Goal: Task Accomplishment & Management: Manage account settings

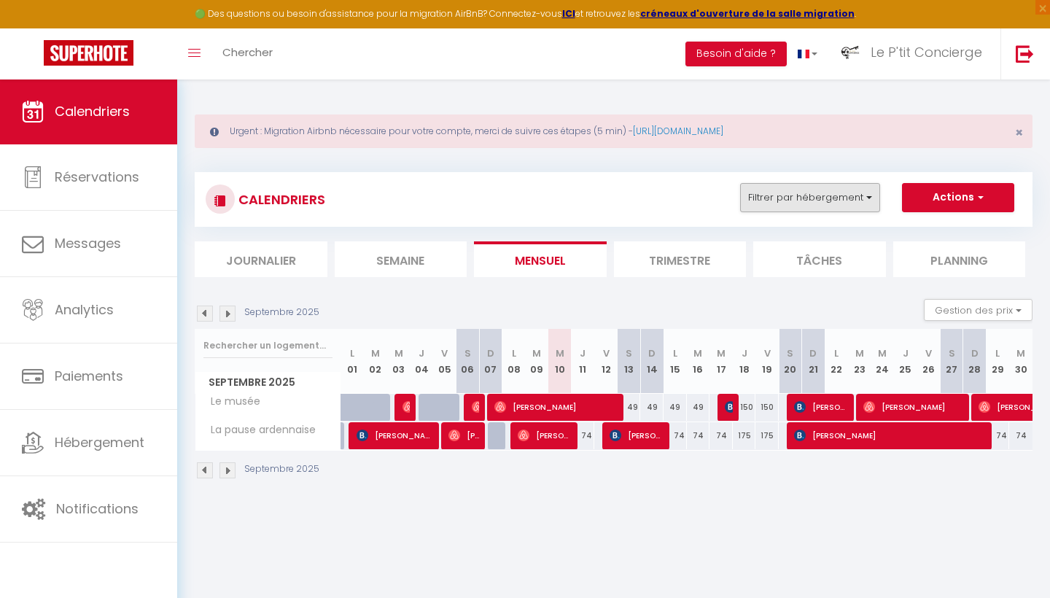
click at [832, 200] on button "Filtrer par hébergement" at bounding box center [810, 197] width 140 height 29
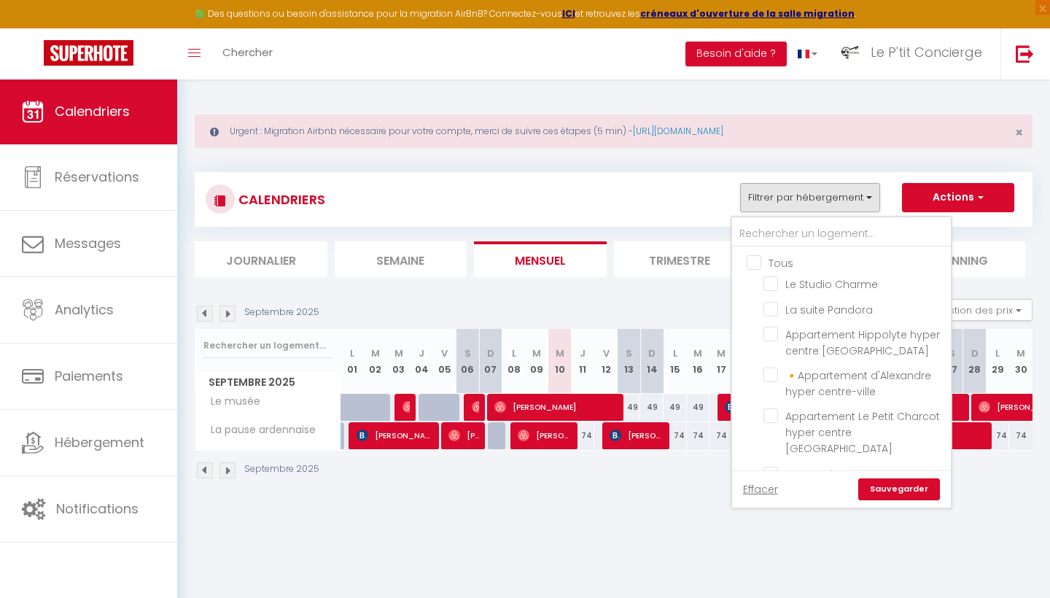
click at [757, 259] on input "Tous" at bounding box center [855, 261] width 219 height 15
checkbox input "true"
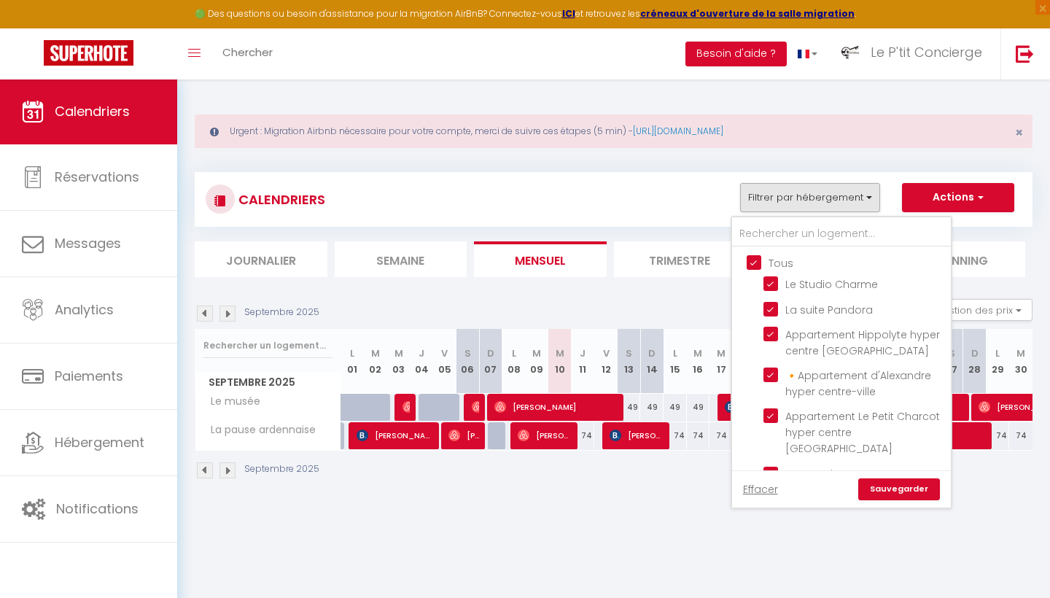
checkbox input "true"
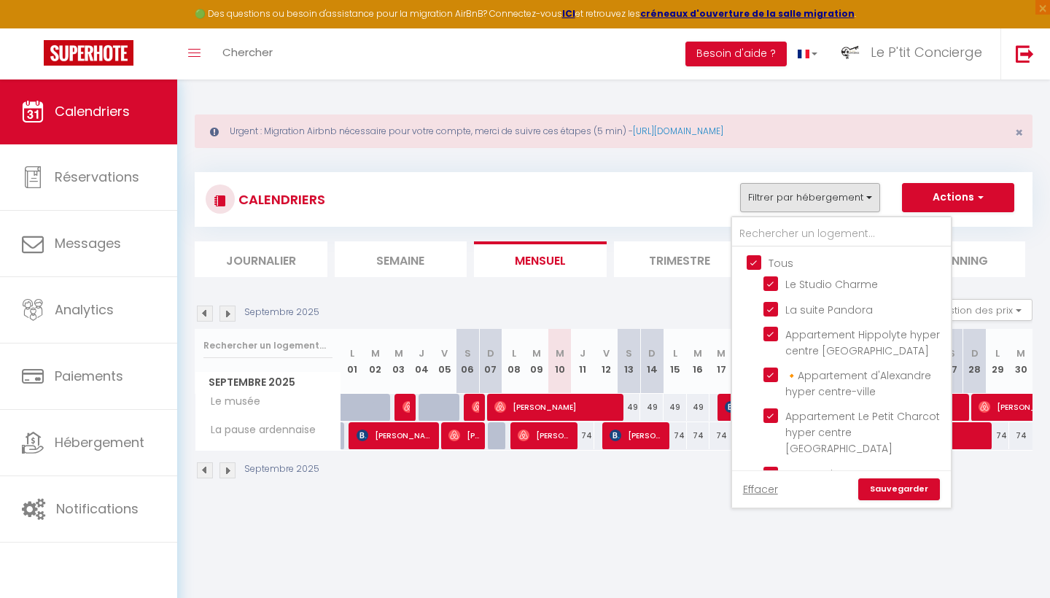
checkbox input "true"
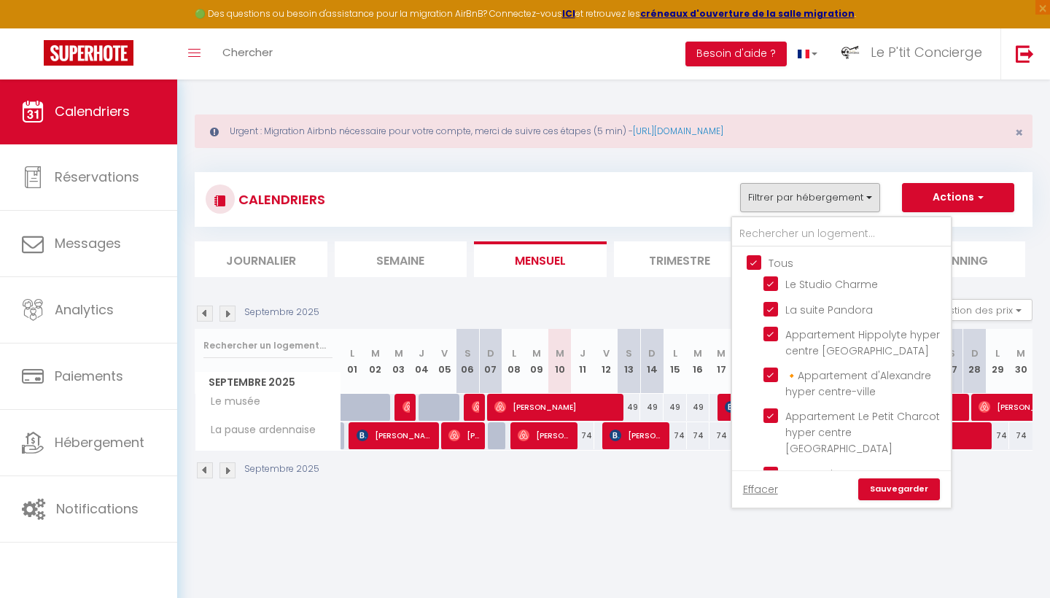
checkbox input "true"
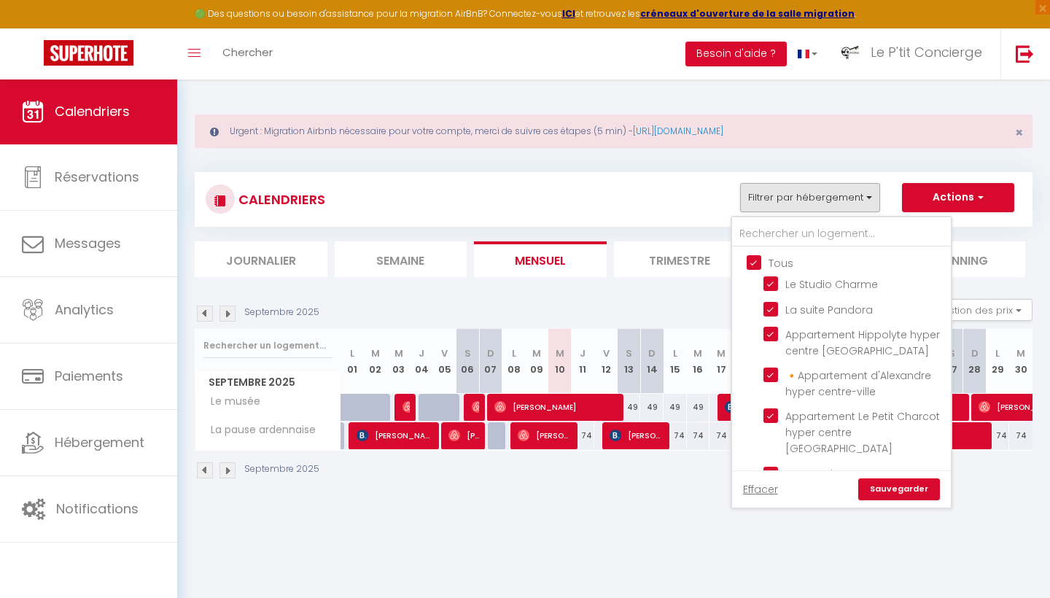
checkbox input "true"
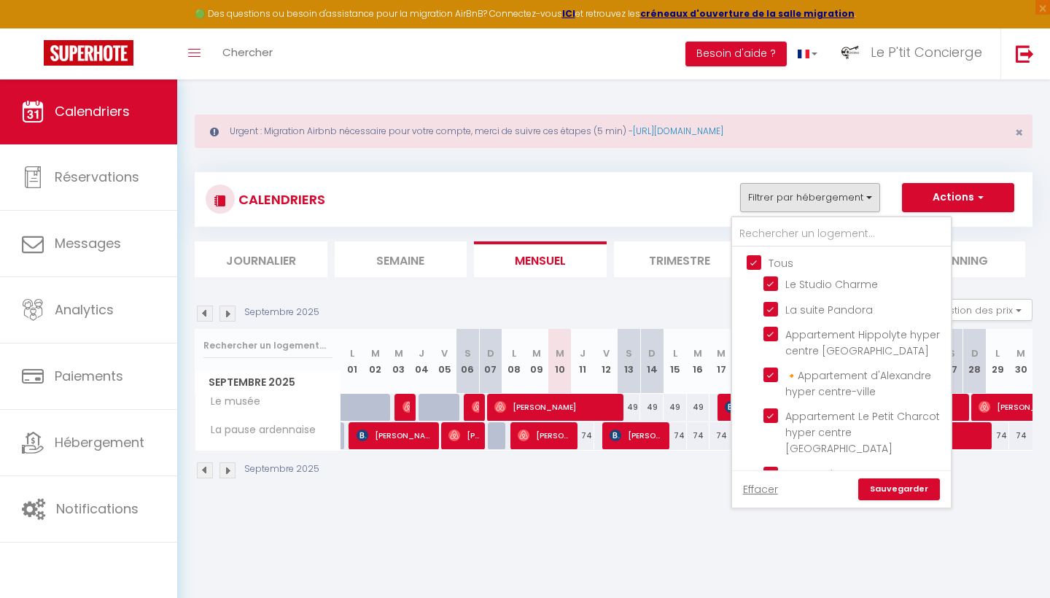
checkbox input "true"
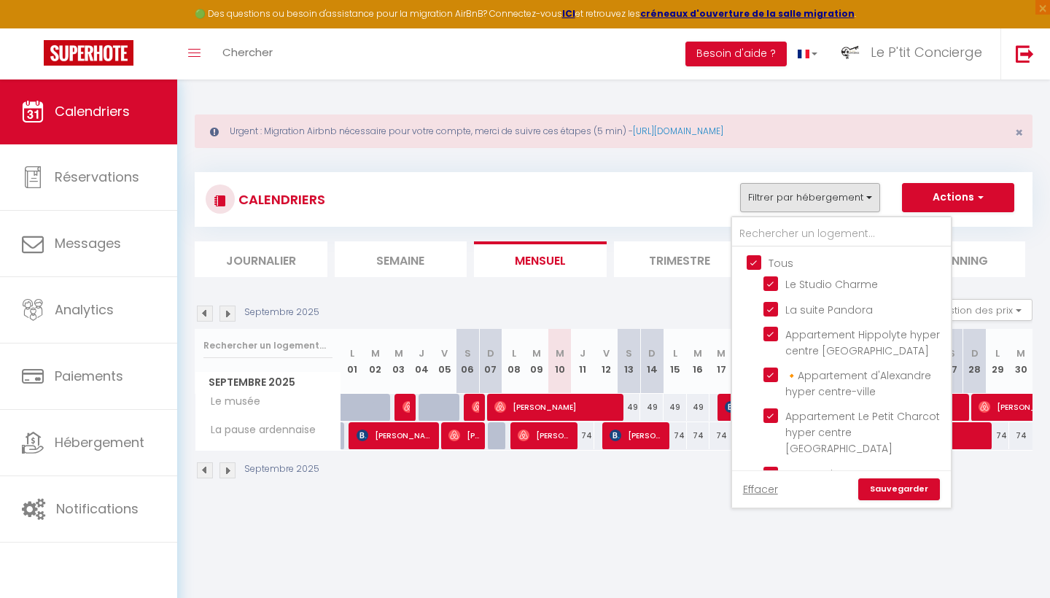
checkbox input "true"
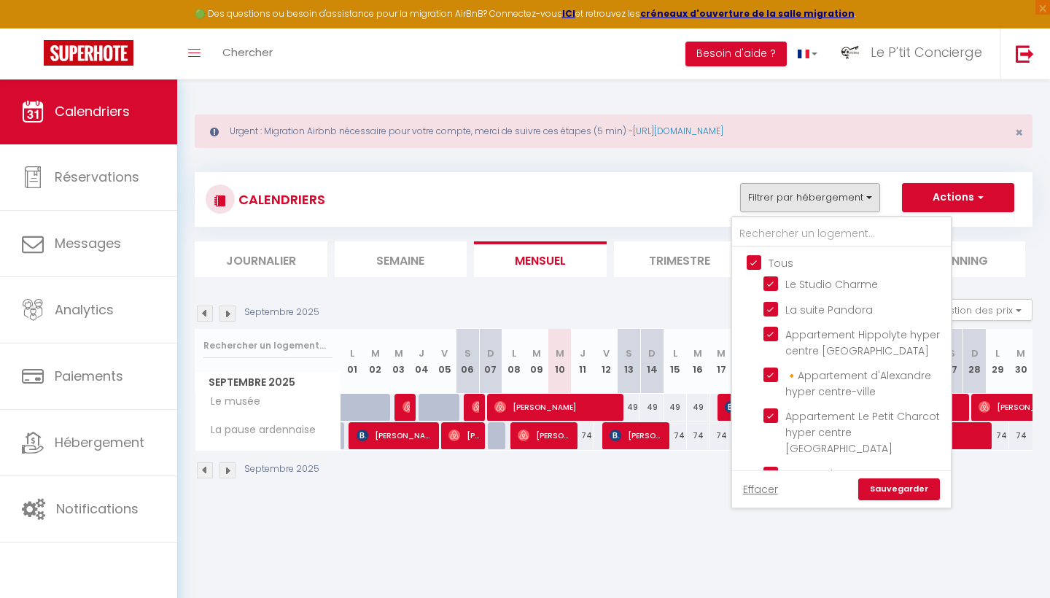
checkbox input "true"
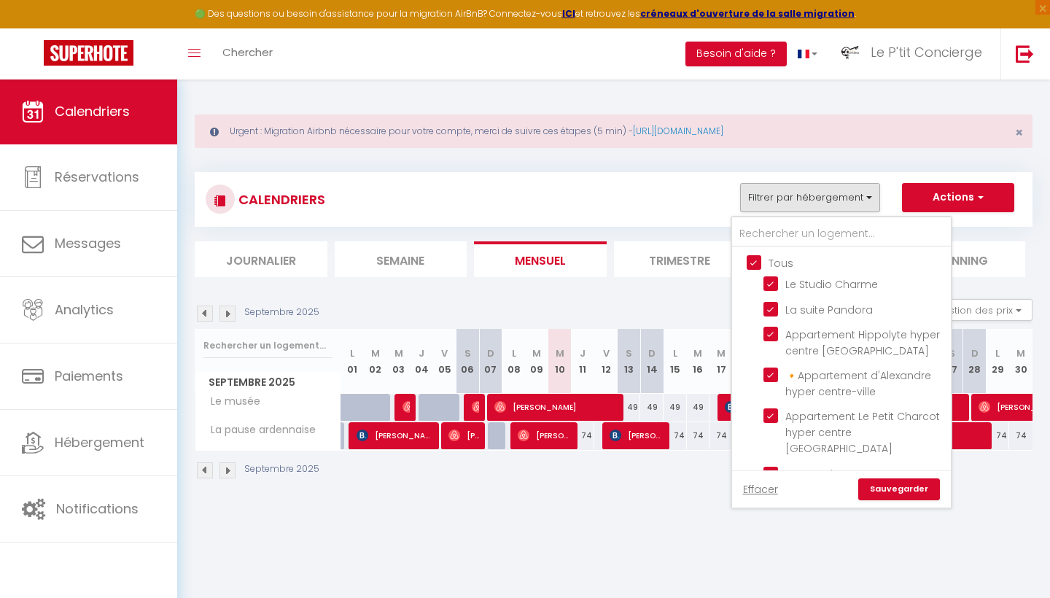
click at [757, 259] on input "Tous" at bounding box center [855, 261] width 219 height 15
checkbox input "false"
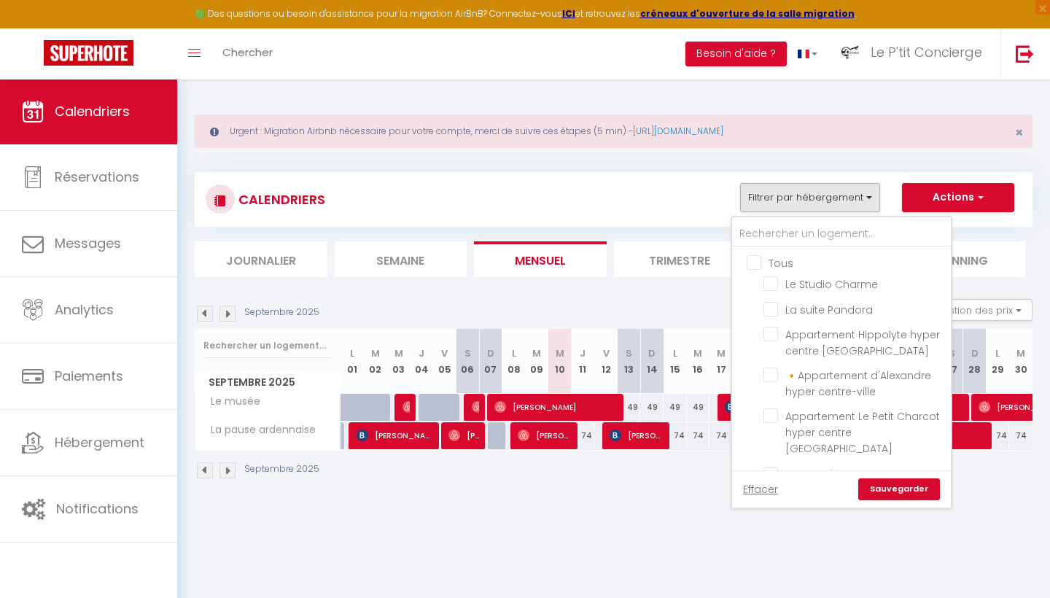
checkbox input "false"
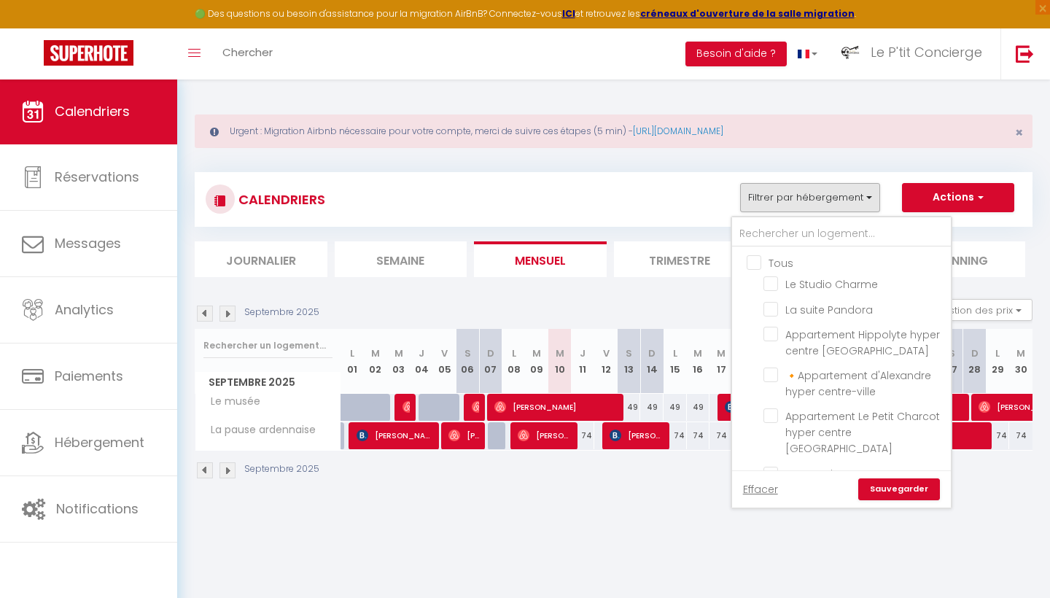
checkbox input "false"
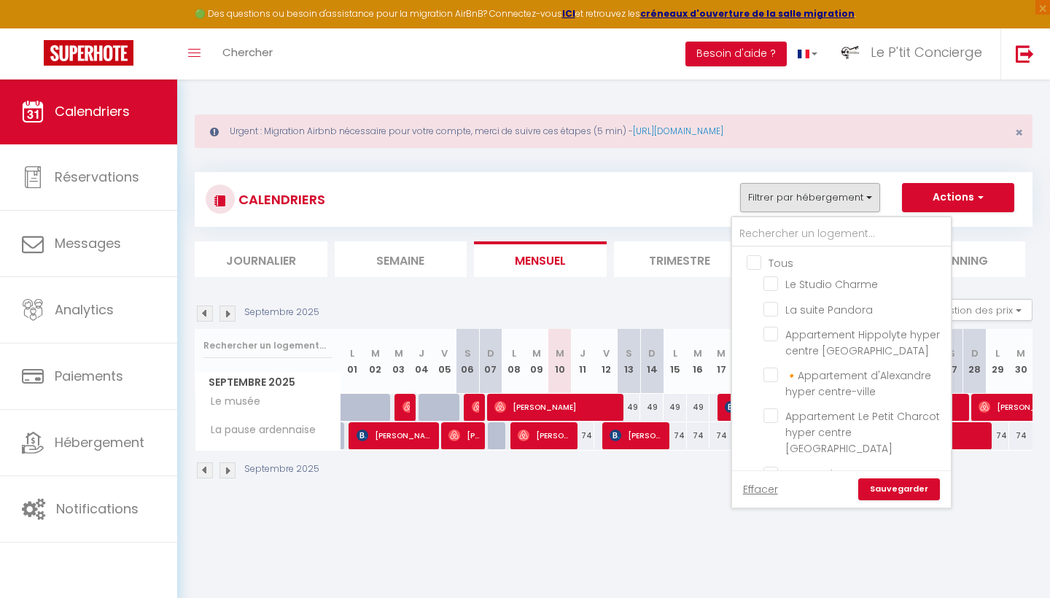
checkbox input "false"
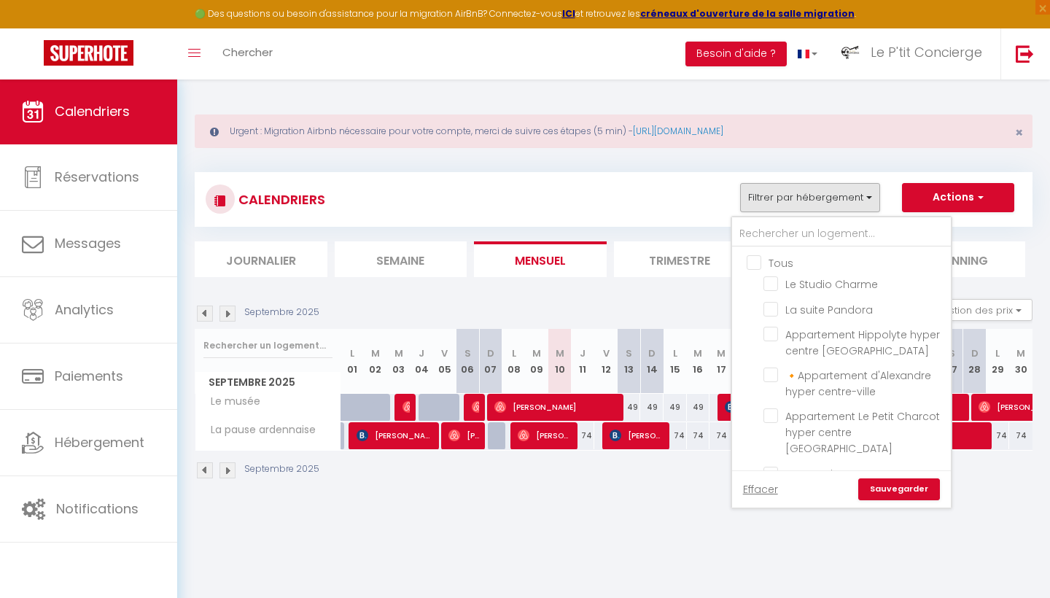
checkbox input "false"
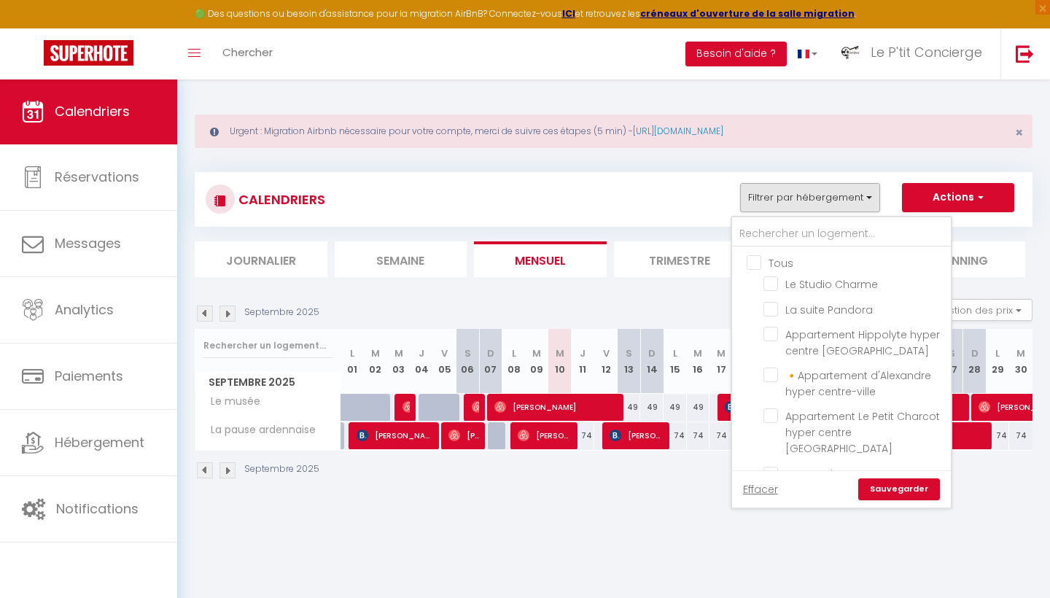
checkbox input "false"
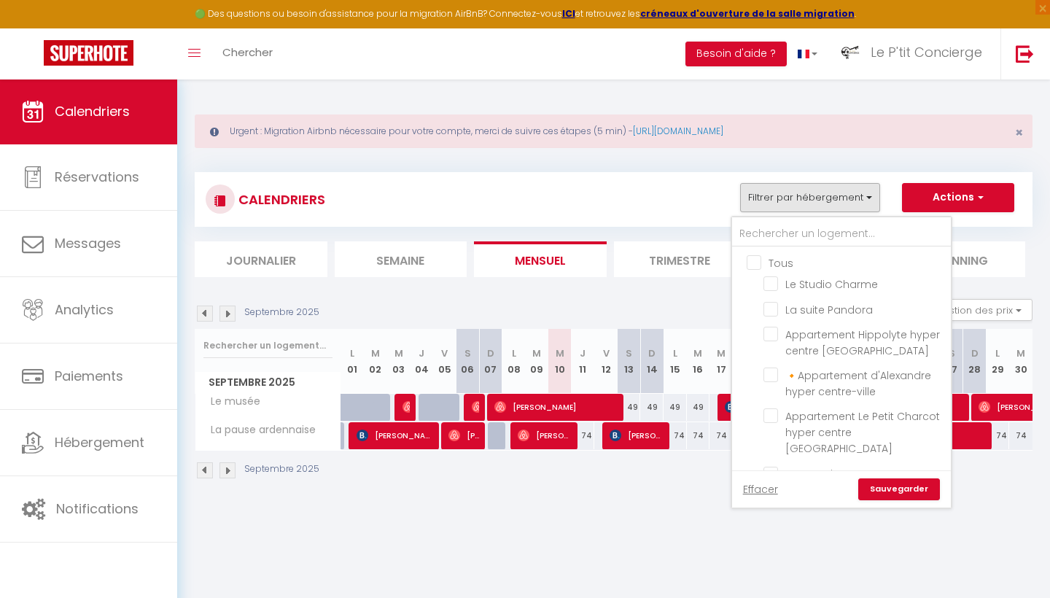
checkbox input "false"
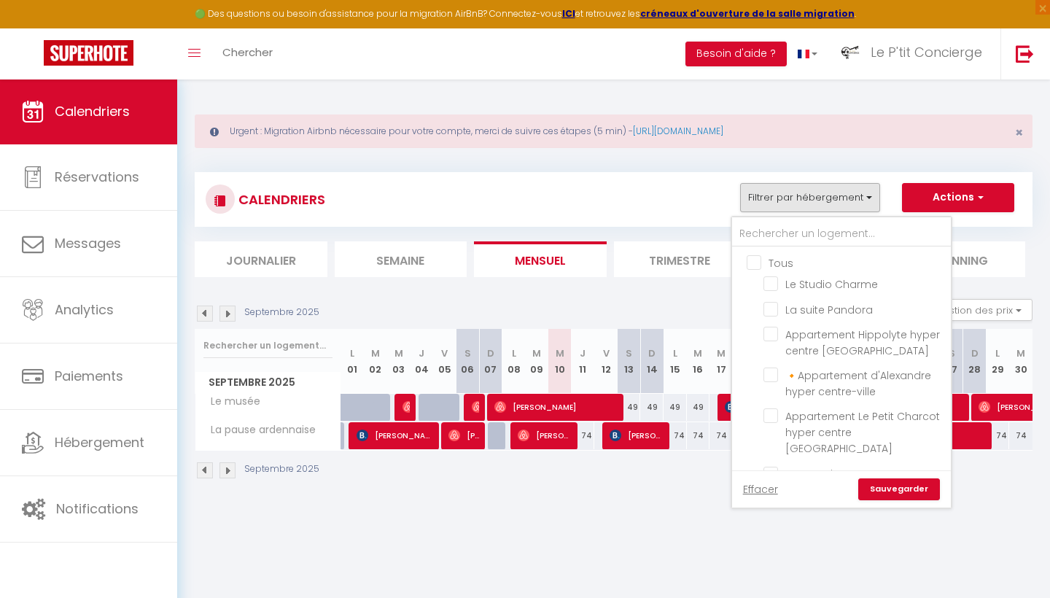
checkbox input "false"
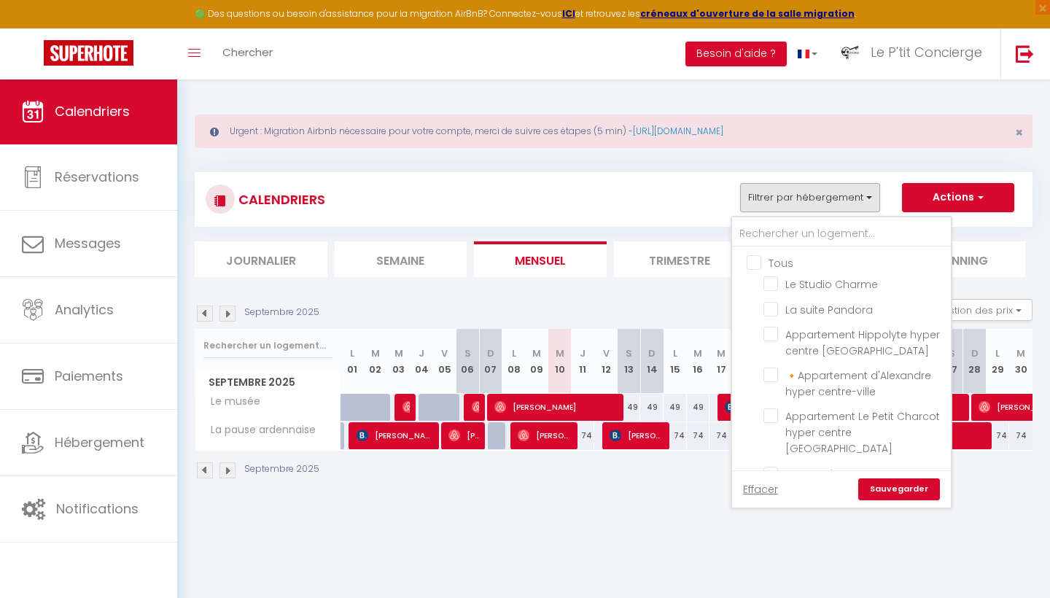
checkbox input "false"
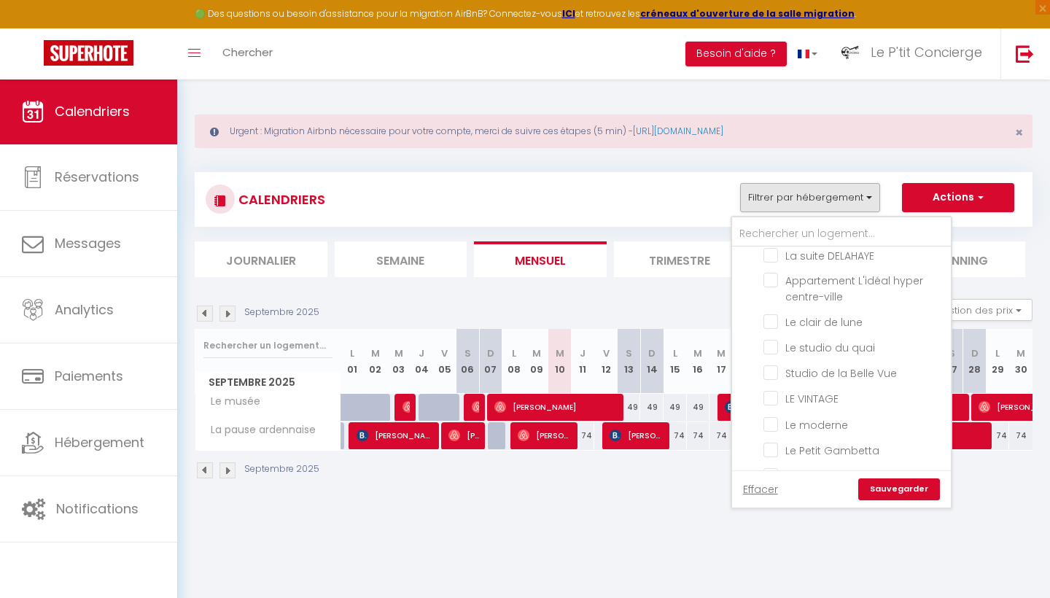
scroll to position [664, 0]
click at [773, 334] on input "Le studio du quai" at bounding box center [854, 341] width 182 height 15
checkbox input "true"
click at [886, 493] on link "Sauvegarder" at bounding box center [899, 489] width 82 height 22
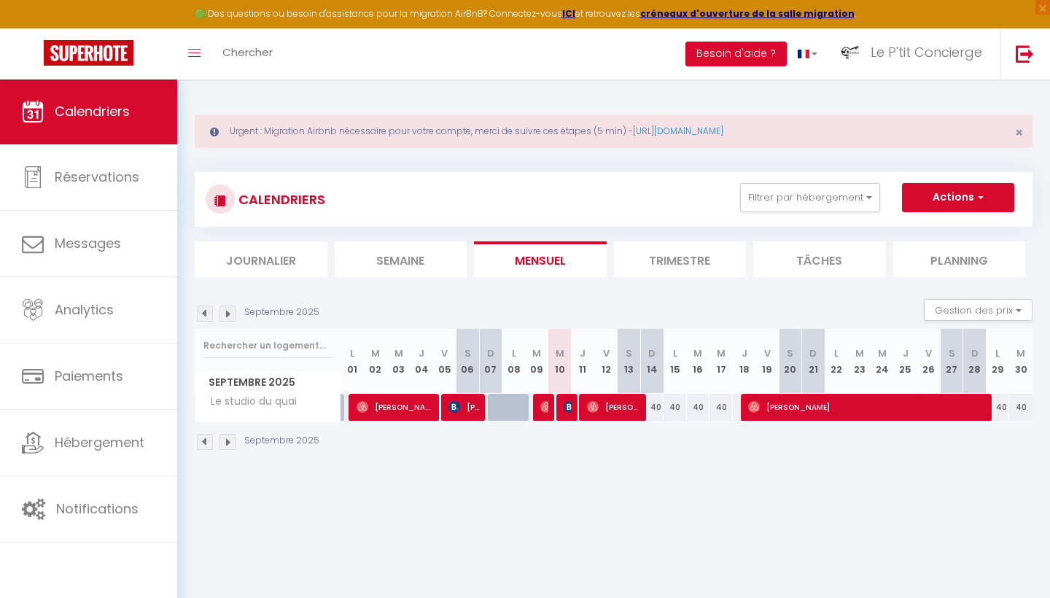
click at [200, 313] on img at bounding box center [205, 313] width 16 height 16
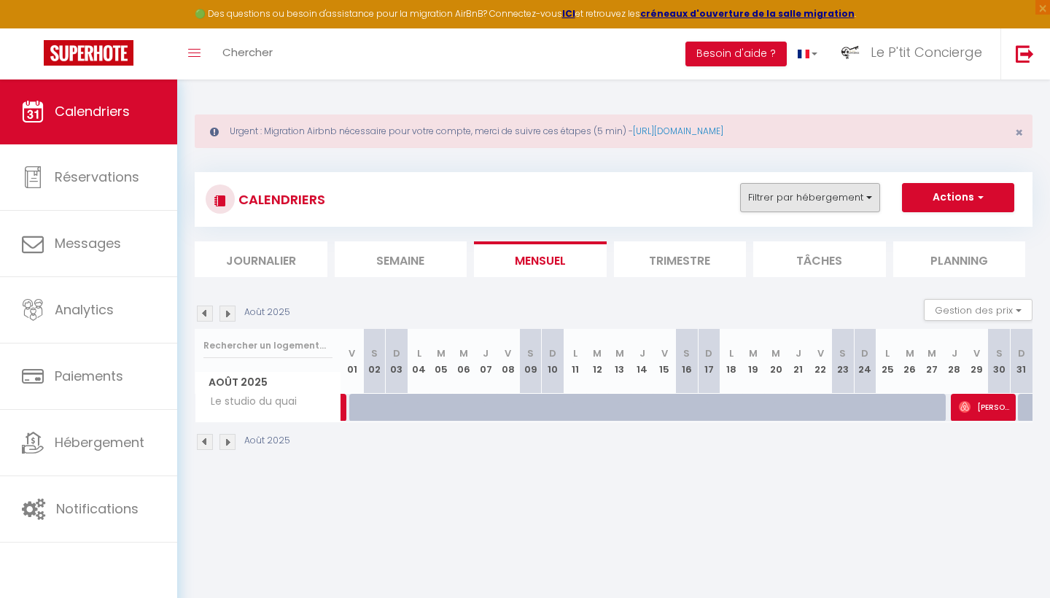
click at [818, 190] on button "Filtrer par hébergement" at bounding box center [810, 197] width 140 height 29
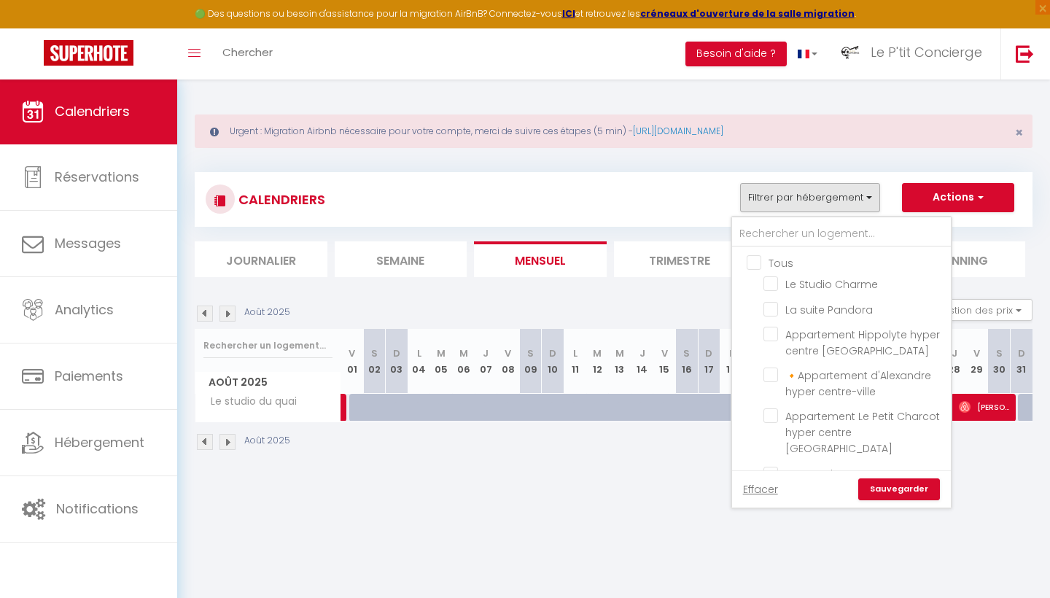
click at [757, 262] on input "Tous" at bounding box center [855, 261] width 219 height 15
checkbox input "true"
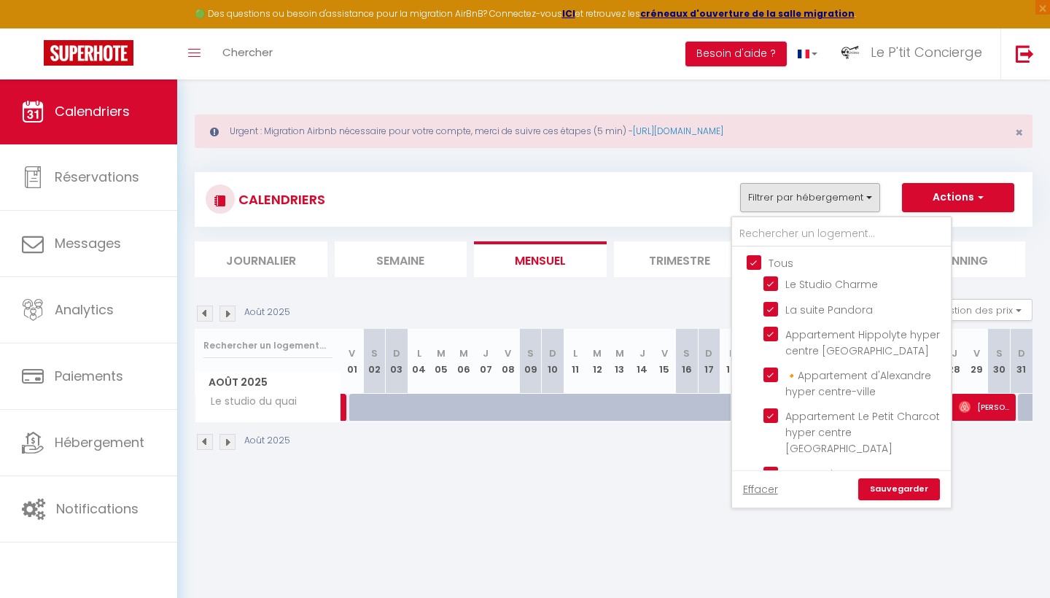
checkbox input "true"
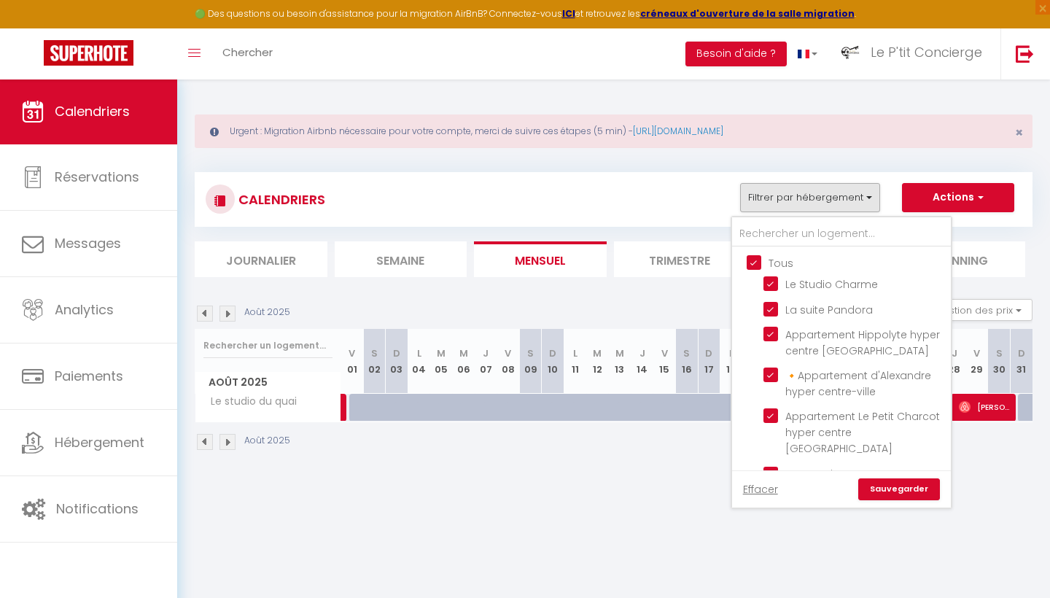
checkbox input "true"
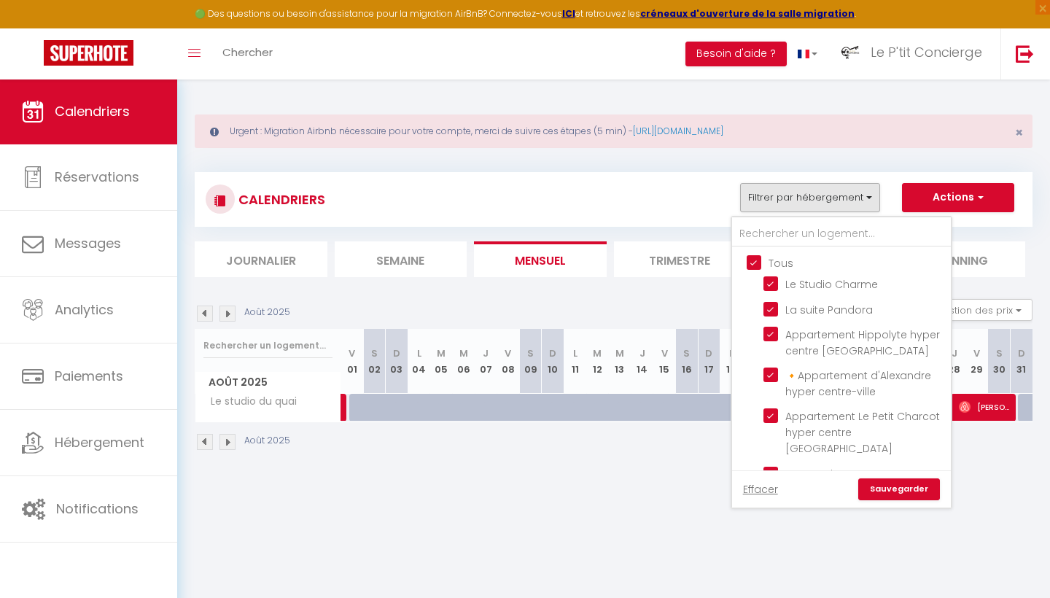
checkbox input "true"
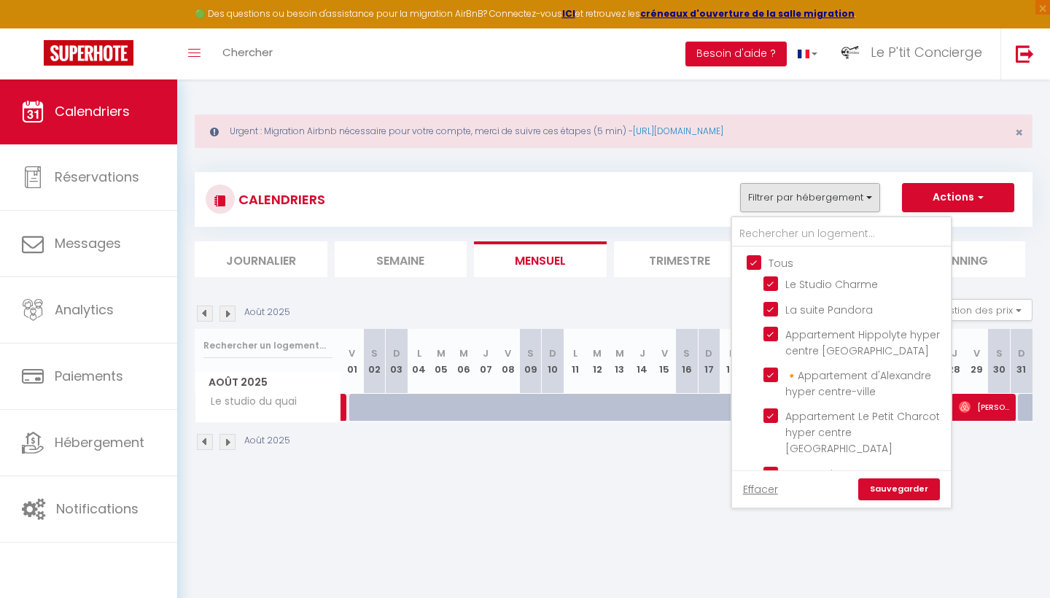
checkbox input "true"
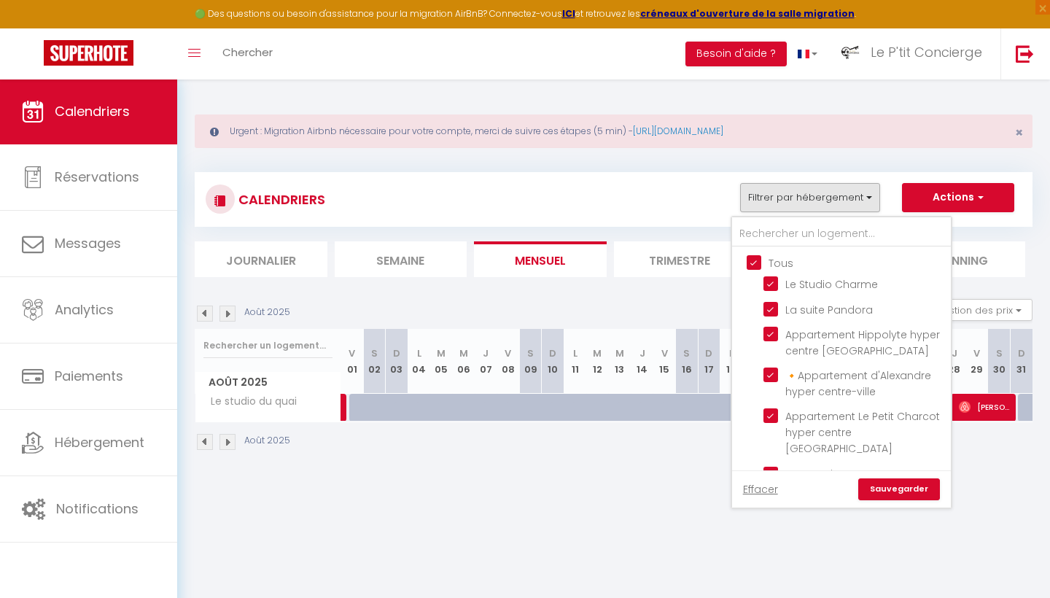
checkbox input "true"
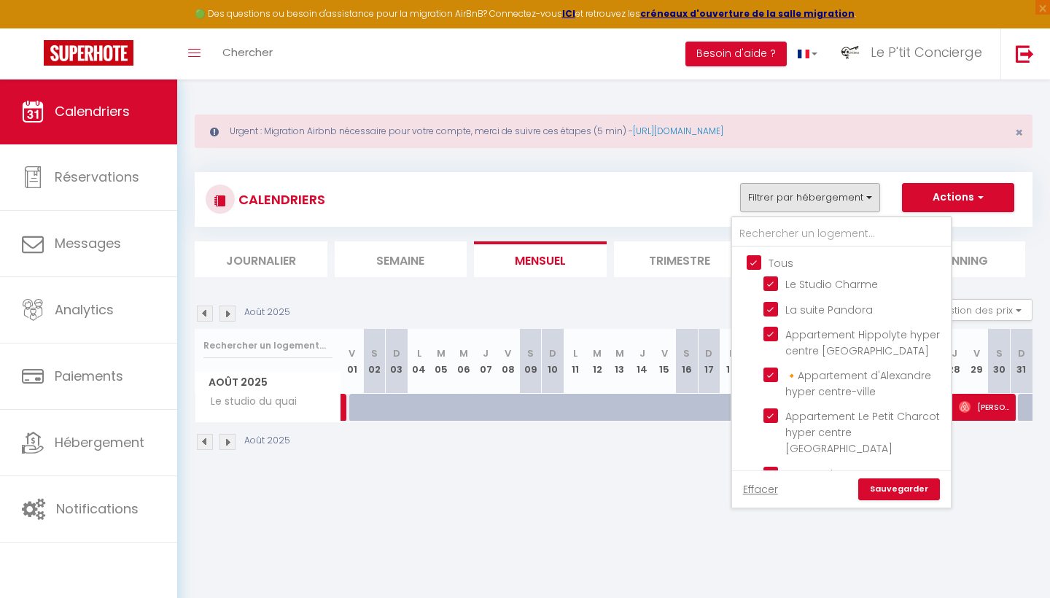
checkbox input "true"
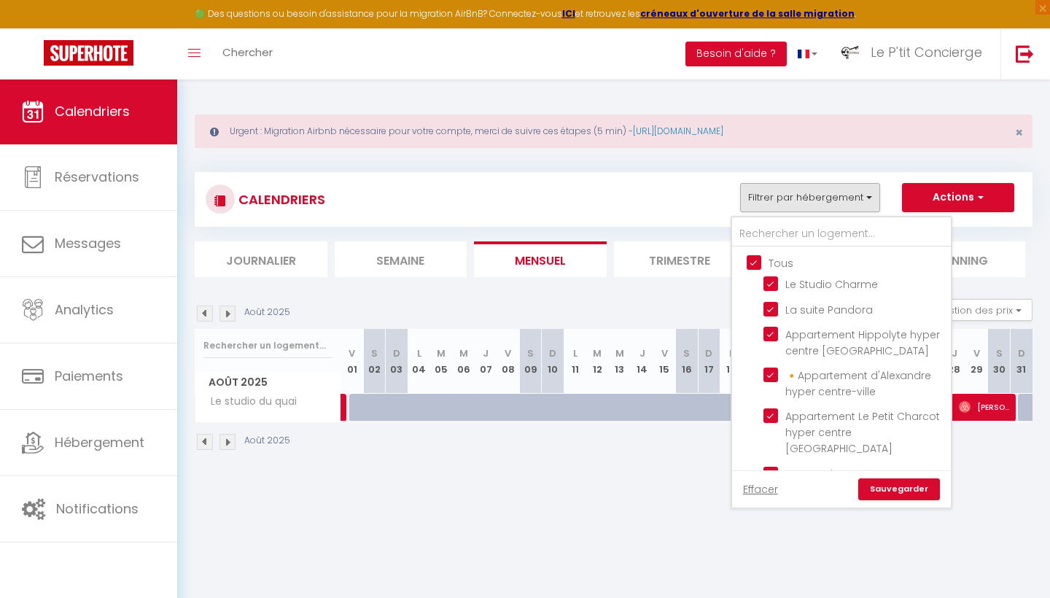
checkbox input "true"
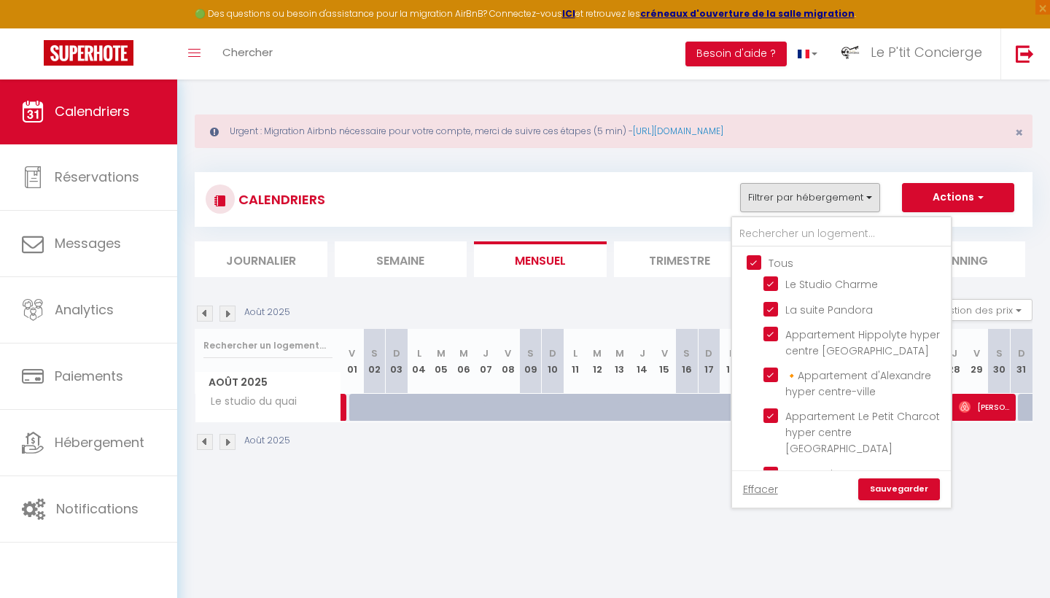
checkbox input "true"
click at [757, 262] on input "Tous" at bounding box center [855, 261] width 219 height 15
checkbox input "false"
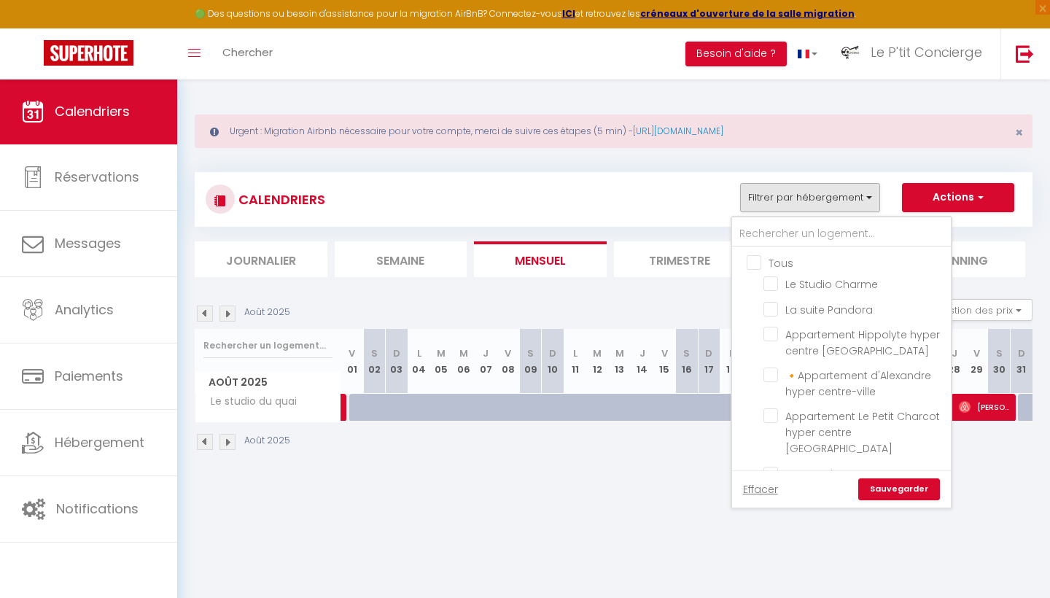
checkbox input "false"
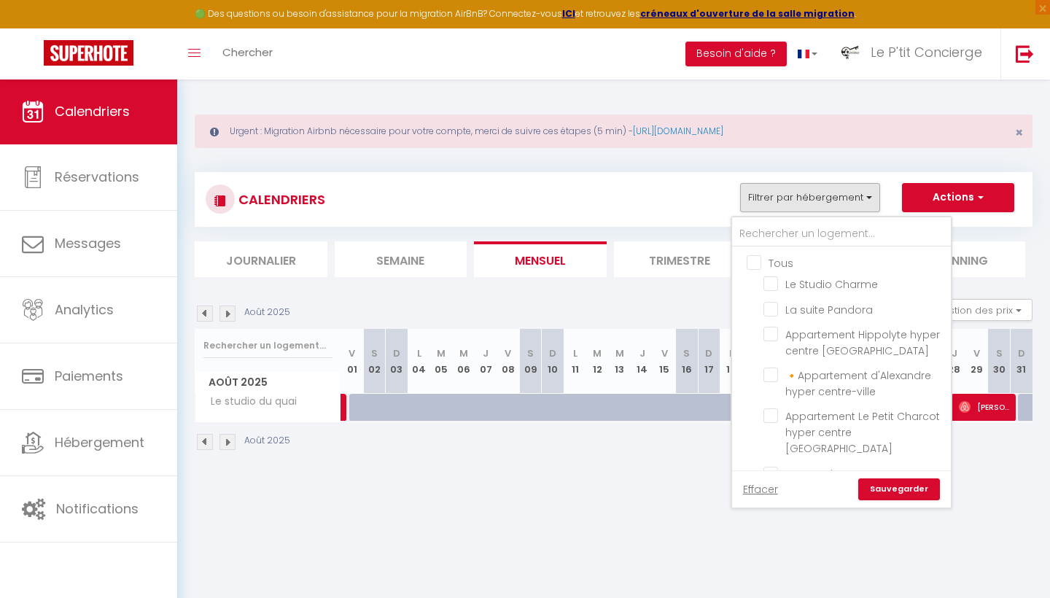
checkbox input "false"
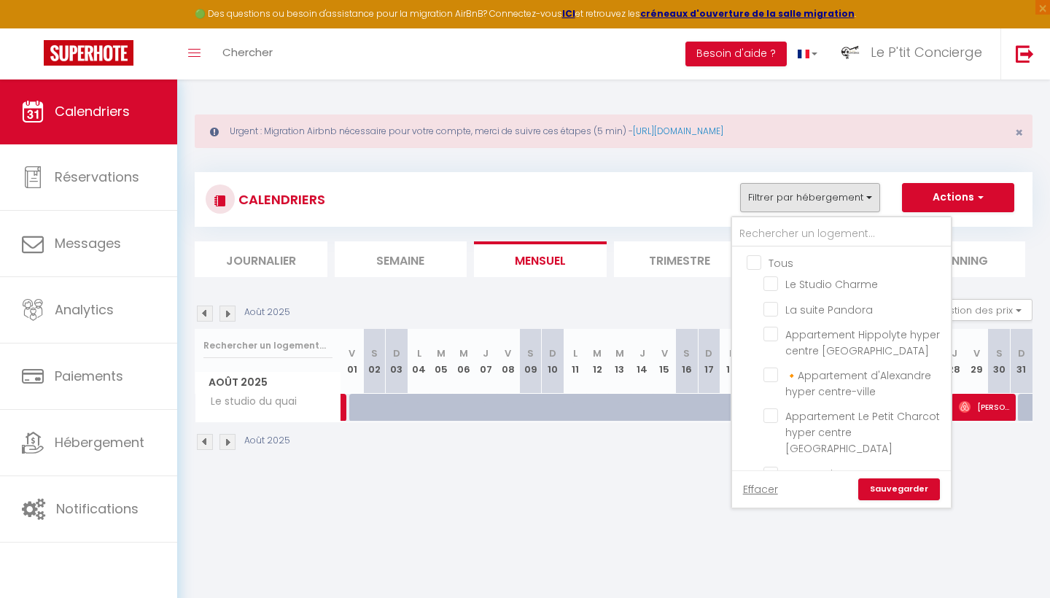
checkbox input "false"
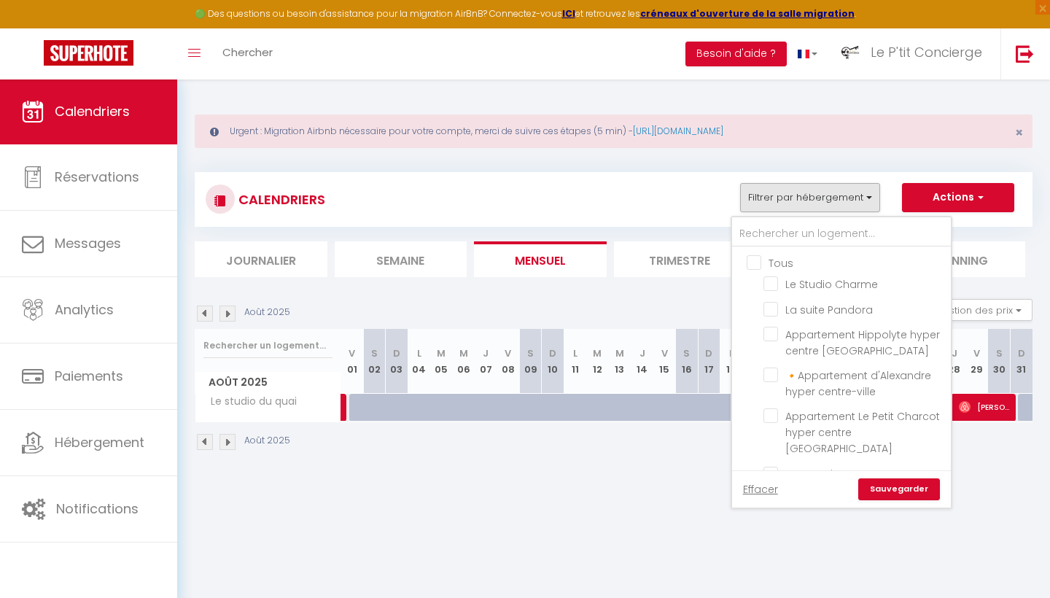
checkbox input "false"
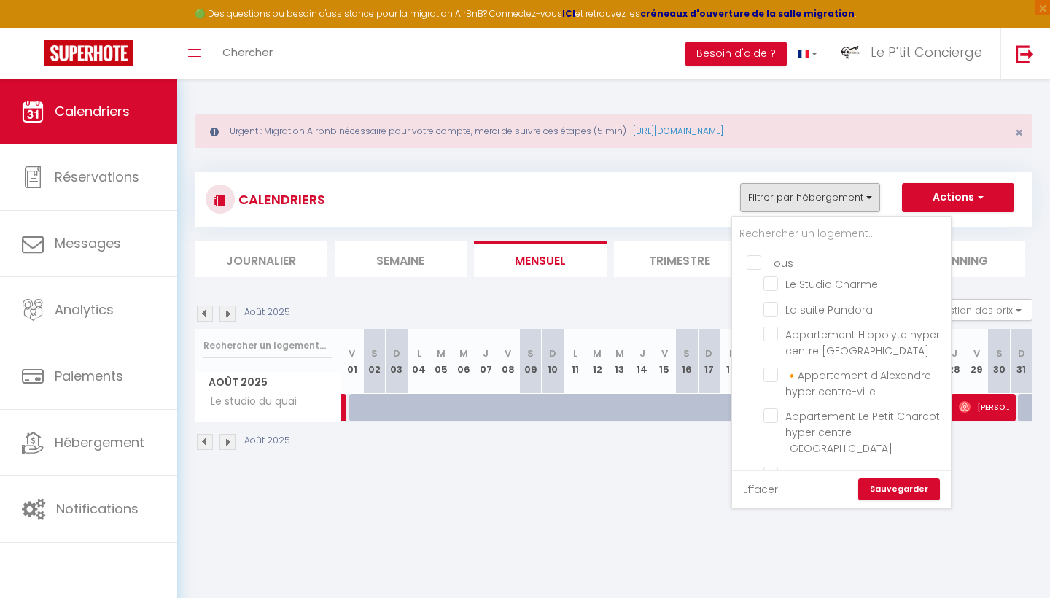
checkbox input "false"
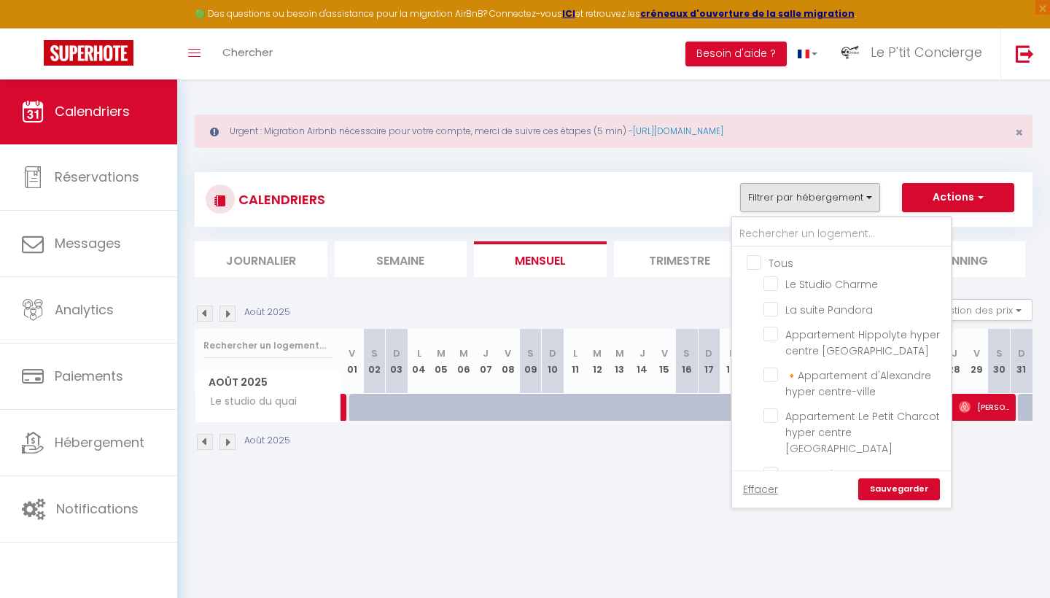
checkbox input "false"
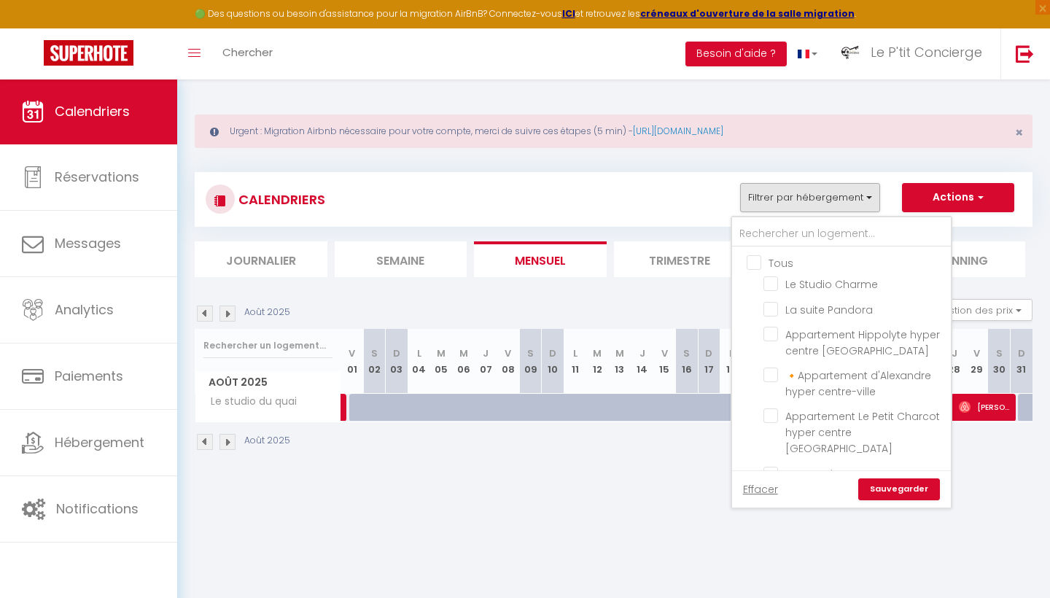
checkbox input "false"
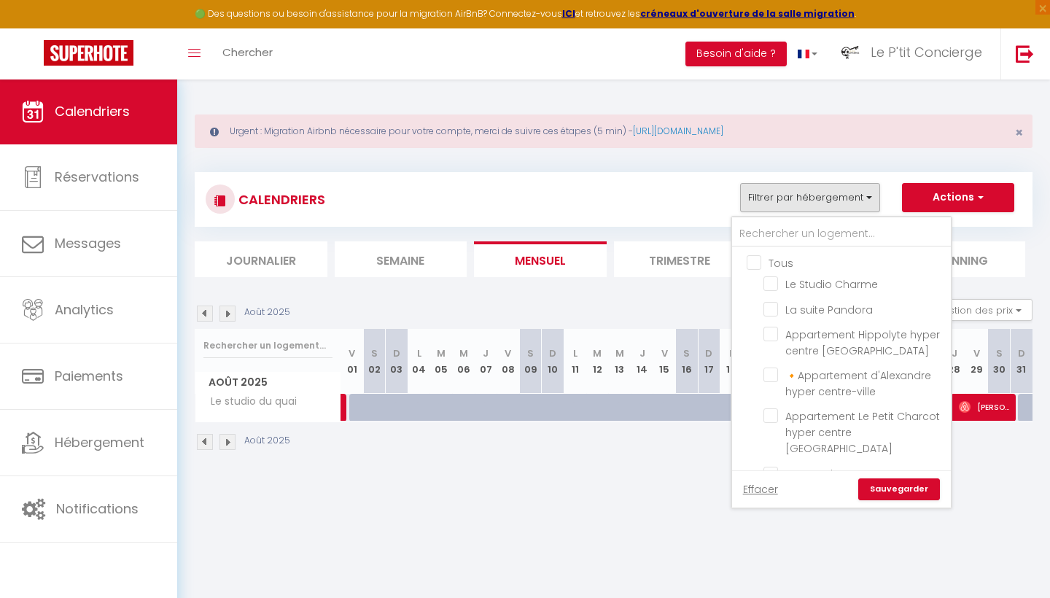
checkbox input "false"
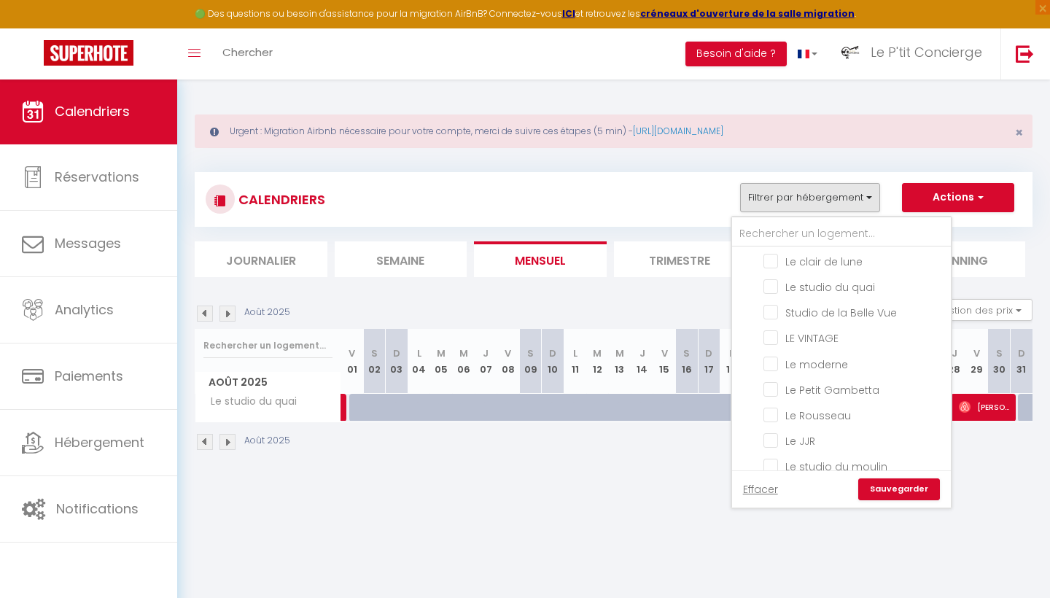
scroll to position [708, 0]
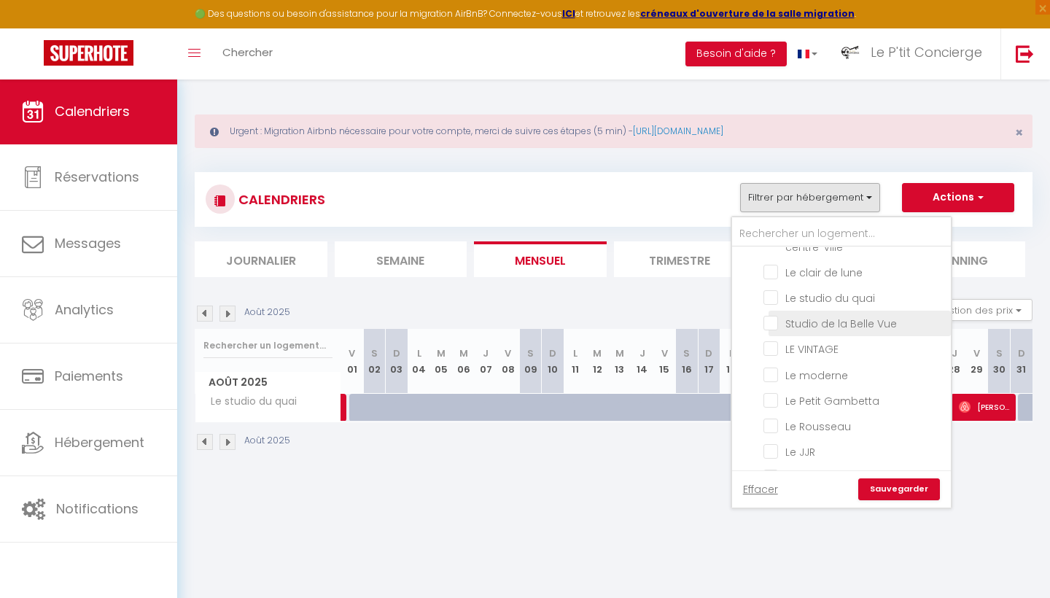
click at [771, 315] on input "Studio de la Belle Vue" at bounding box center [854, 322] width 182 height 15
checkbox input "true"
click at [927, 499] on div "Effacer Sauvegarder" at bounding box center [841, 488] width 219 height 37
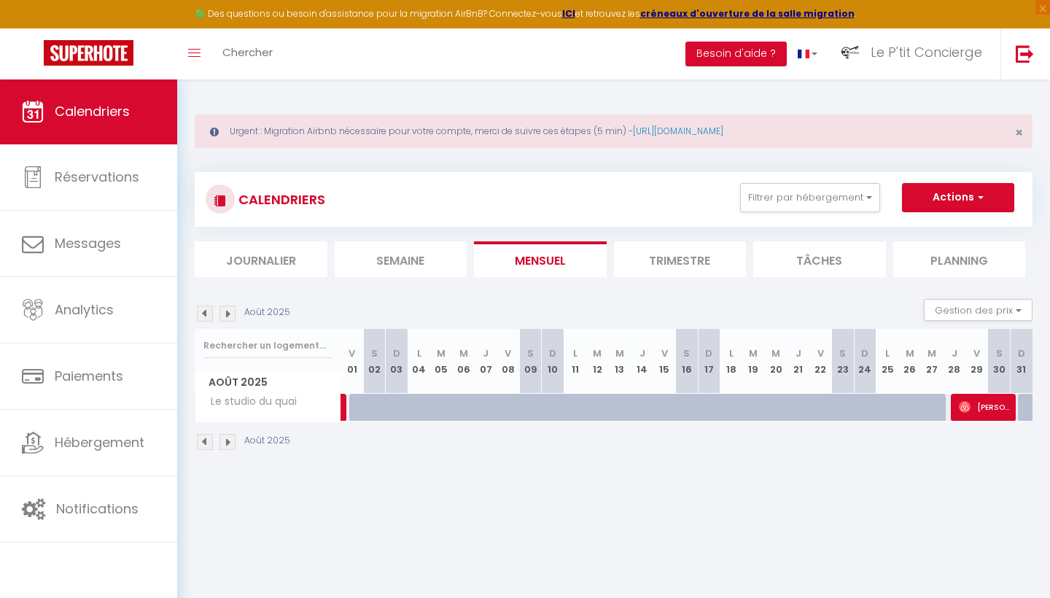
click at [839, 212] on div "CALENDRIERS Filtrer par hébergement Tous Le Studio Charme La suite Pandora Appa…" at bounding box center [614, 199] width 816 height 33
click at [847, 199] on button "Filtrer par hébergement" at bounding box center [810, 197] width 140 height 29
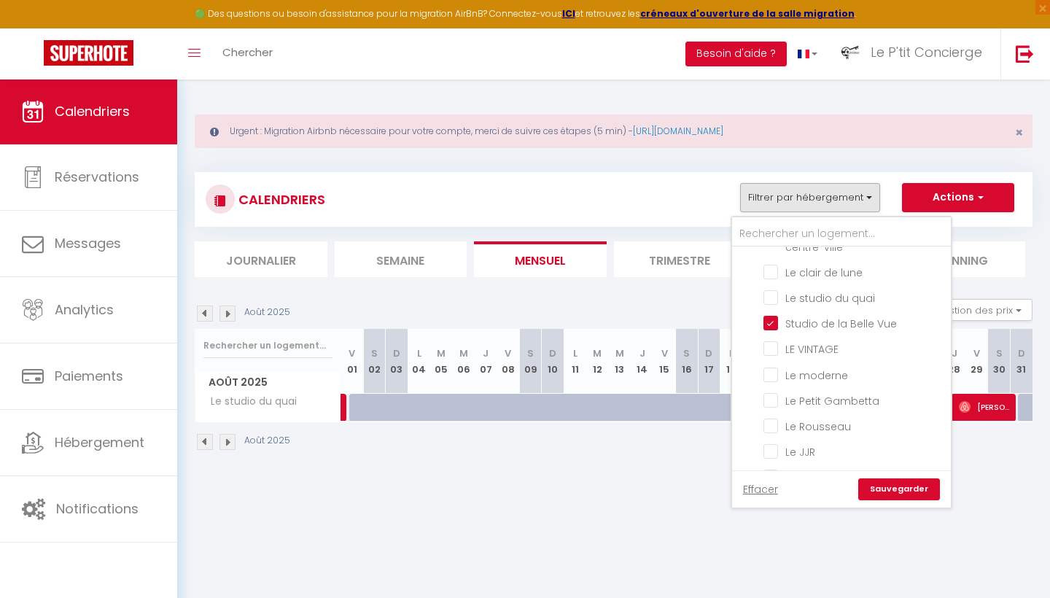
click at [899, 489] on link "Sauvegarder" at bounding box center [899, 489] width 82 height 22
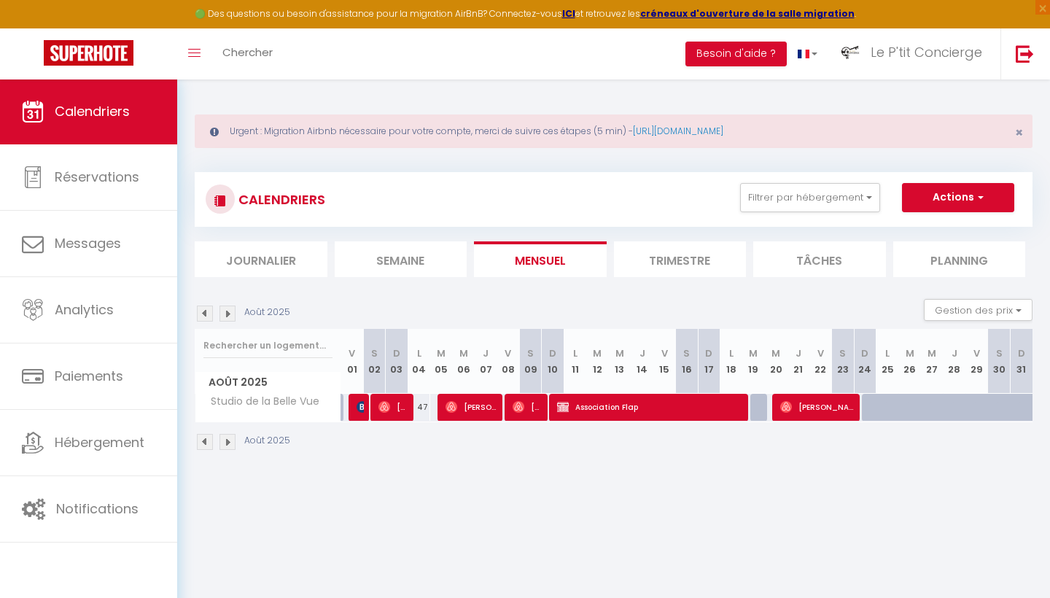
click at [652, 410] on span "Association Flap" at bounding box center [651, 407] width 188 height 28
select select "OK"
select select "KO"
select select "0"
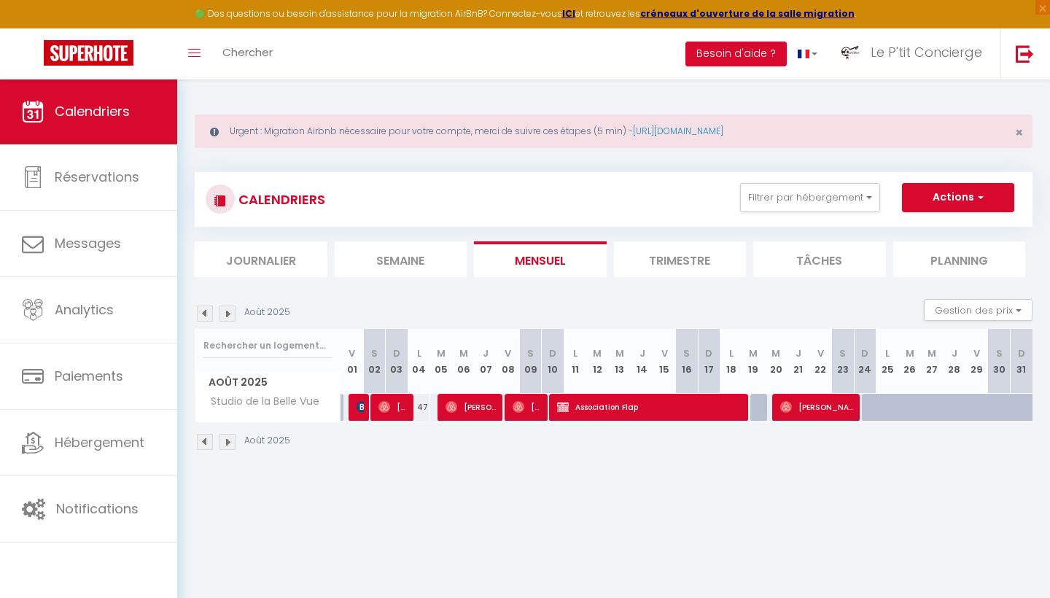
select select "1"
select select
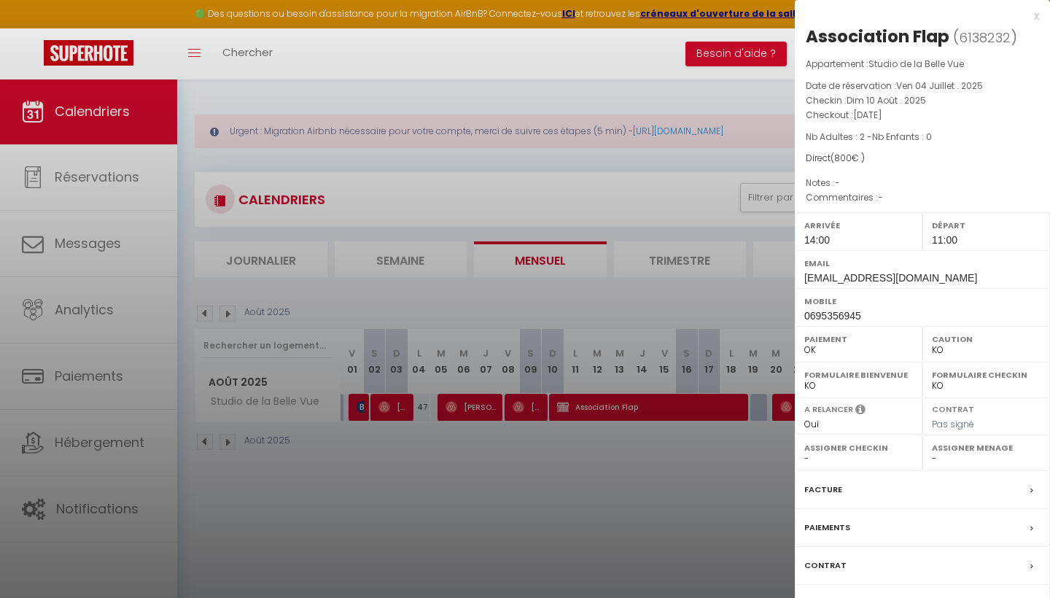
click at [329, 165] on div at bounding box center [525, 299] width 1050 height 598
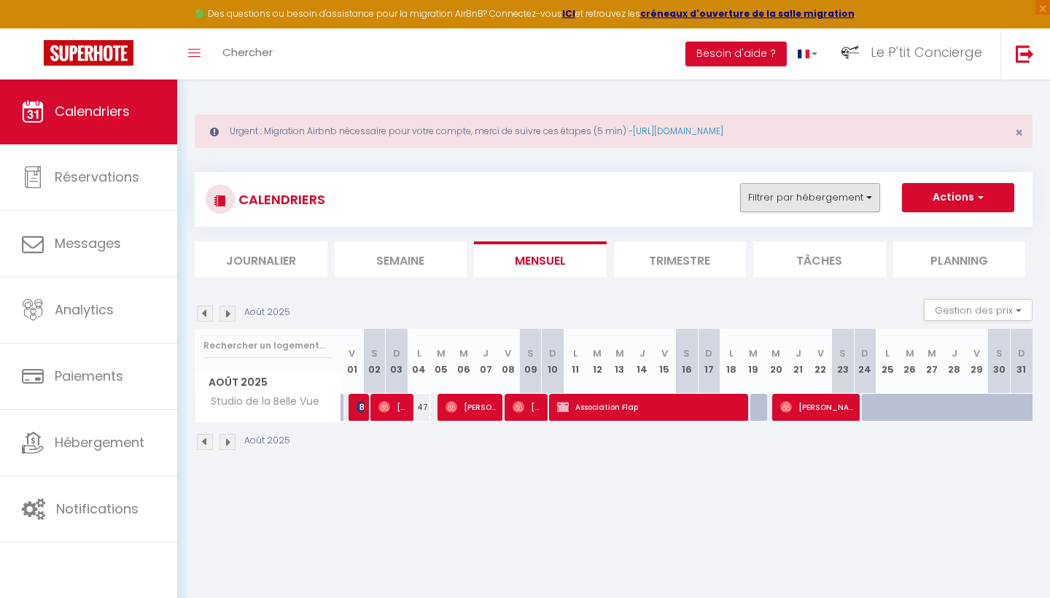
click at [806, 203] on button "Filtrer par hébergement" at bounding box center [810, 197] width 140 height 29
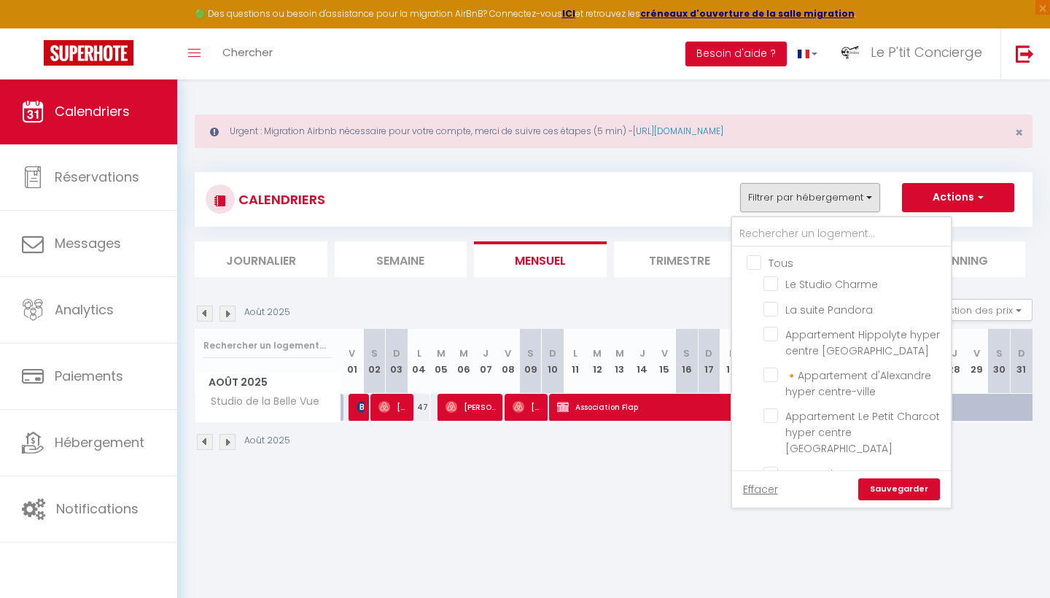
click at [757, 262] on input "Tous" at bounding box center [855, 261] width 219 height 15
checkbox input "true"
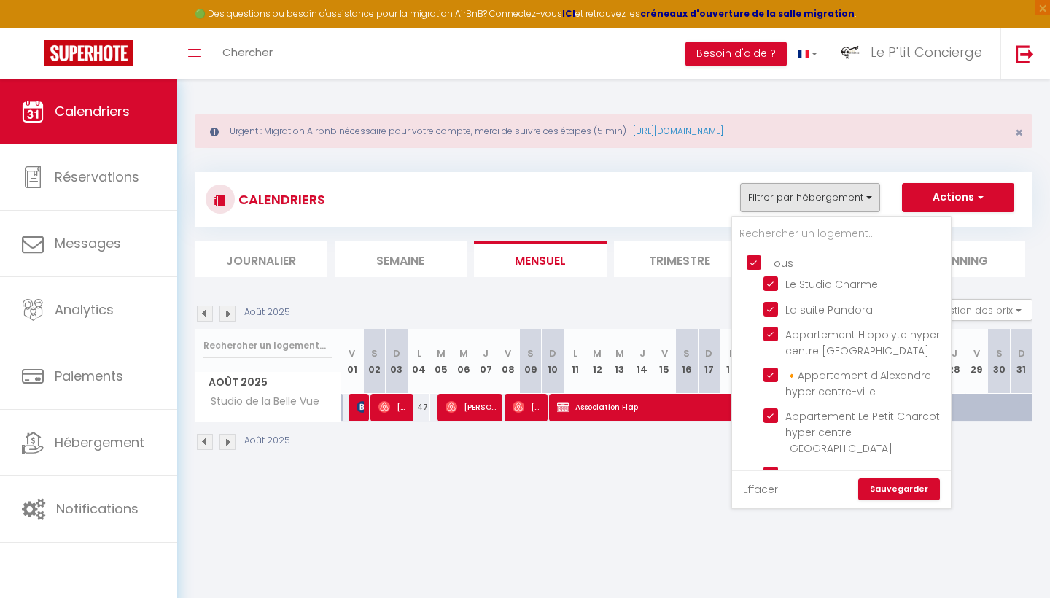
checkbox input "true"
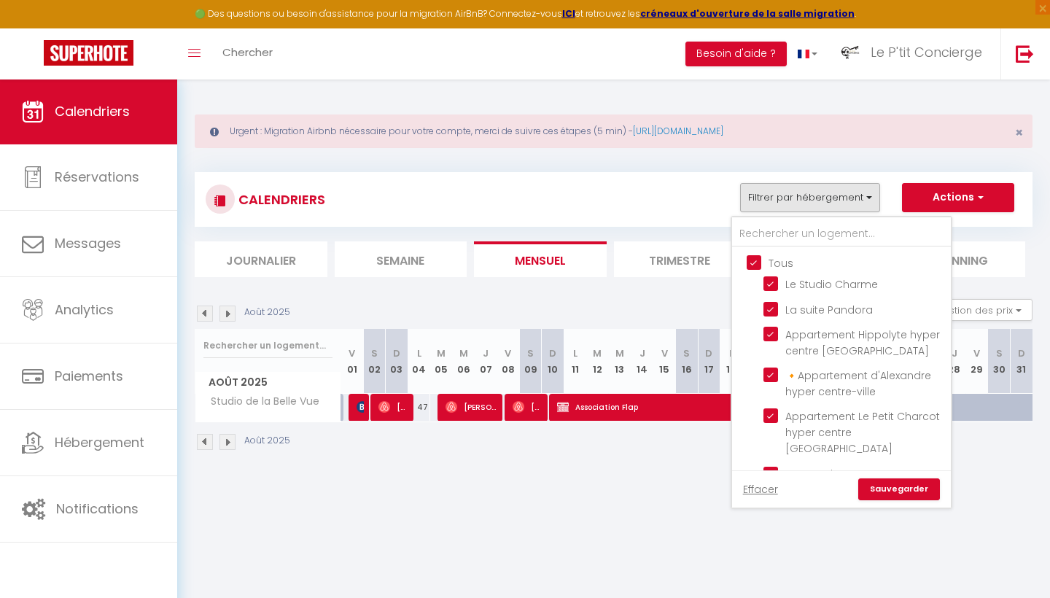
checkbox input "true"
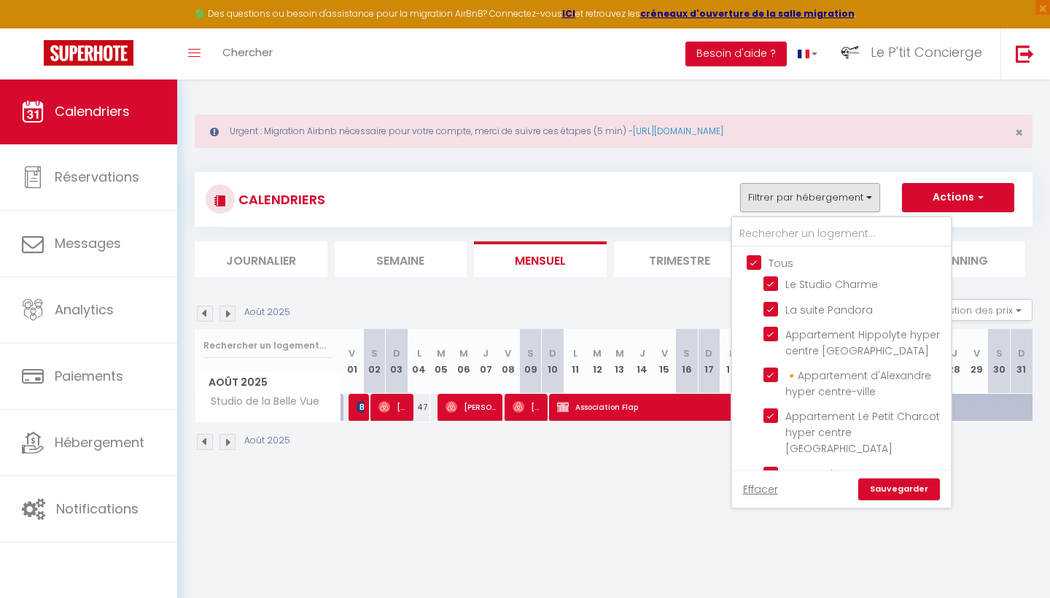
checkbox input "true"
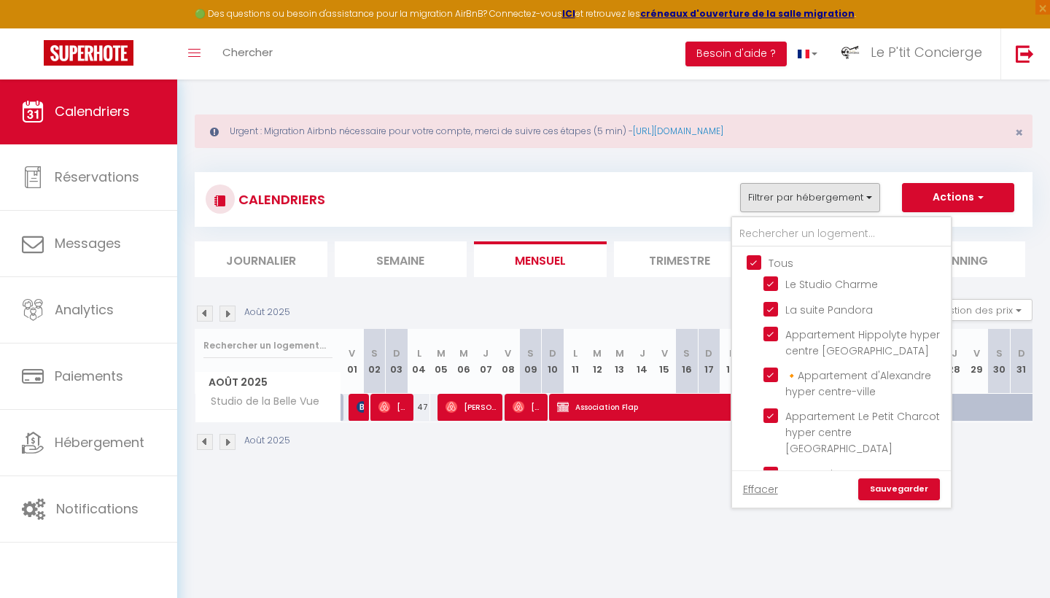
checkbox input "true"
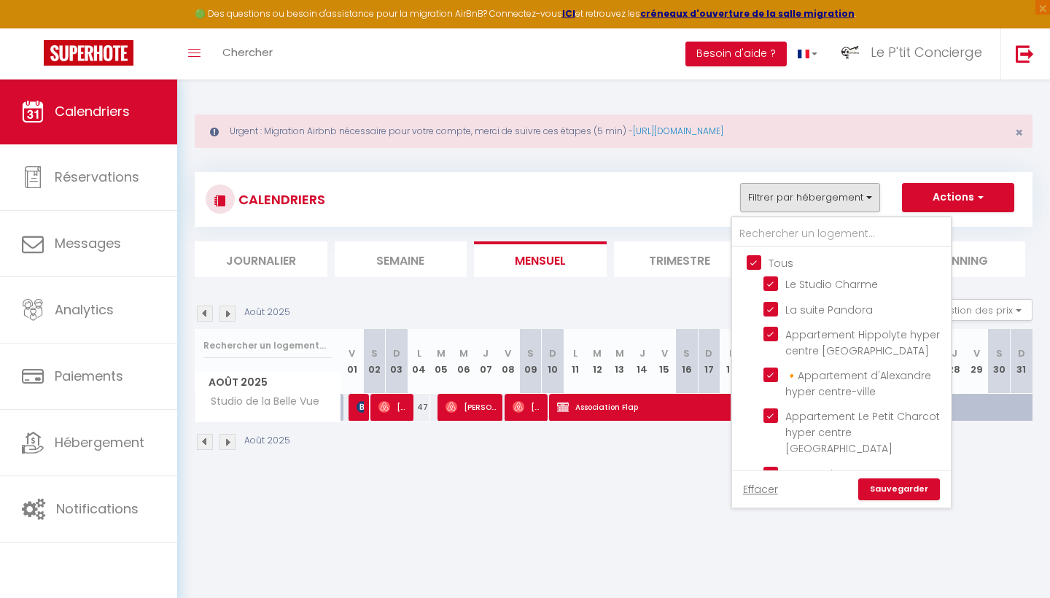
checkbox input "true"
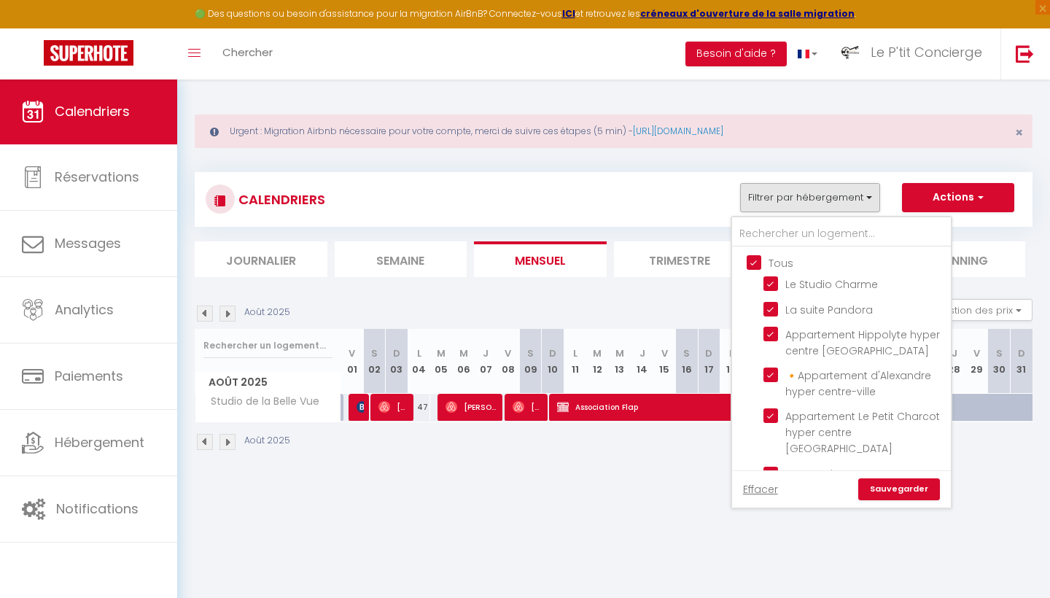
checkbox input "true"
click at [757, 262] on input "Tous" at bounding box center [855, 261] width 219 height 15
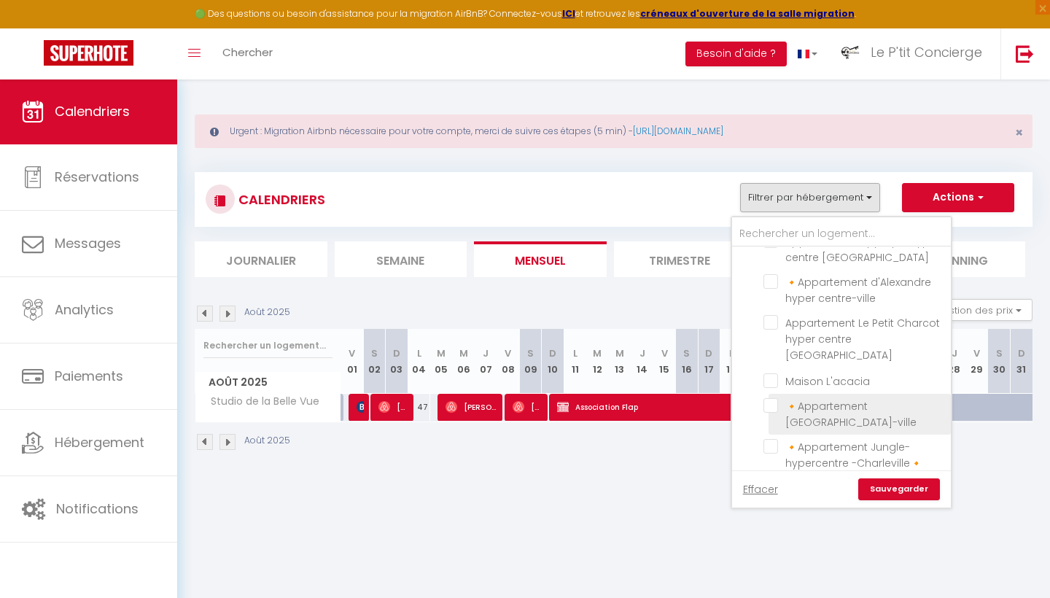
scroll to position [87, 0]
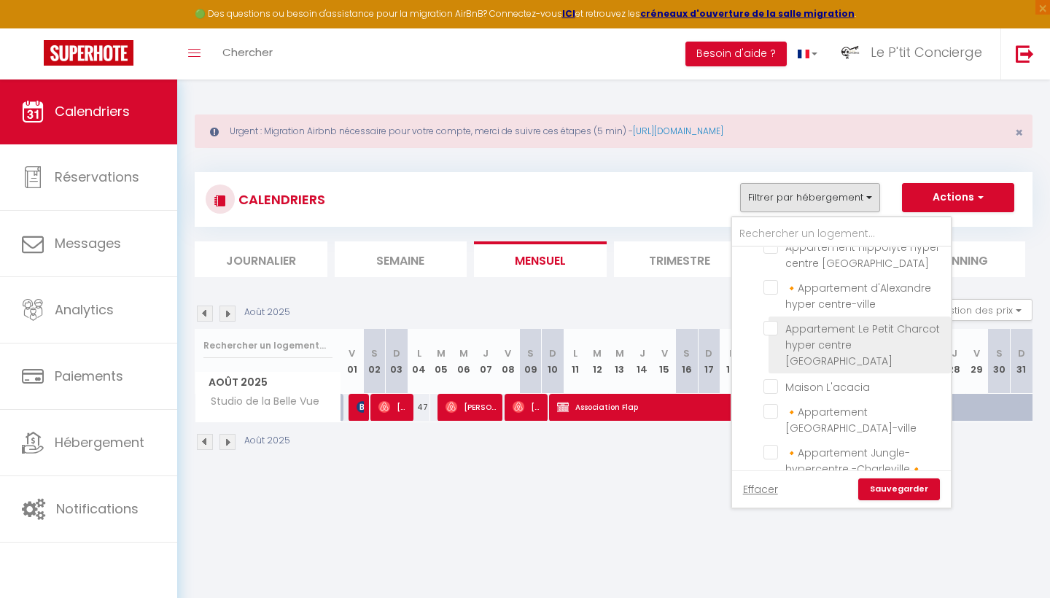
click at [773, 329] on input "Appartement Le Petit Charcot hyper centre [GEOGRAPHIC_DATA]" at bounding box center [854, 328] width 182 height 15
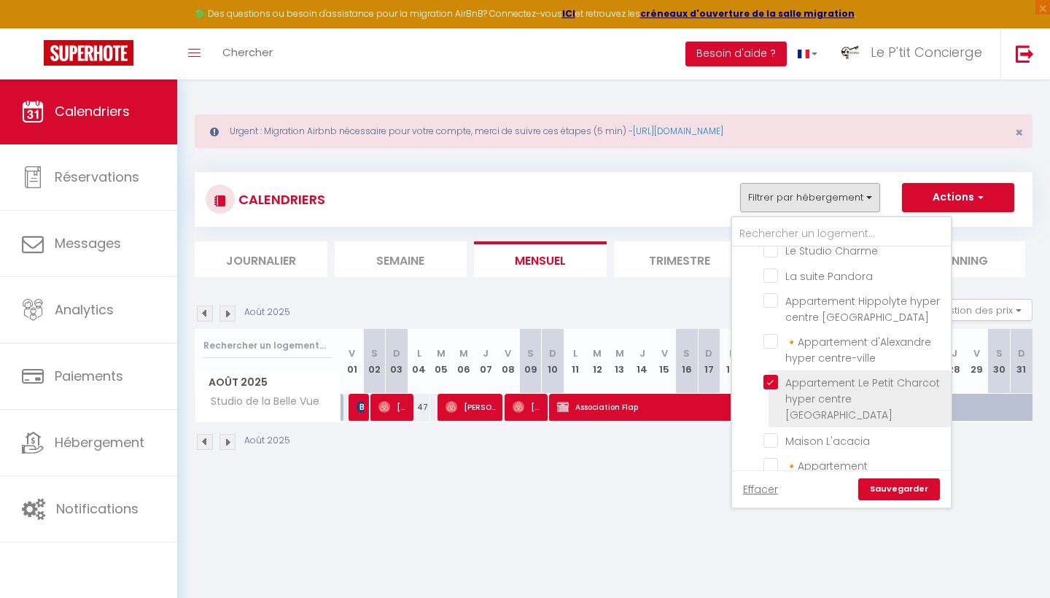
scroll to position [19, 0]
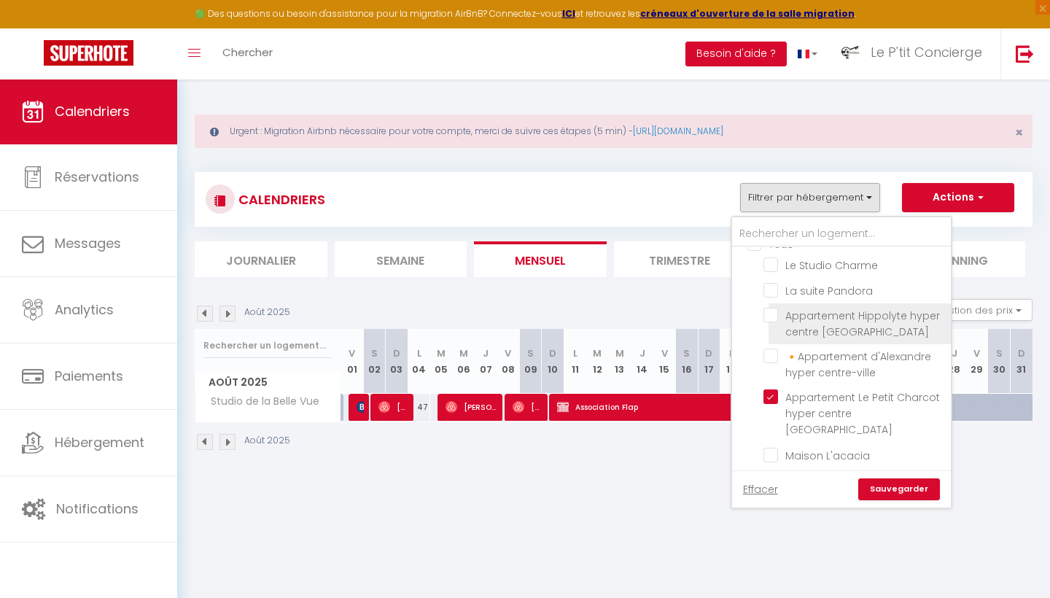
click at [772, 315] on input "Appartement Hippolyte hyper centre [GEOGRAPHIC_DATA]" at bounding box center [854, 315] width 182 height 15
click at [929, 495] on link "Sauvegarder" at bounding box center [899, 489] width 82 height 22
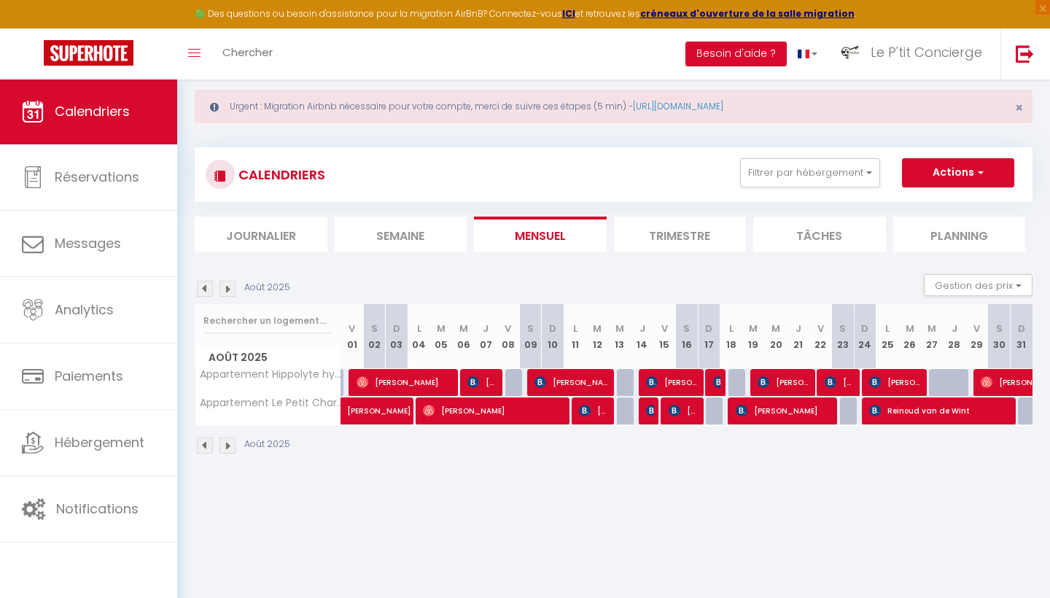
scroll to position [26, 0]
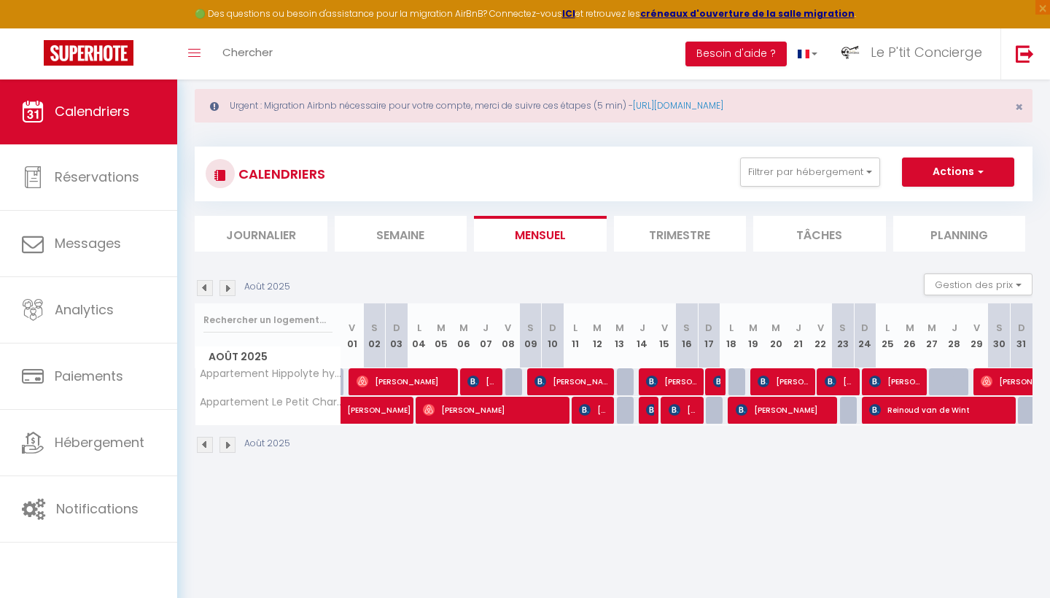
click at [488, 382] on span "[PERSON_NAME]" at bounding box center [482, 381] width 30 height 28
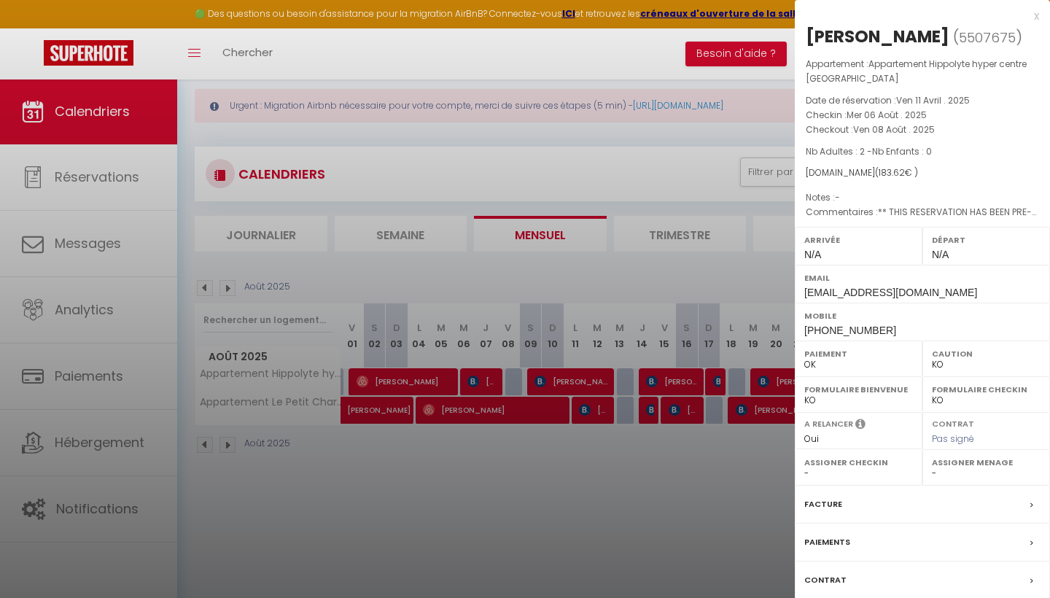
click at [582, 383] on div at bounding box center [525, 299] width 1050 height 598
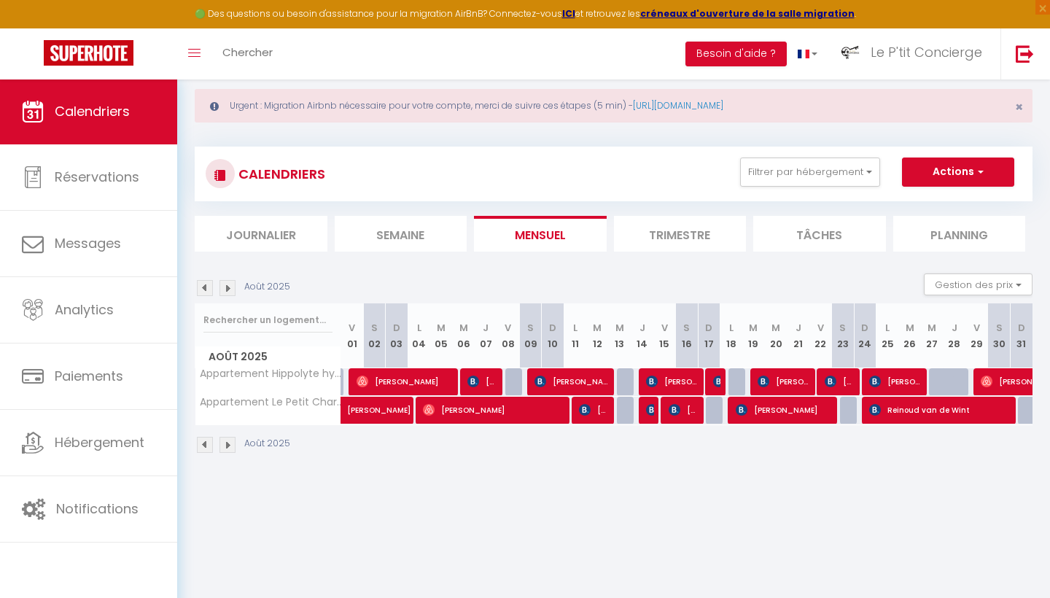
click at [719, 380] on img at bounding box center [719, 381] width 12 height 12
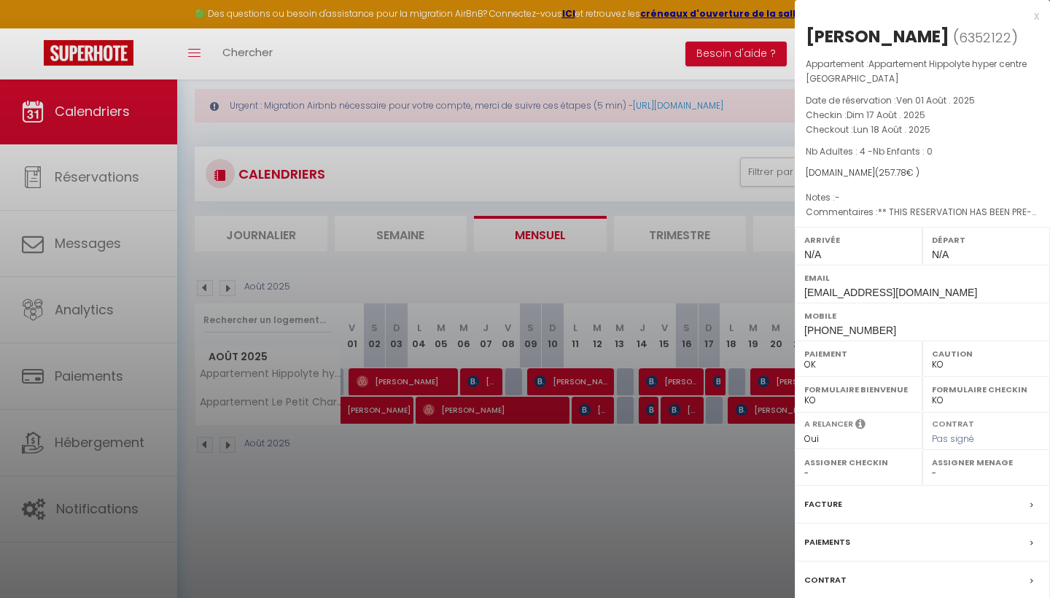
click at [601, 505] on div at bounding box center [525, 299] width 1050 height 598
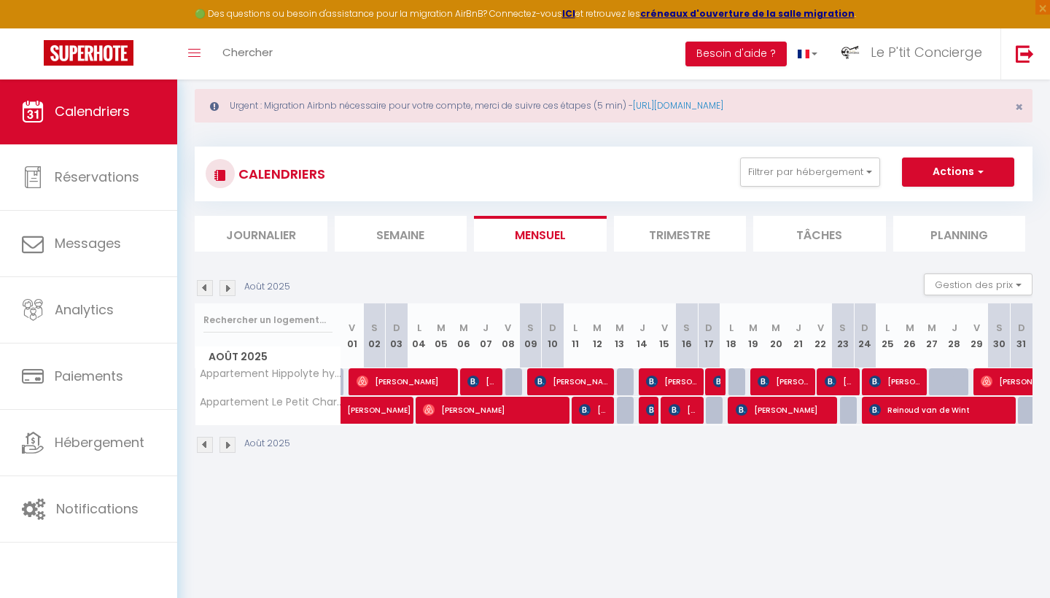
click at [792, 379] on span "[PERSON_NAME]" at bounding box center [783, 381] width 52 height 28
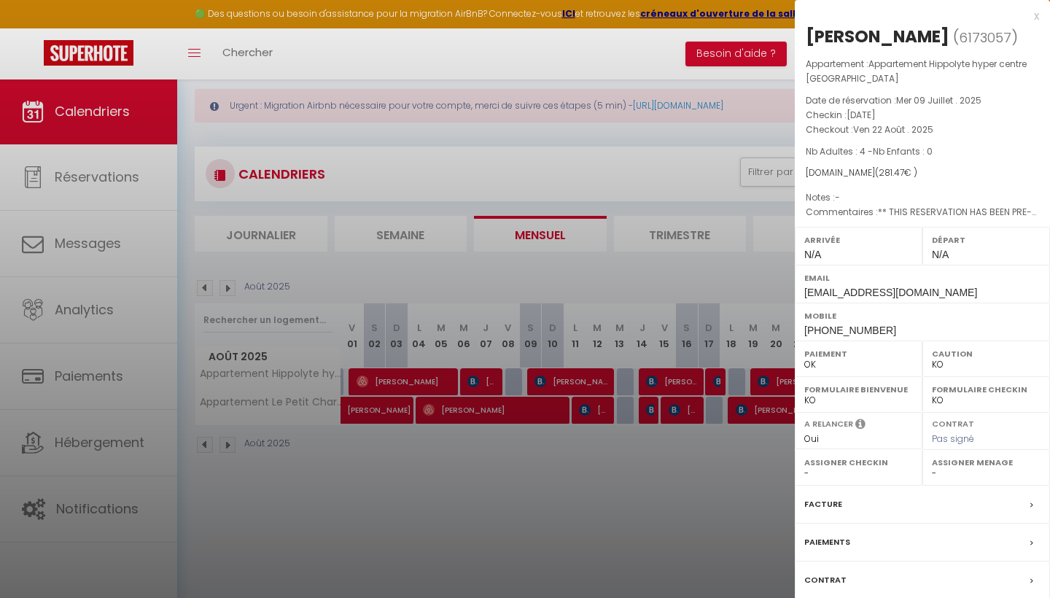
click at [630, 458] on div at bounding box center [525, 299] width 1050 height 598
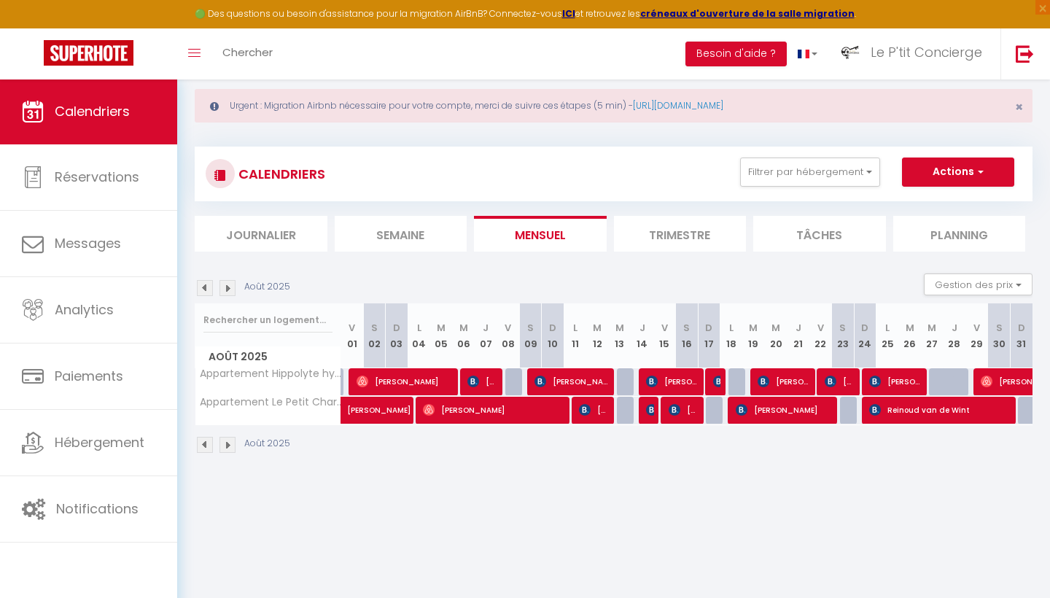
click at [842, 378] on span "[PERSON_NAME]" at bounding box center [839, 381] width 30 height 28
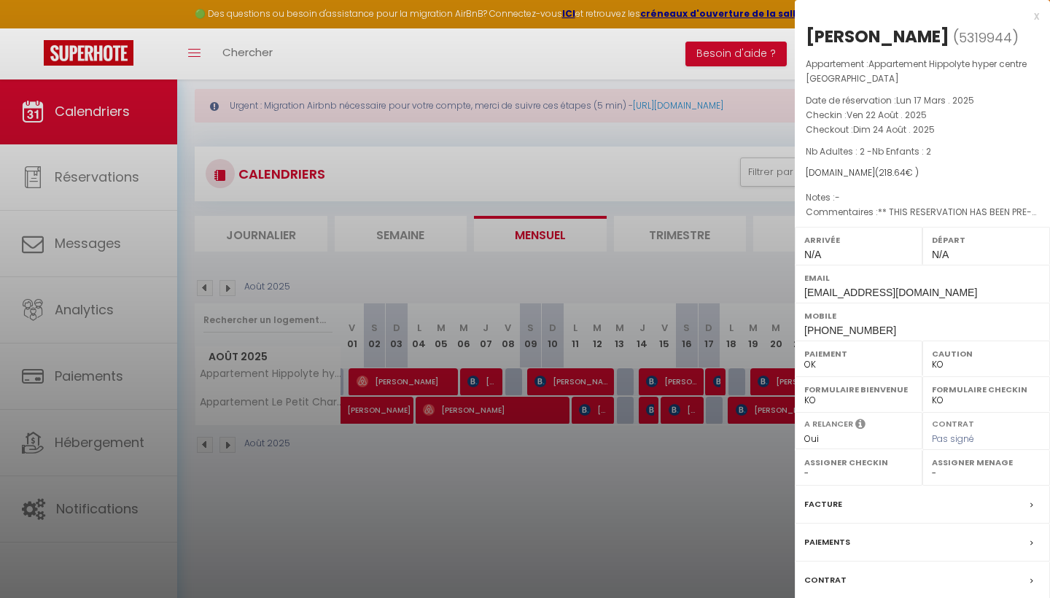
click at [742, 420] on div at bounding box center [525, 299] width 1050 height 598
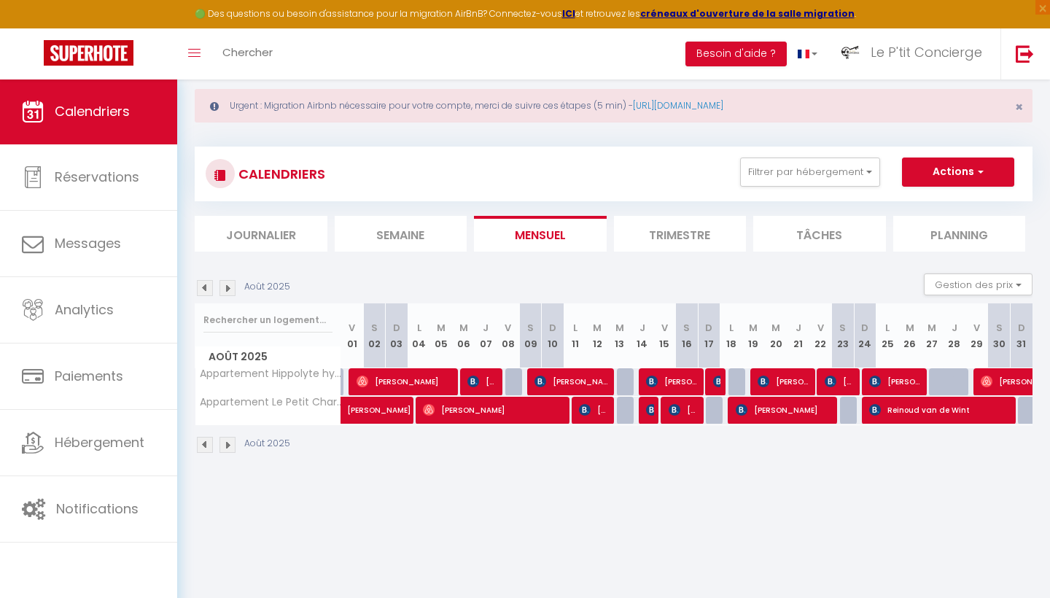
click at [899, 378] on span "[PERSON_NAME]" at bounding box center [895, 381] width 52 height 28
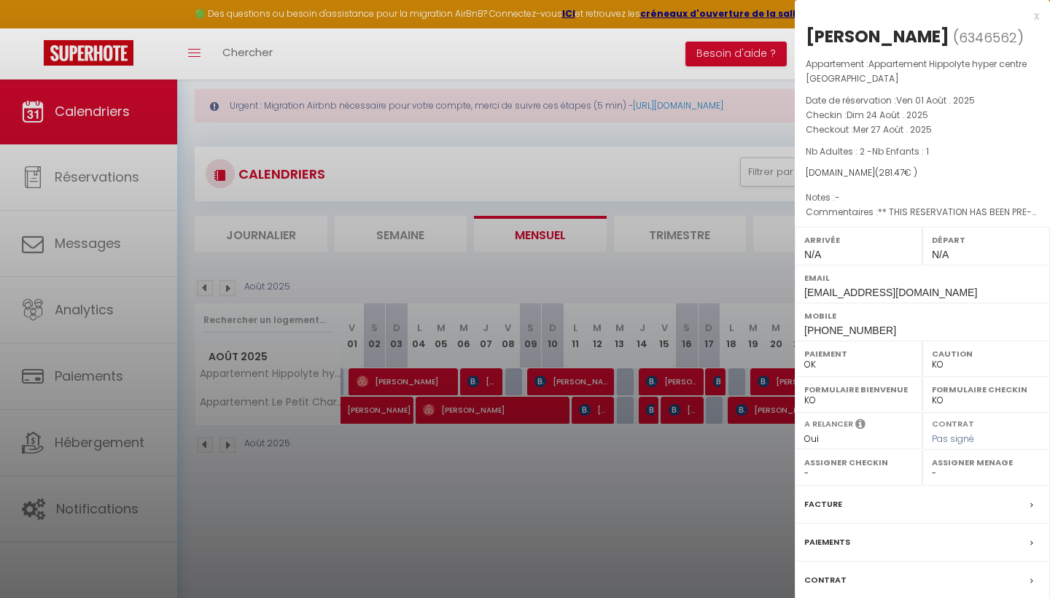
click at [628, 488] on div at bounding box center [525, 299] width 1050 height 598
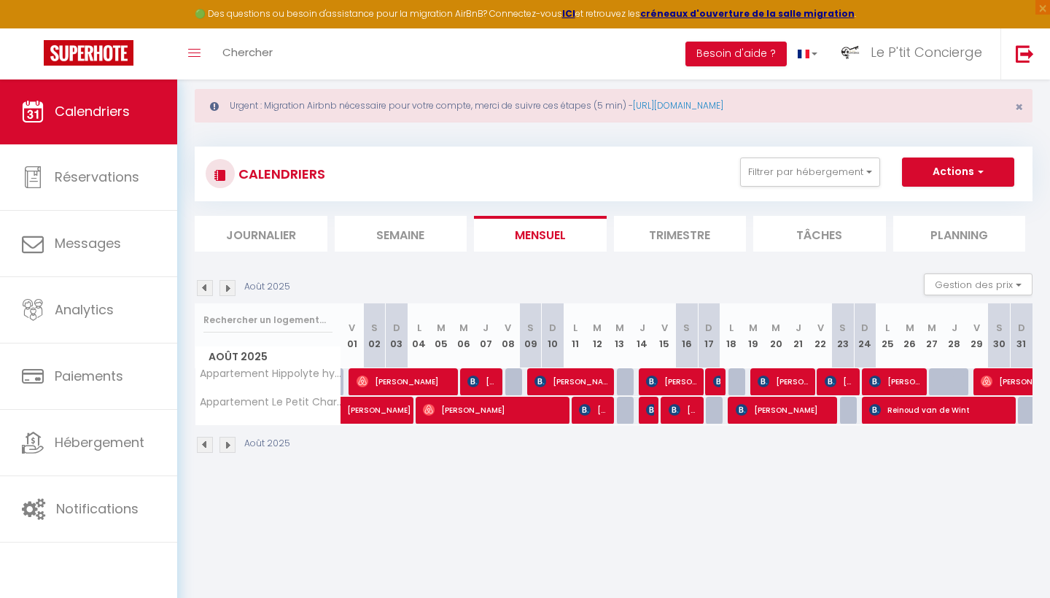
click at [991, 378] on img at bounding box center [986, 381] width 12 height 12
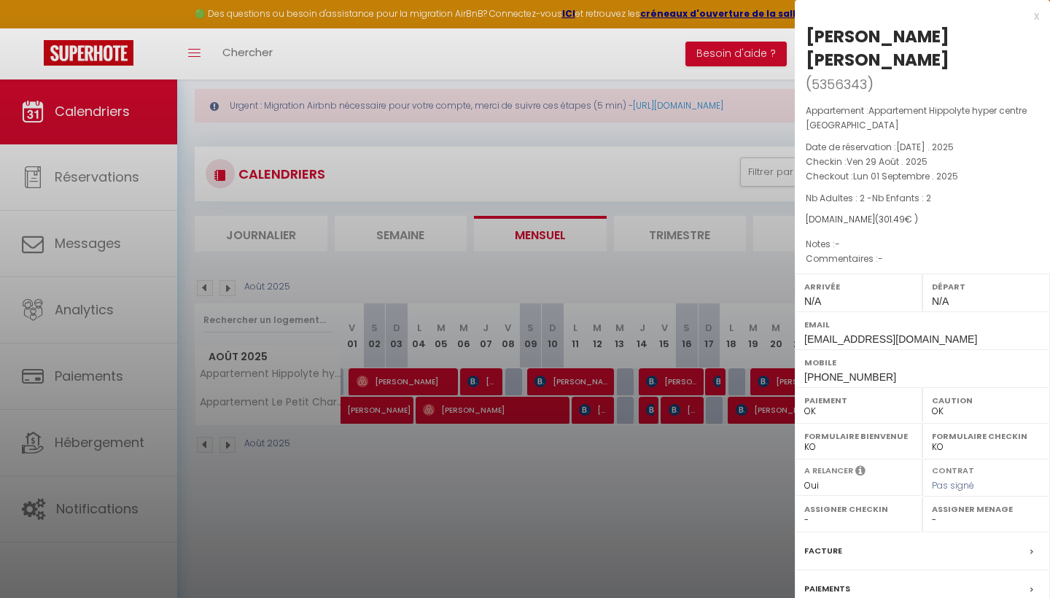
click at [613, 464] on div at bounding box center [525, 299] width 1050 height 598
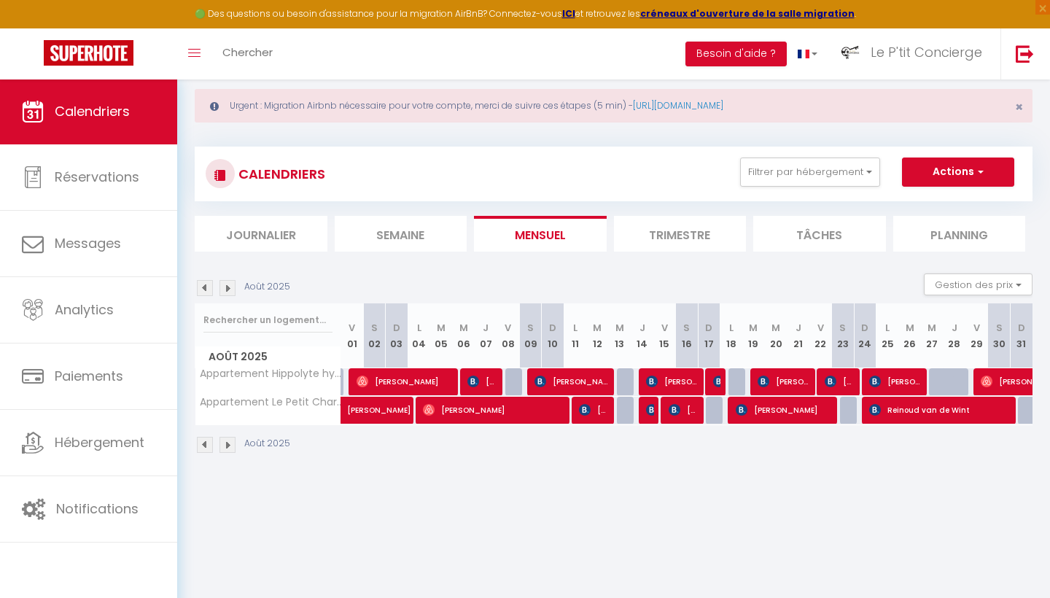
click at [447, 572] on html "🟢 Des questions ou besoin d'assistance pour la migration AirBnB? Connectez-vous…" at bounding box center [525, 273] width 1050 height 598
click at [805, 167] on button "Filtrer par hébergement" at bounding box center [810, 171] width 140 height 29
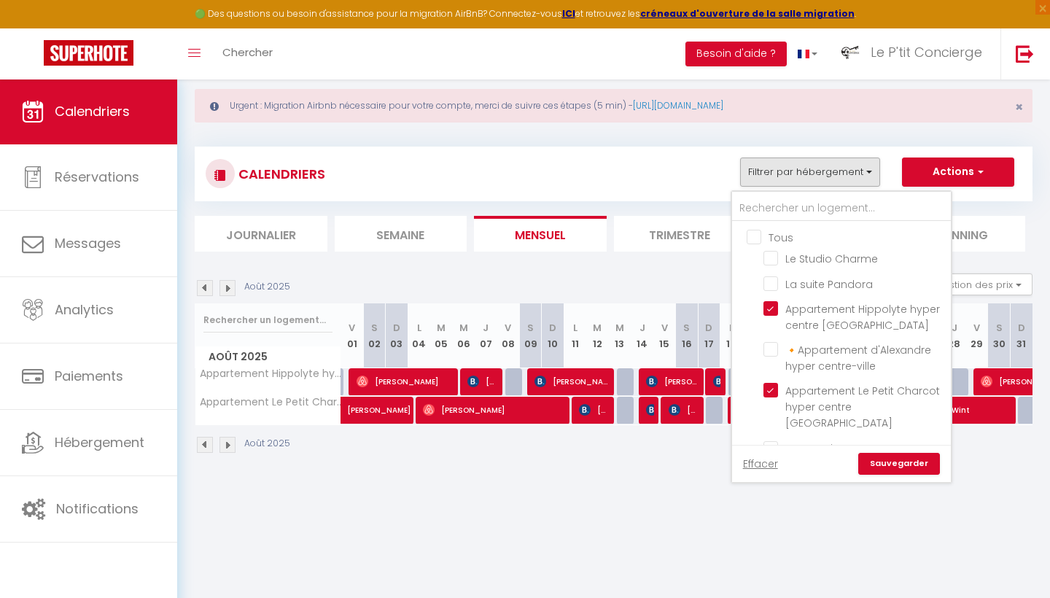
click at [751, 235] on input "Tous" at bounding box center [855, 236] width 219 height 15
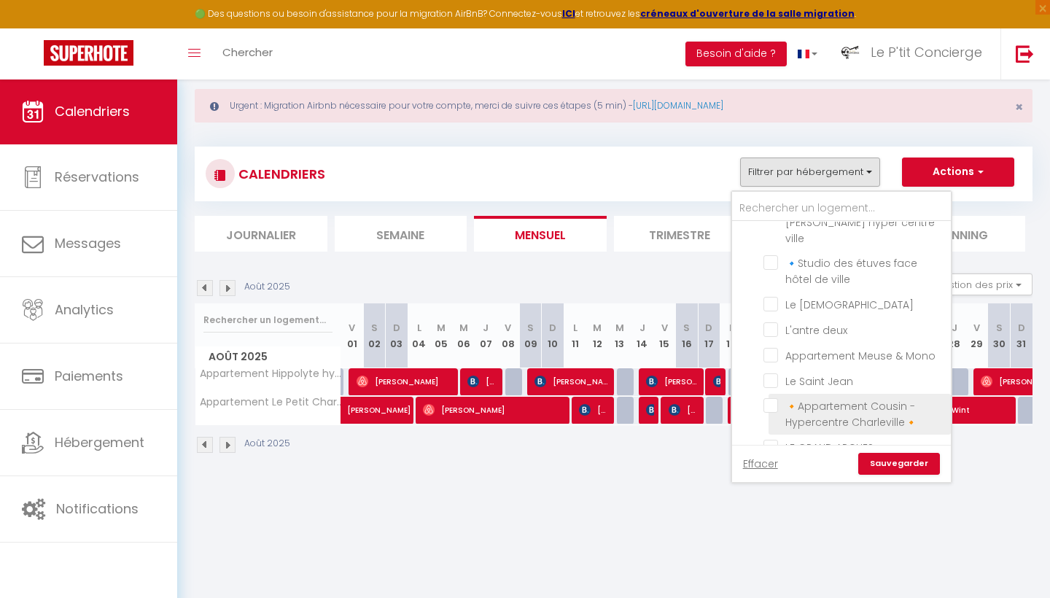
scroll to position [342, 0]
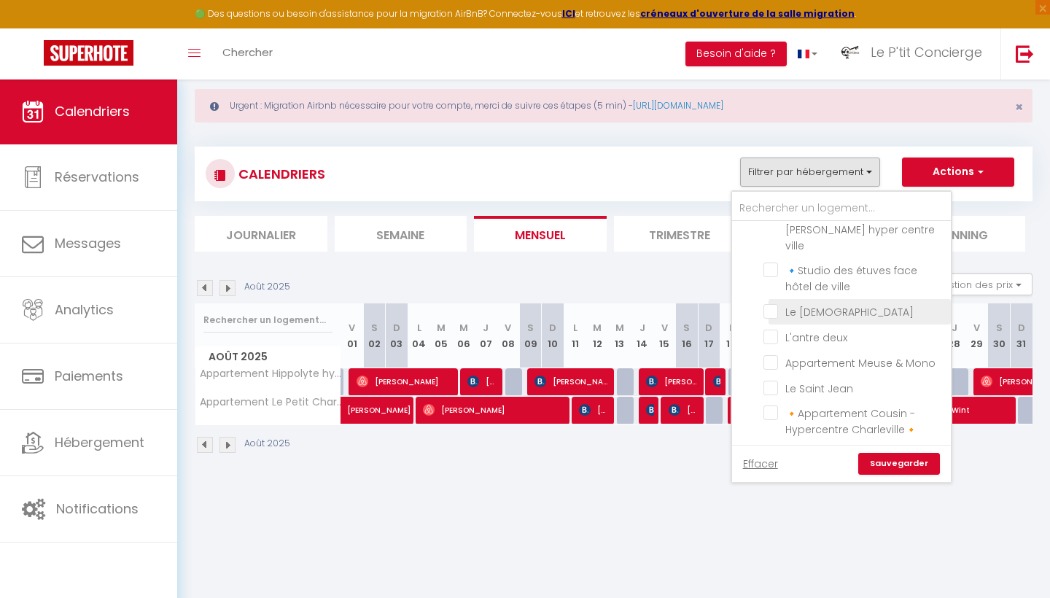
click at [772, 303] on input "Le [DEMOGRAPHIC_DATA]" at bounding box center [854, 310] width 182 height 15
click at [914, 460] on link "Sauvegarder" at bounding box center [899, 464] width 82 height 22
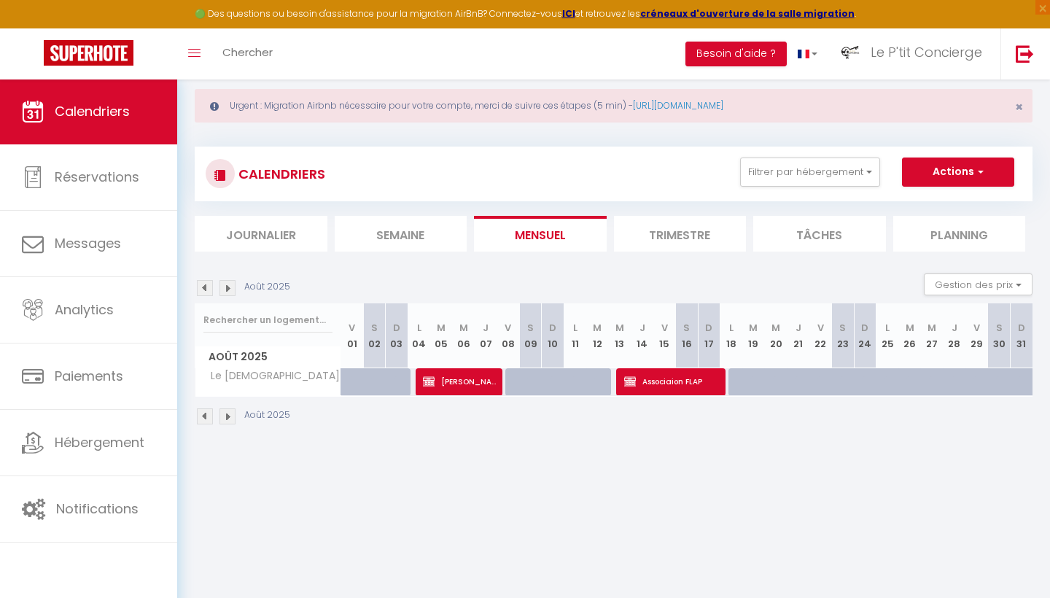
click at [206, 281] on img at bounding box center [205, 288] width 16 height 16
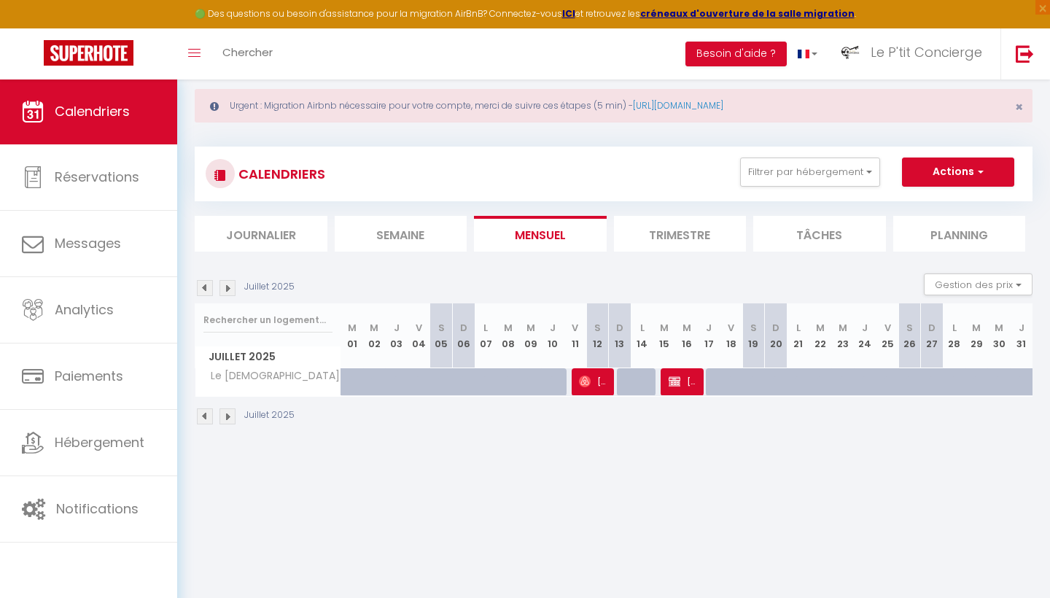
click at [689, 385] on span "[PERSON_NAME]" at bounding box center [683, 381] width 30 height 28
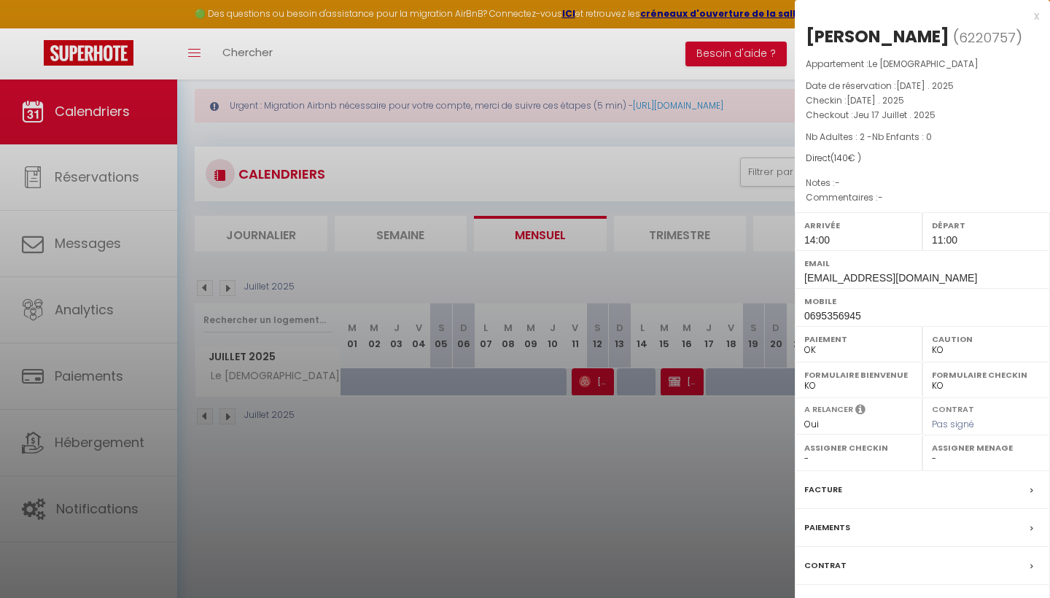
click at [507, 478] on div at bounding box center [525, 299] width 1050 height 598
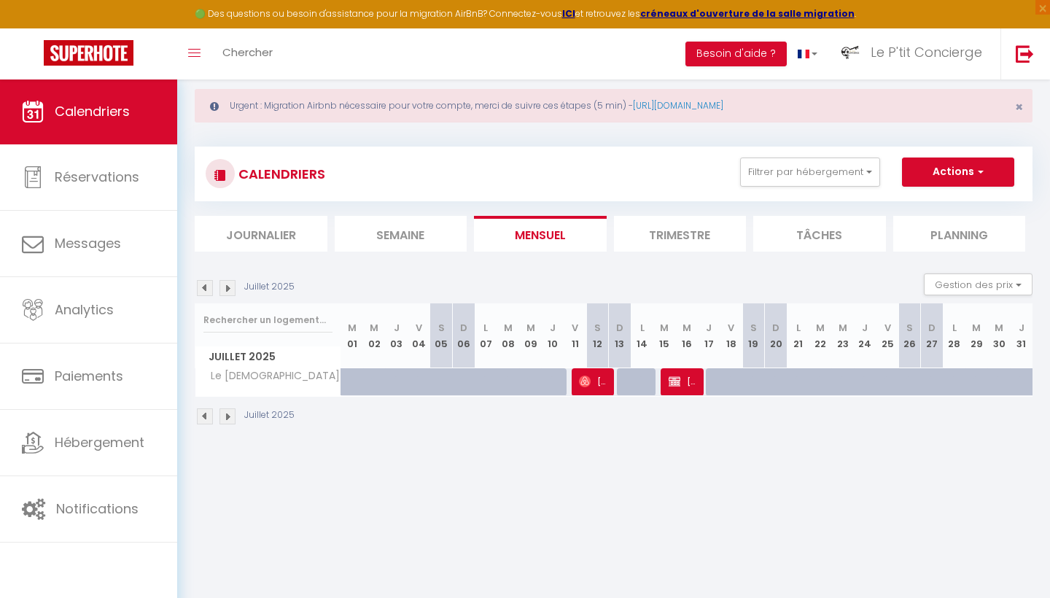
click at [234, 290] on img at bounding box center [227, 288] width 16 height 16
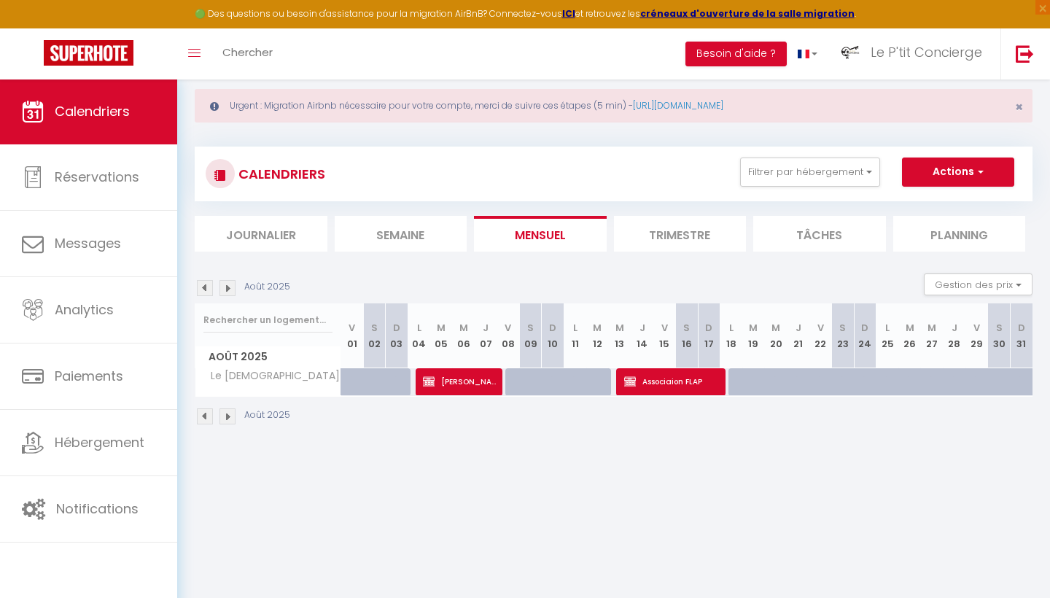
click at [456, 388] on span "[PERSON_NAME]" at bounding box center [460, 381] width 75 height 28
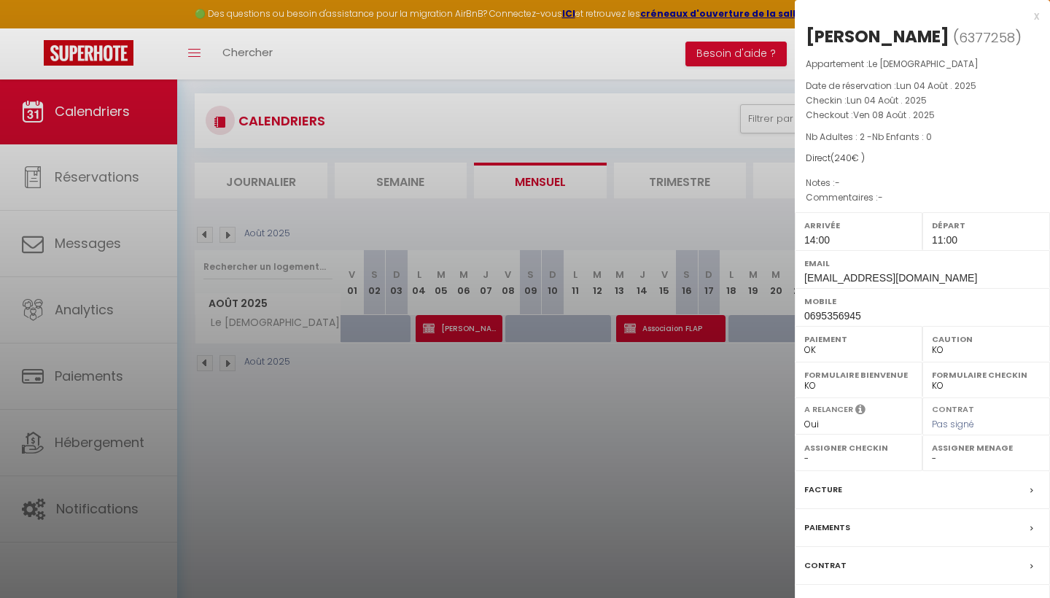
scroll to position [79, 0]
click at [846, 482] on div "Facture" at bounding box center [921, 490] width 255 height 38
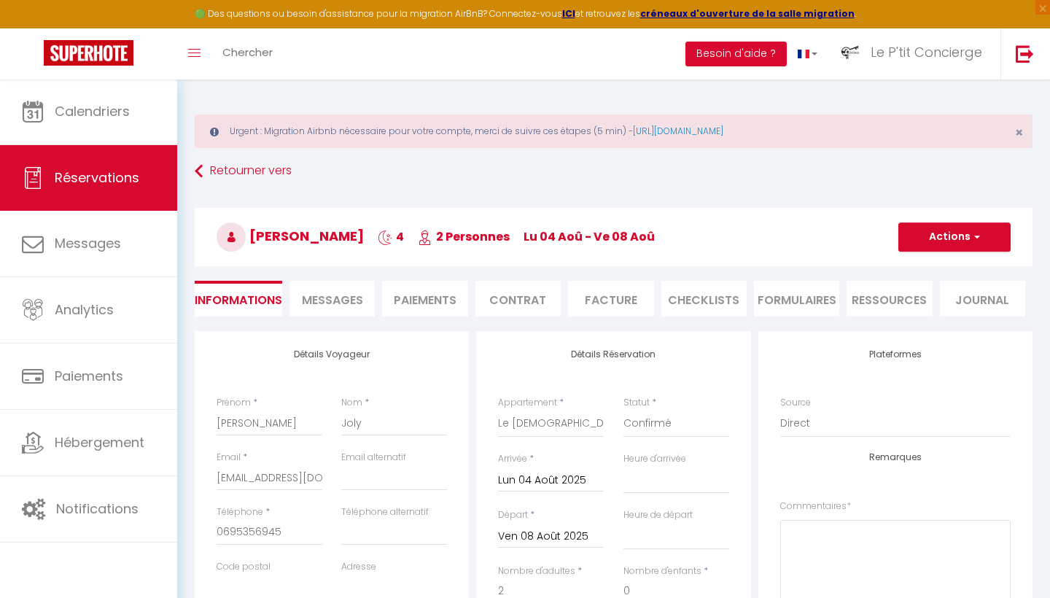
click at [261, 223] on h3 "[PERSON_NAME] 4 2 Personnes lu 04 Aoû - ve 08 Aoû" at bounding box center [613, 237] width 837 height 58
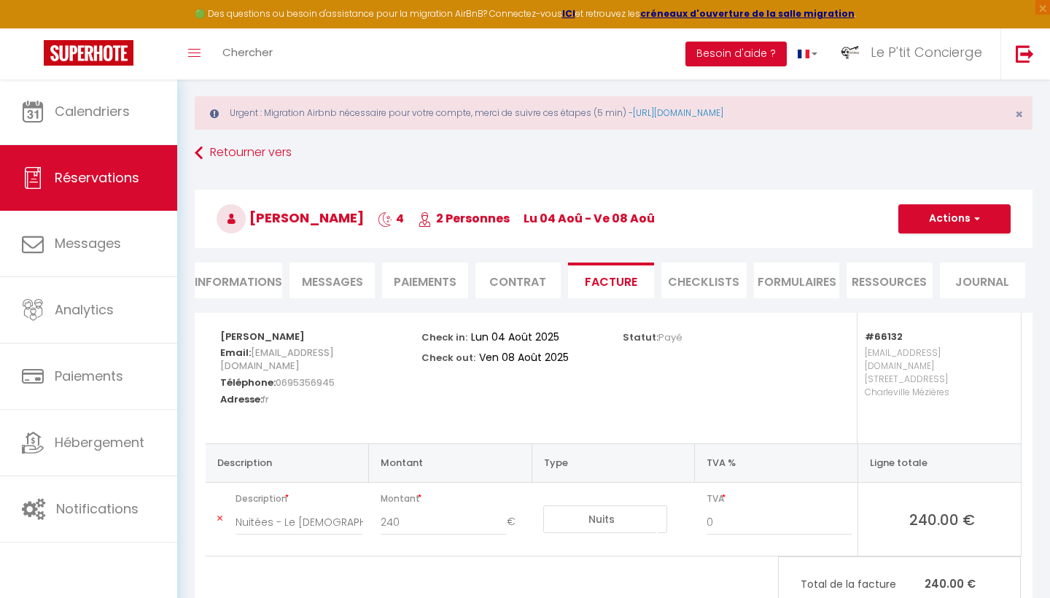
scroll to position [20, 0]
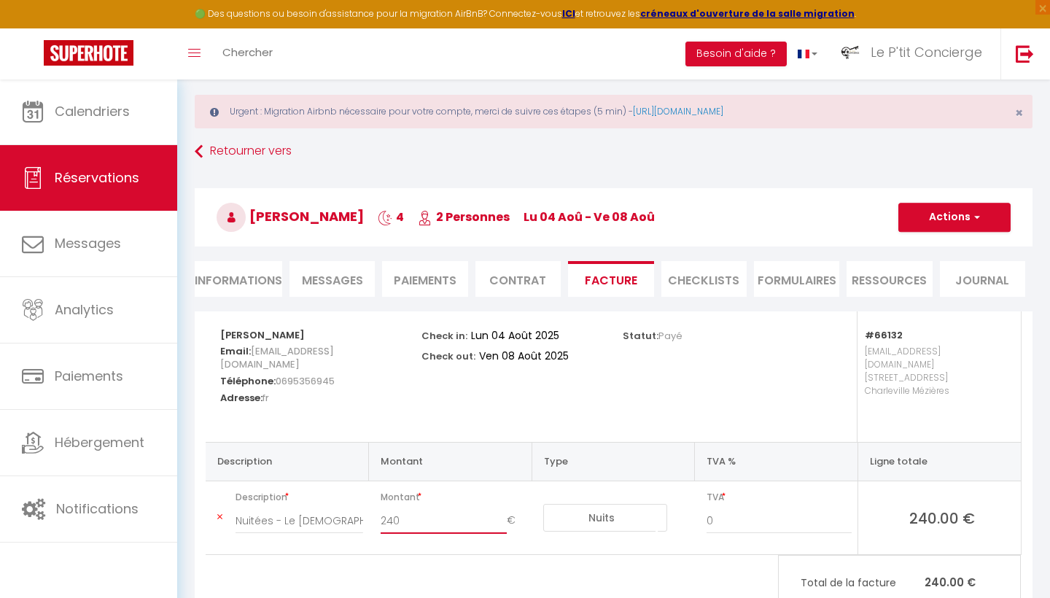
click at [415, 509] on input "240" at bounding box center [443, 520] width 127 height 26
click at [947, 228] on button "Actions" at bounding box center [954, 217] width 112 height 29
click at [935, 249] on link "Enregistrer" at bounding box center [943, 249] width 122 height 19
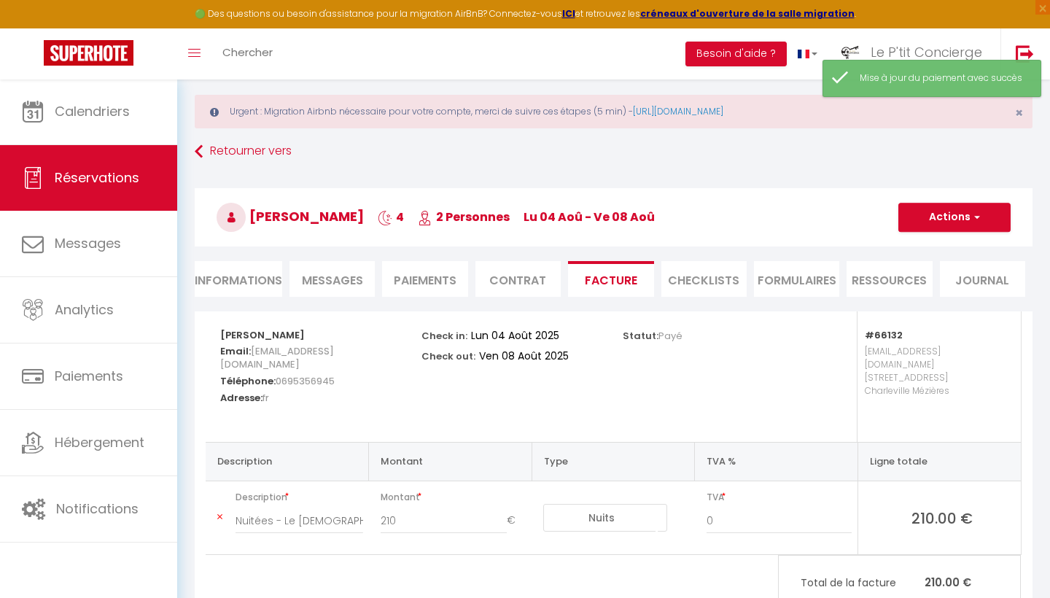
click at [281, 270] on li "Informations" at bounding box center [238, 279] width 87 height 36
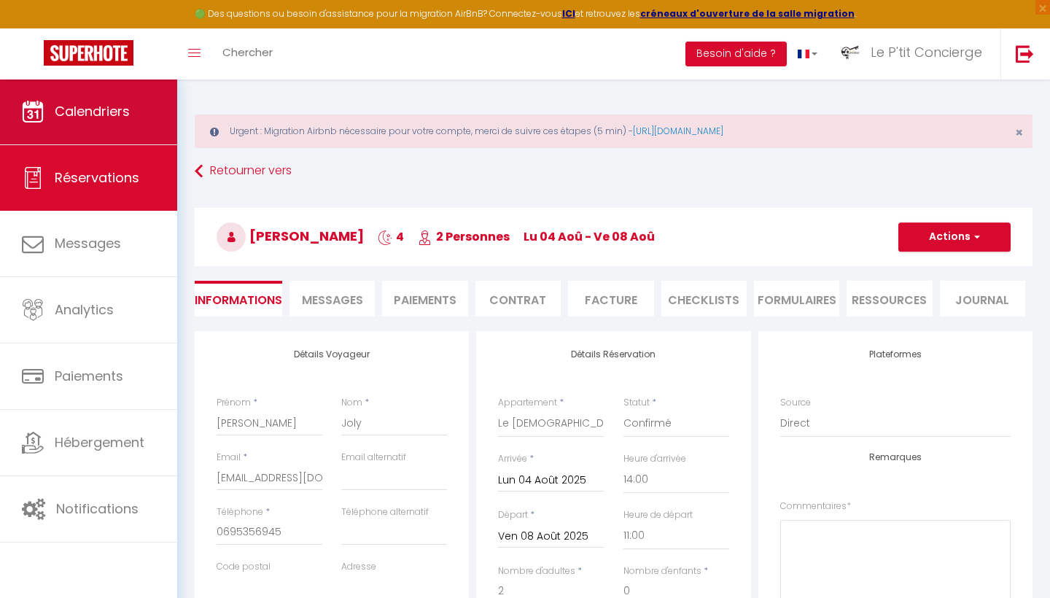
click at [125, 107] on span "Calendriers" at bounding box center [92, 111] width 75 height 18
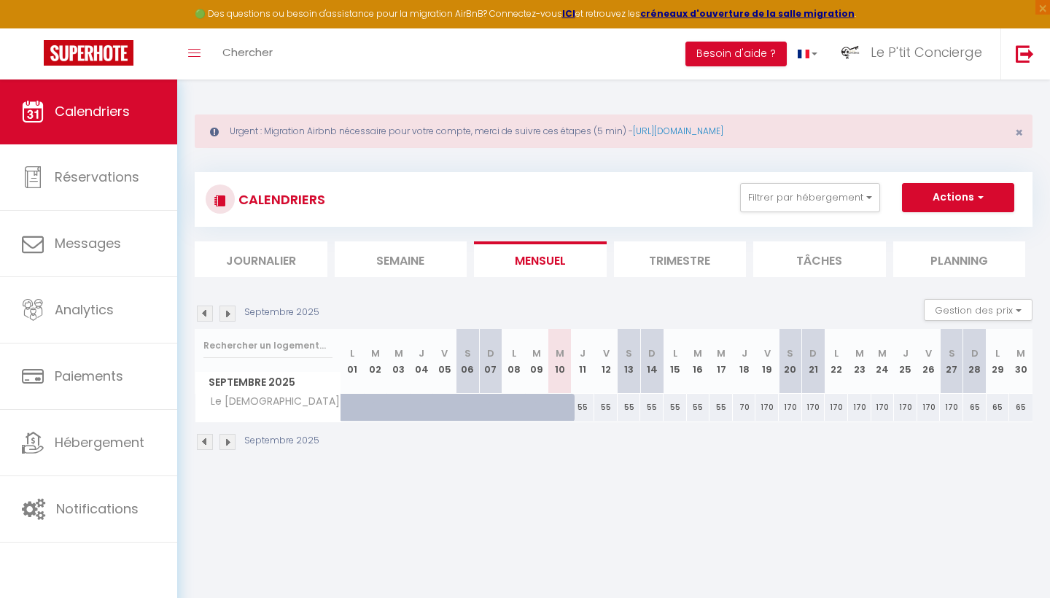
click at [206, 314] on img at bounding box center [205, 313] width 16 height 16
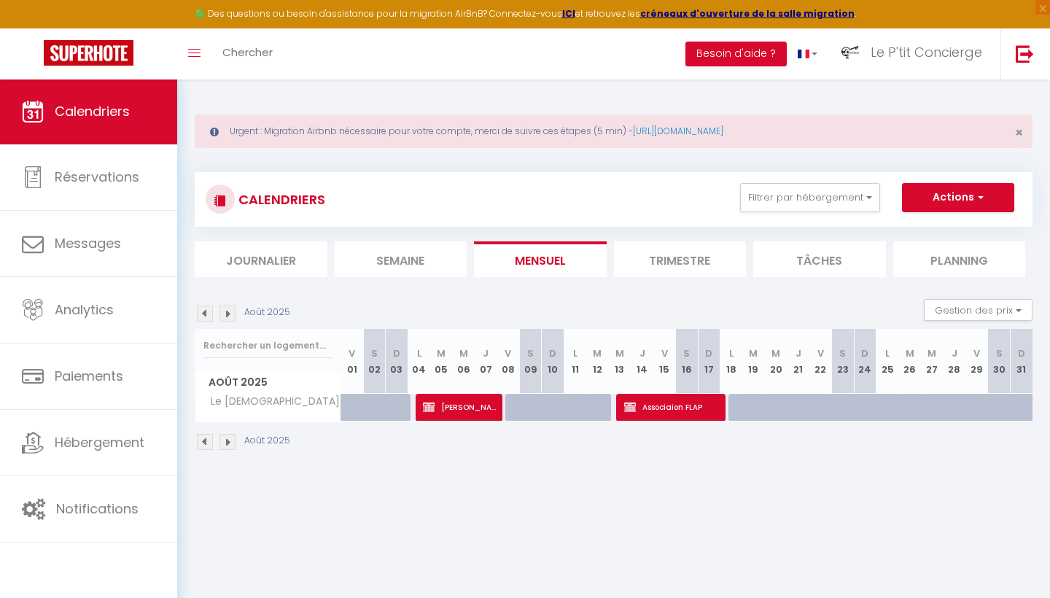
click at [461, 406] on span "[PERSON_NAME]" at bounding box center [460, 407] width 75 height 28
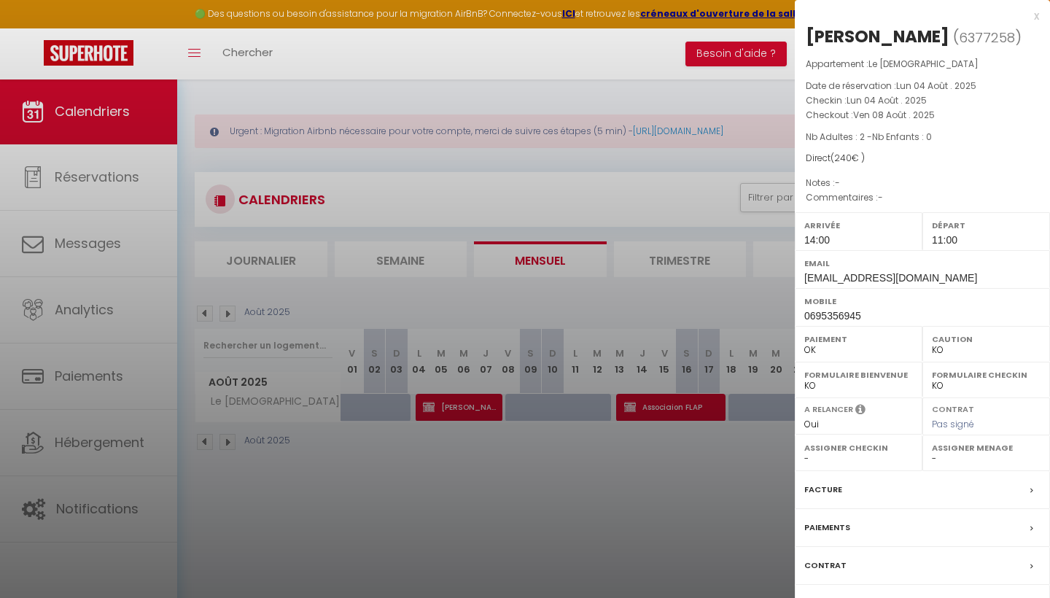
click at [490, 469] on div at bounding box center [525, 299] width 1050 height 598
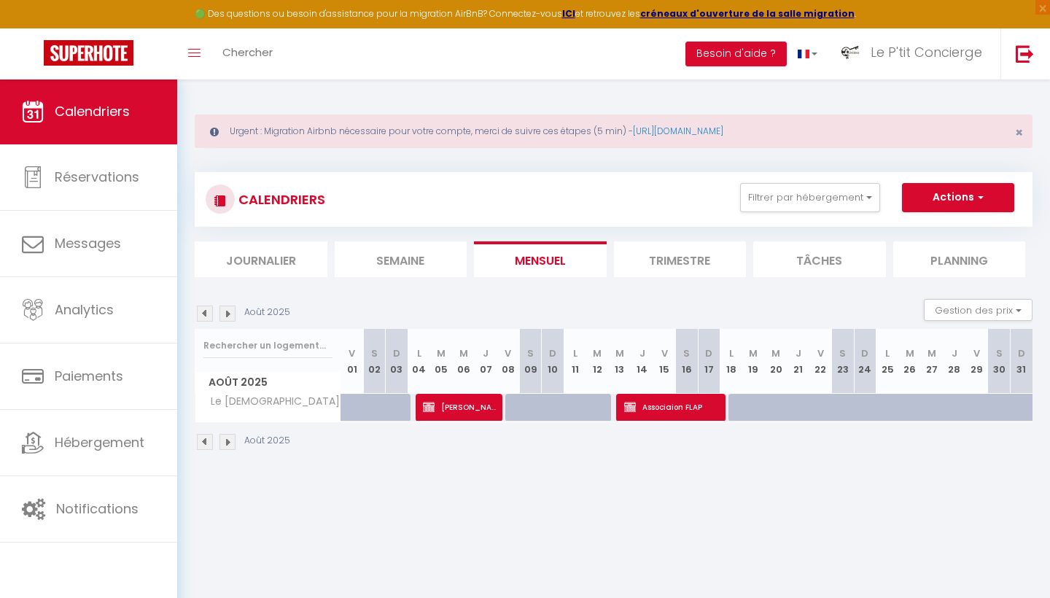
click at [450, 410] on span "[PERSON_NAME]" at bounding box center [460, 407] width 75 height 28
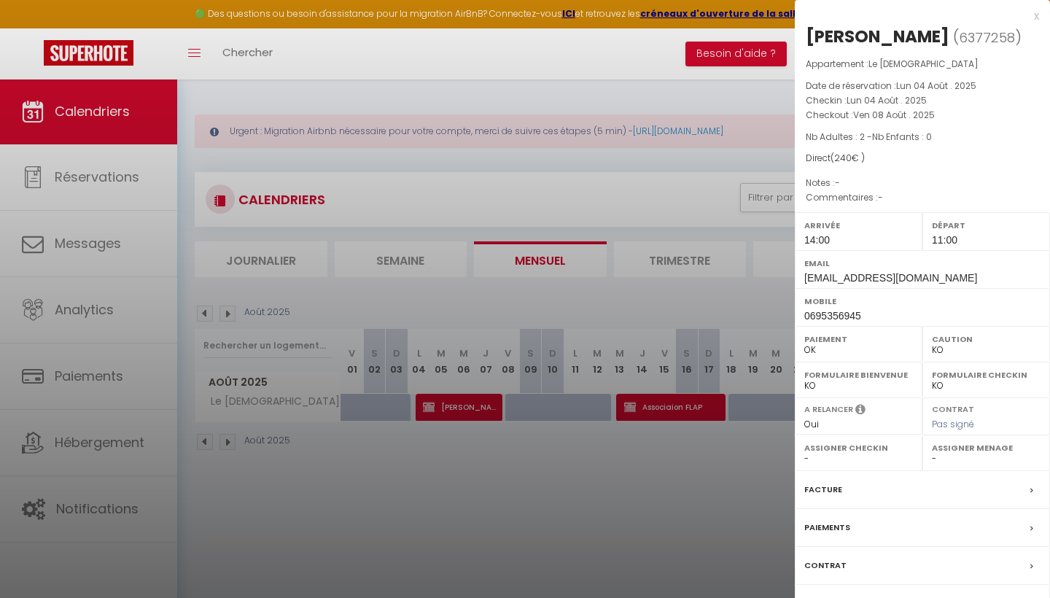
click at [367, 489] on div at bounding box center [525, 299] width 1050 height 598
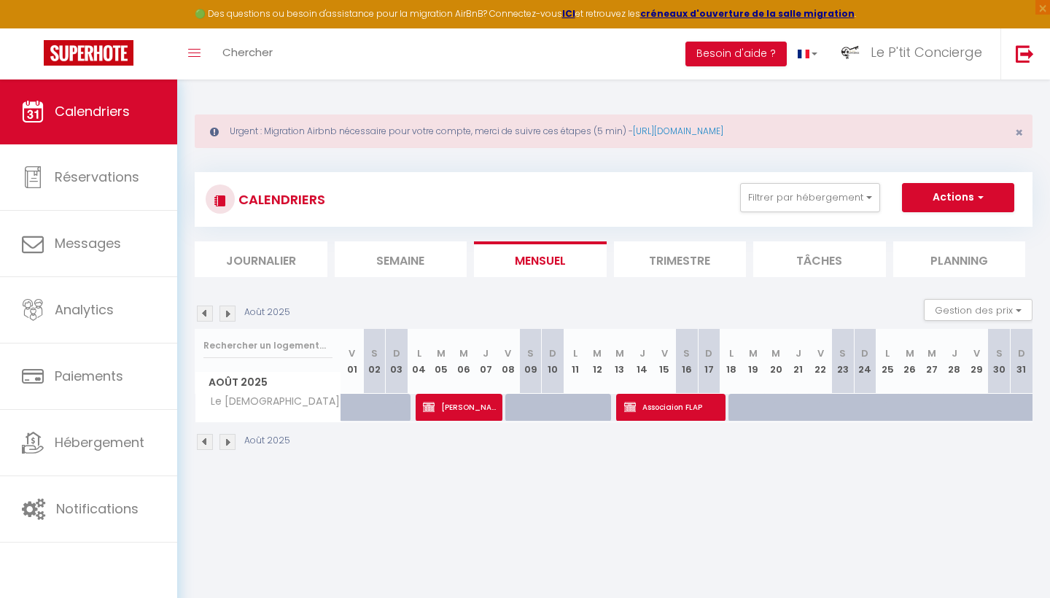
click at [420, 178] on div "CALENDRIERS Filtrer par hébergement Tous Le Studio Charme La suite Pandora Appa…" at bounding box center [613, 199] width 837 height 55
click at [680, 413] on span "Associaion FLAP" at bounding box center [673, 407] width 98 height 28
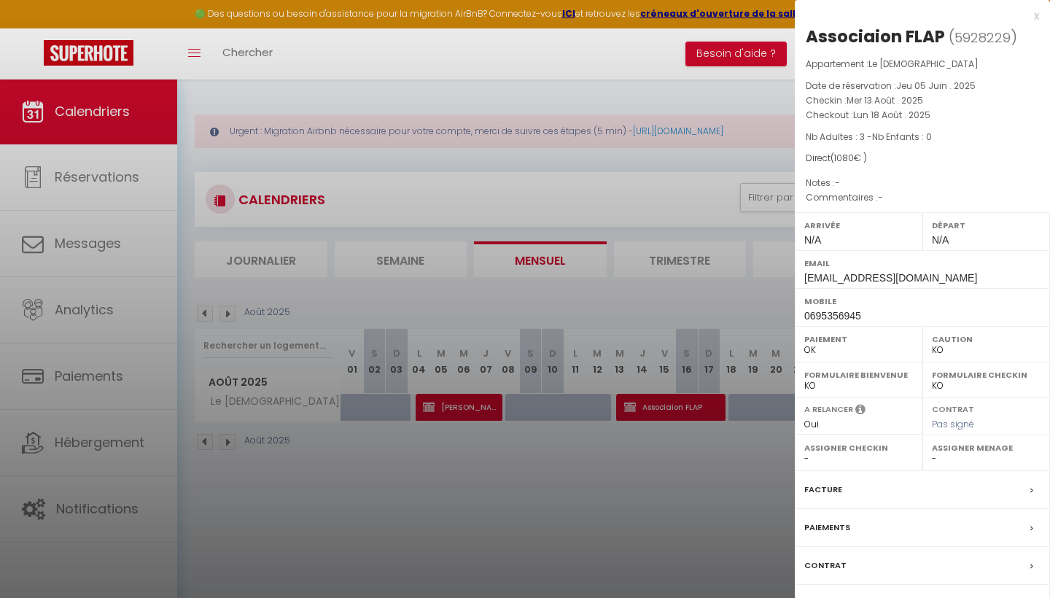
click at [405, 122] on div at bounding box center [525, 299] width 1050 height 598
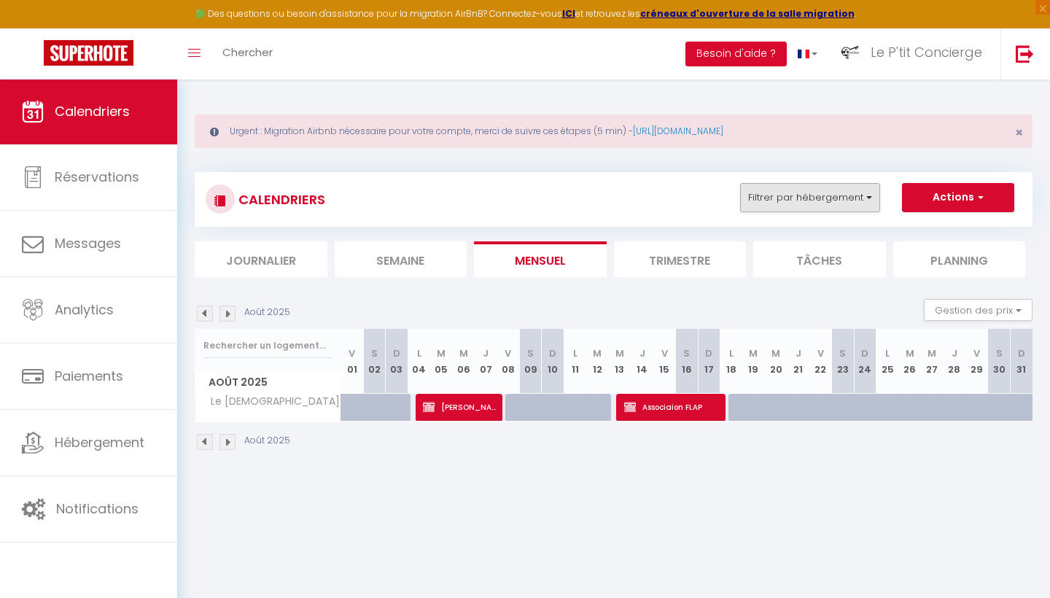
click at [822, 203] on button "Filtrer par hébergement" at bounding box center [810, 197] width 140 height 29
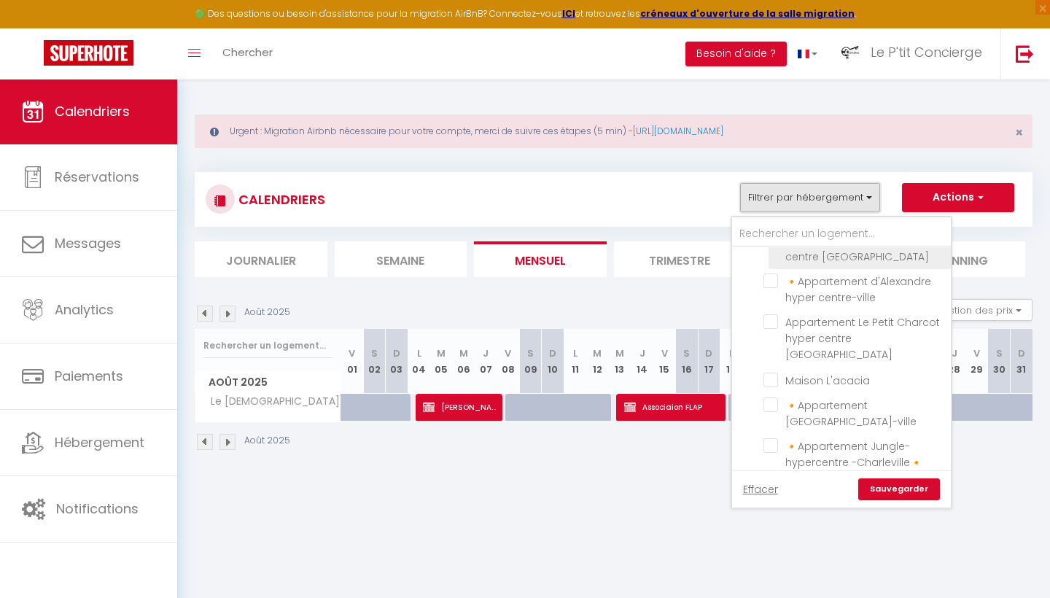
scroll to position [52, 0]
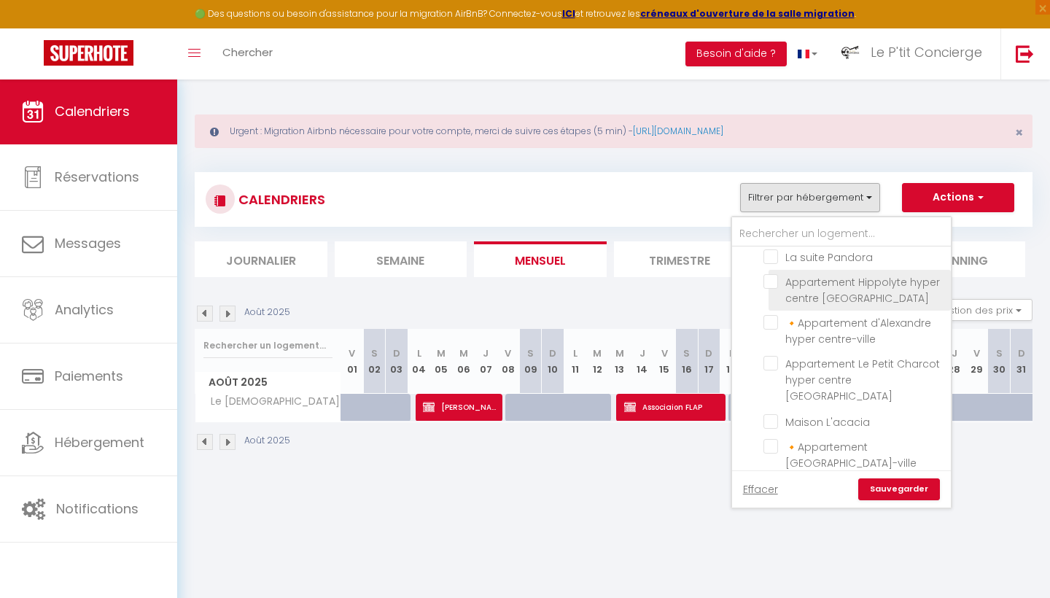
click at [773, 284] on input "Appartement Hippolyte hyper centre [GEOGRAPHIC_DATA]" at bounding box center [854, 281] width 182 height 15
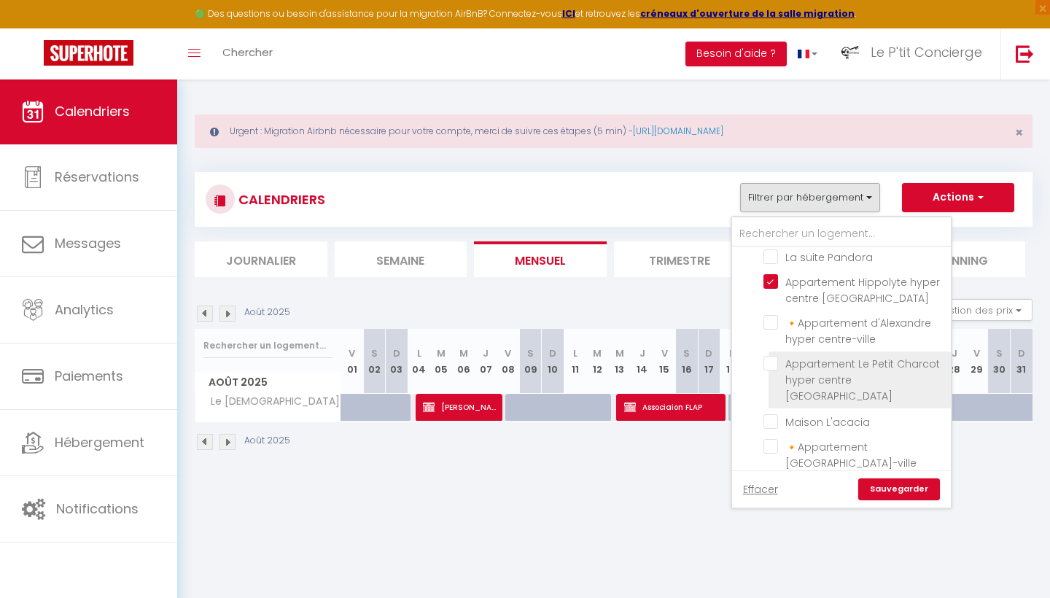
click at [776, 364] on input "Appartement Le Petit Charcot hyper centre [GEOGRAPHIC_DATA]" at bounding box center [854, 363] width 182 height 15
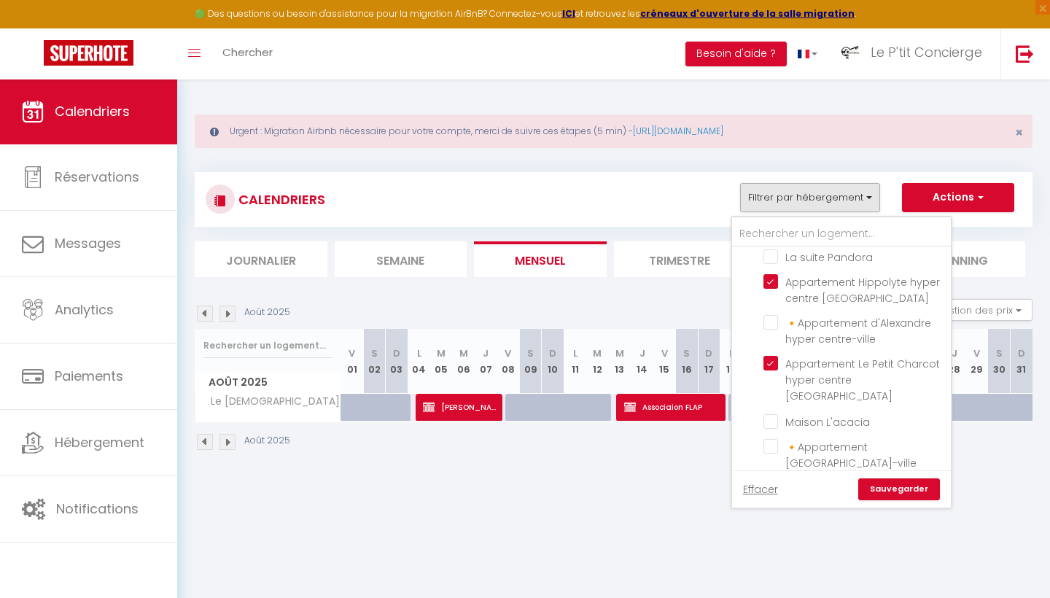
click at [897, 496] on link "Sauvegarder" at bounding box center [899, 489] width 82 height 22
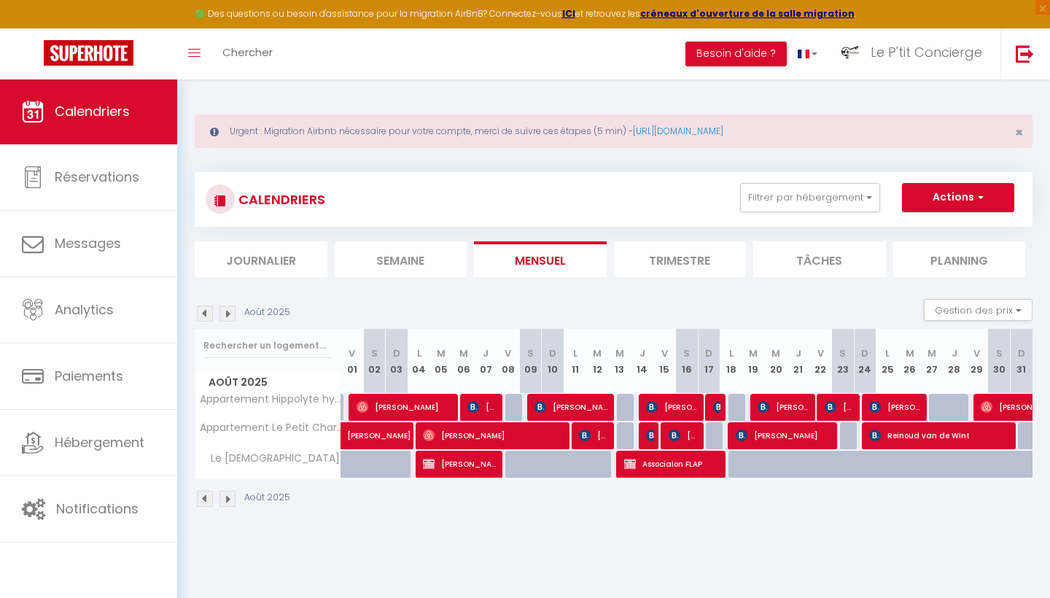
click at [685, 434] on span "[PERSON_NAME]" at bounding box center [683, 435] width 30 height 28
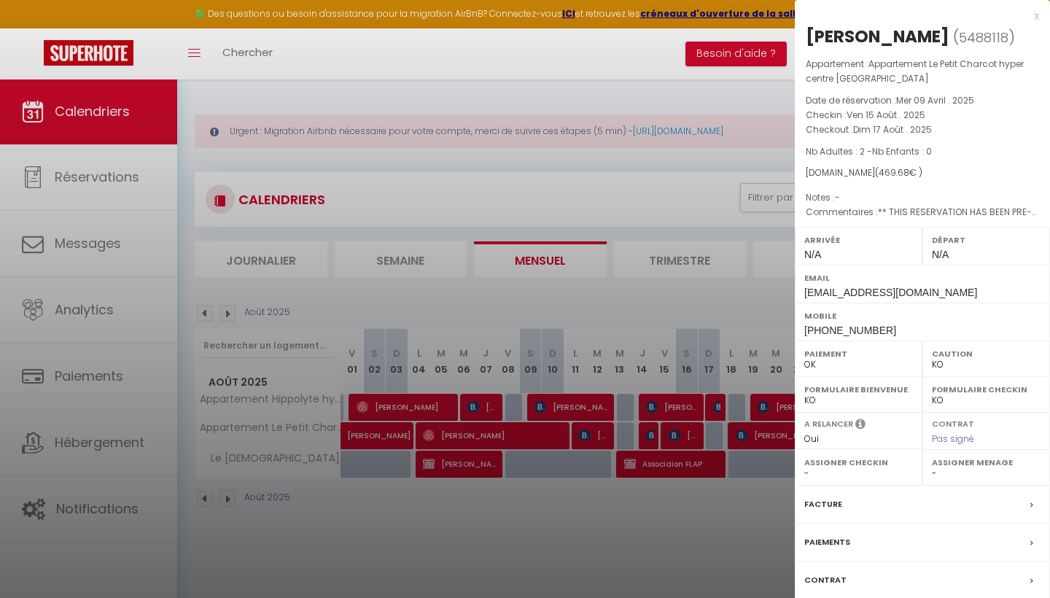
click at [312, 531] on div at bounding box center [525, 299] width 1050 height 598
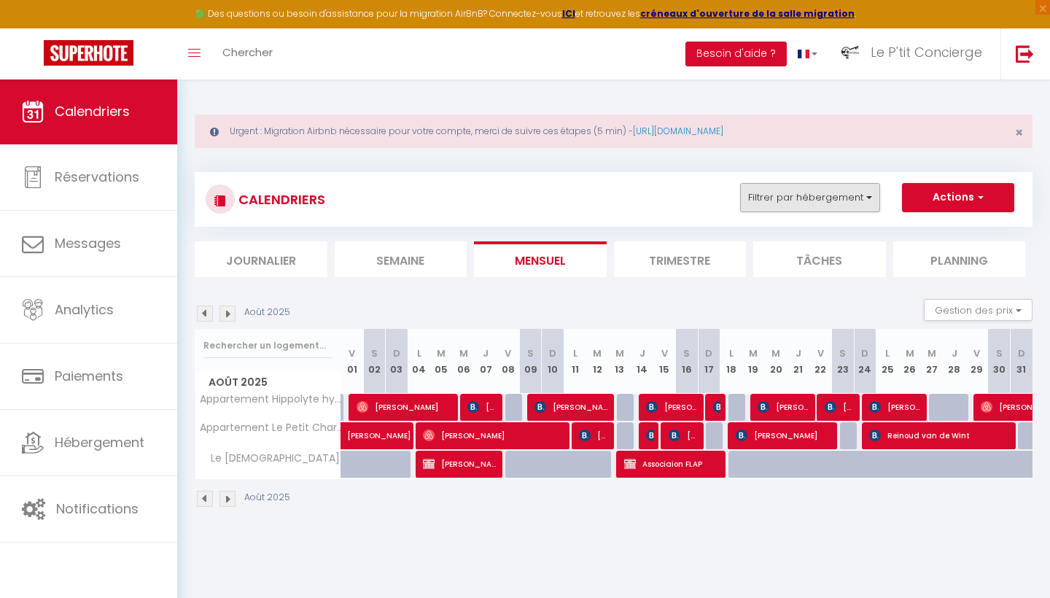
click at [837, 198] on button "Filtrer par hébergement" at bounding box center [810, 197] width 140 height 29
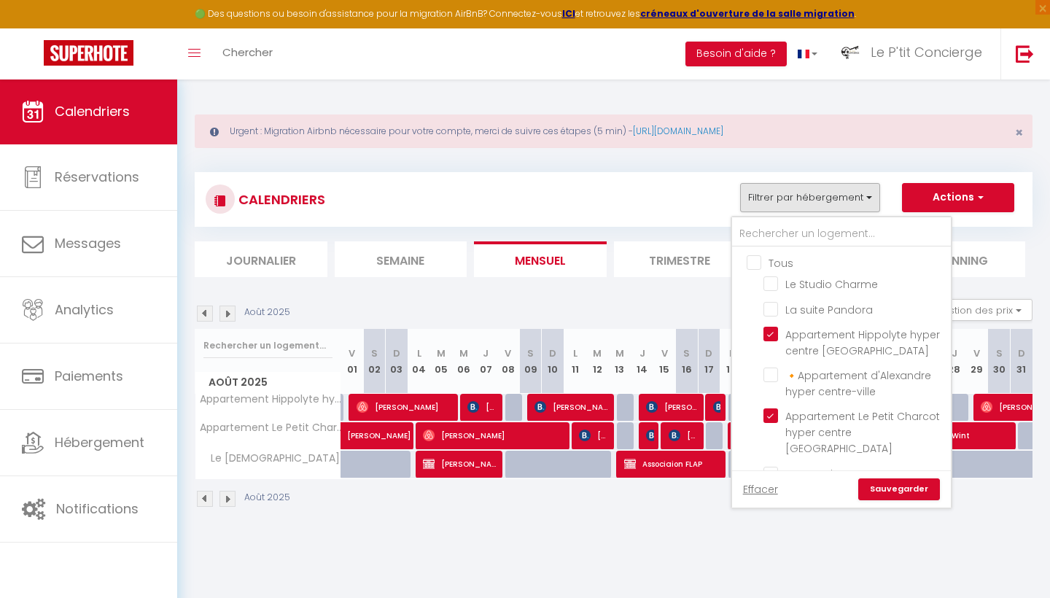
click at [751, 264] on input "Tous" at bounding box center [855, 261] width 219 height 15
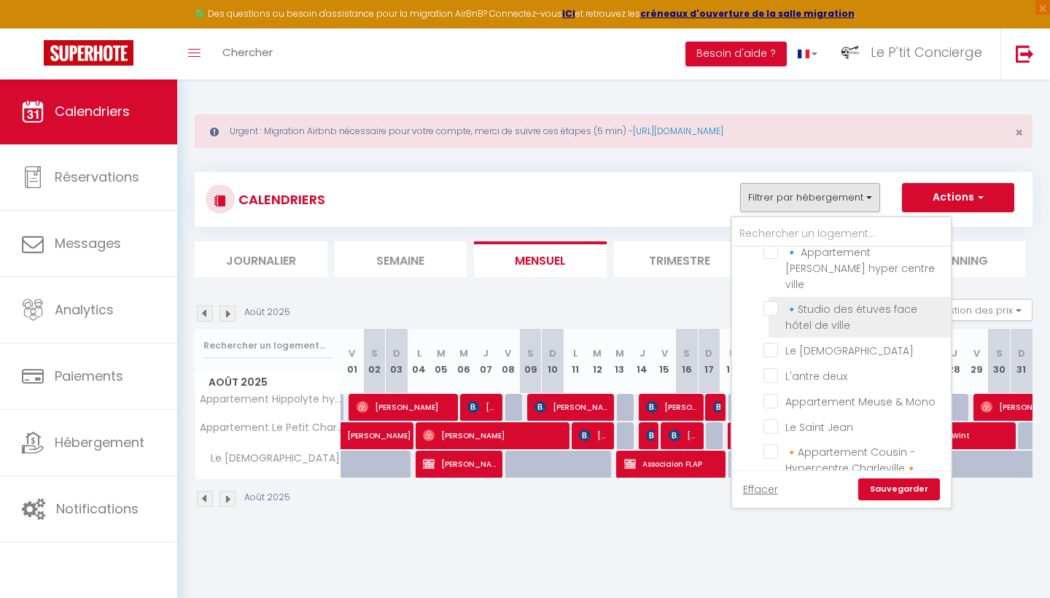
scroll to position [330, 0]
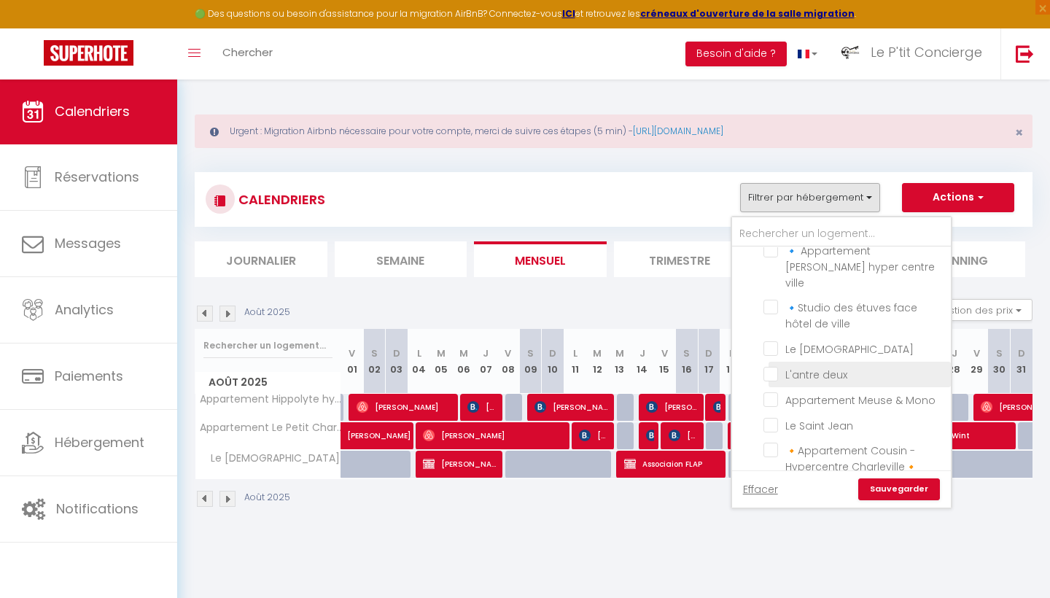
click at [774, 366] on input "L'antre deux" at bounding box center [854, 373] width 182 height 15
click at [891, 490] on link "Sauvegarder" at bounding box center [899, 489] width 82 height 22
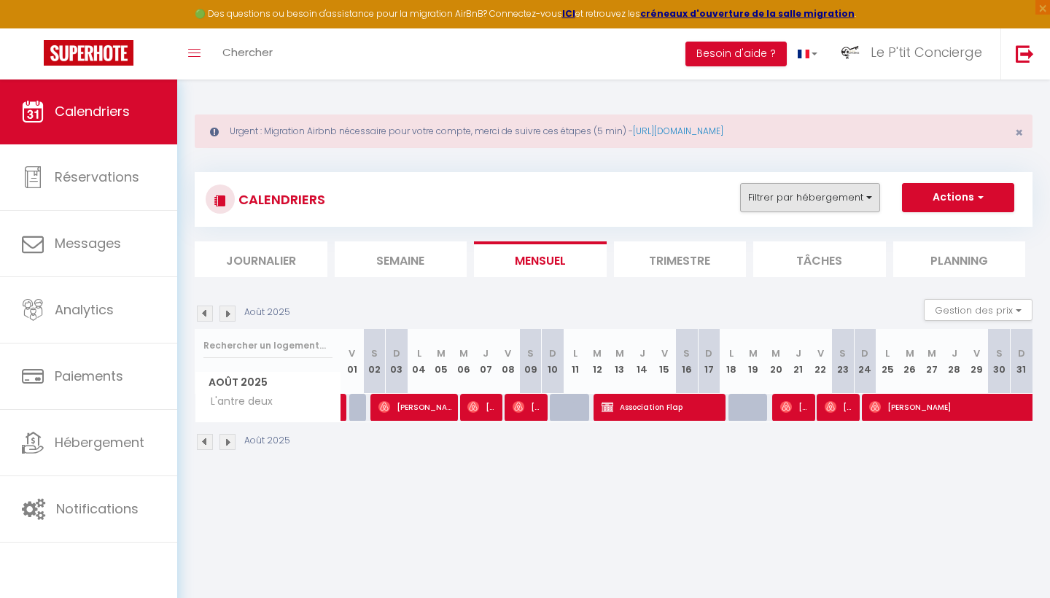
click at [821, 200] on button "Filtrer par hébergement" at bounding box center [810, 197] width 140 height 29
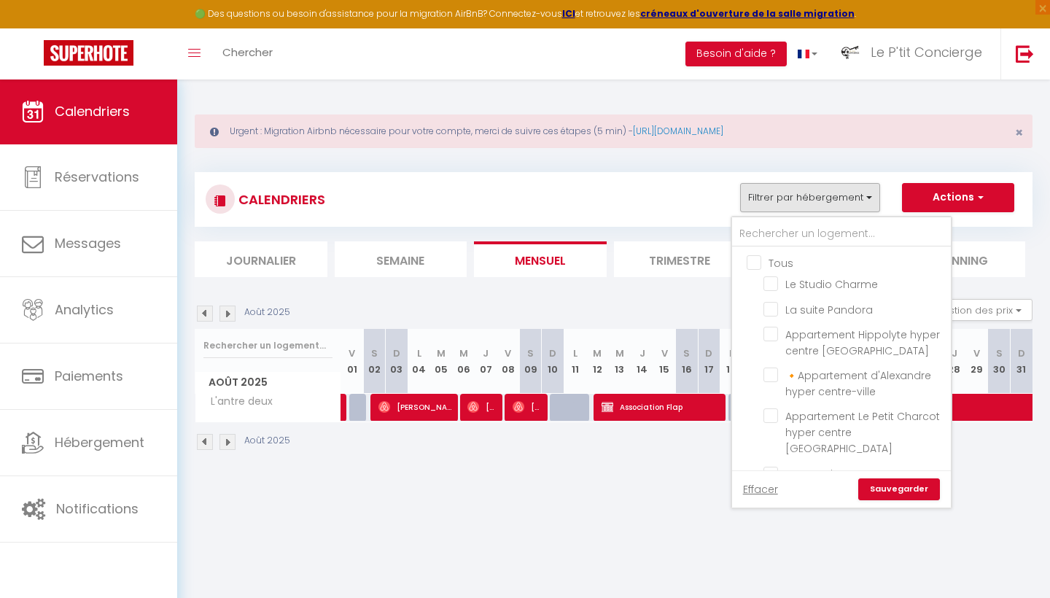
click at [751, 266] on input "Tous" at bounding box center [855, 261] width 219 height 15
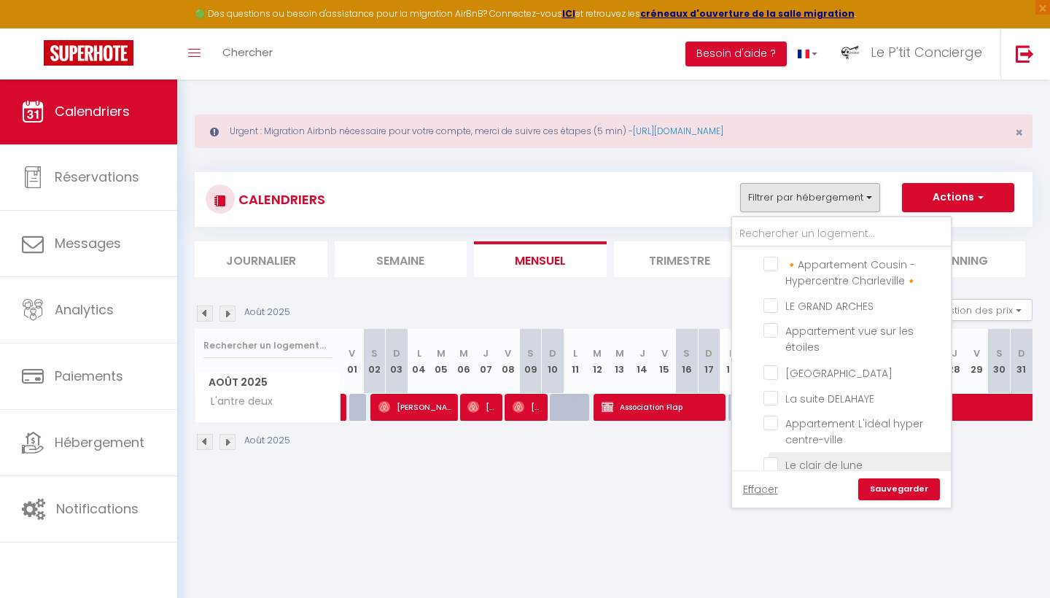
scroll to position [532, 0]
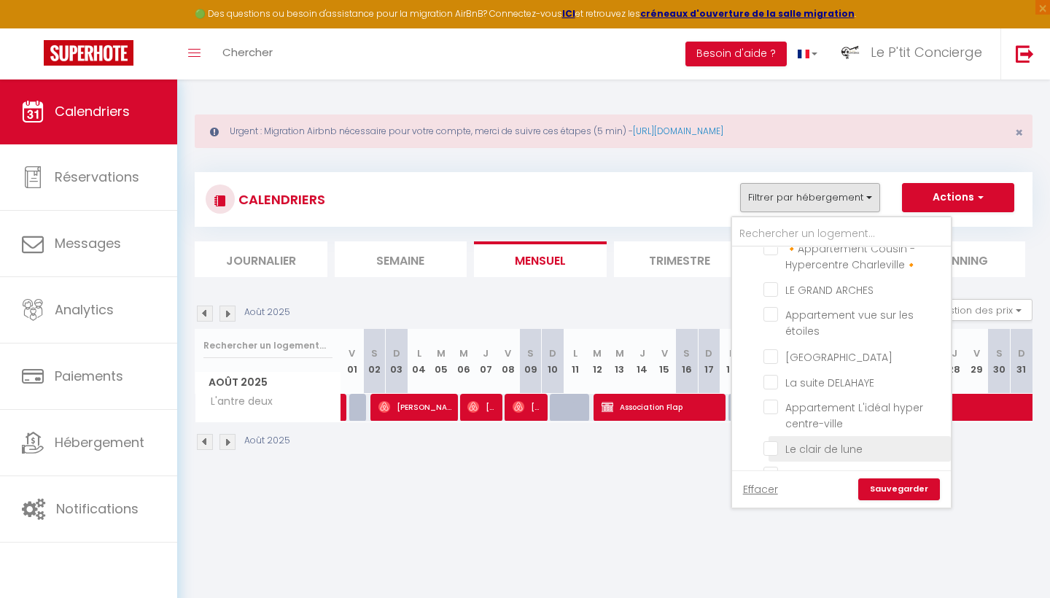
click at [775, 440] on input "Le clair de lune" at bounding box center [854, 447] width 182 height 15
click at [884, 488] on link "Sauvegarder" at bounding box center [899, 489] width 82 height 22
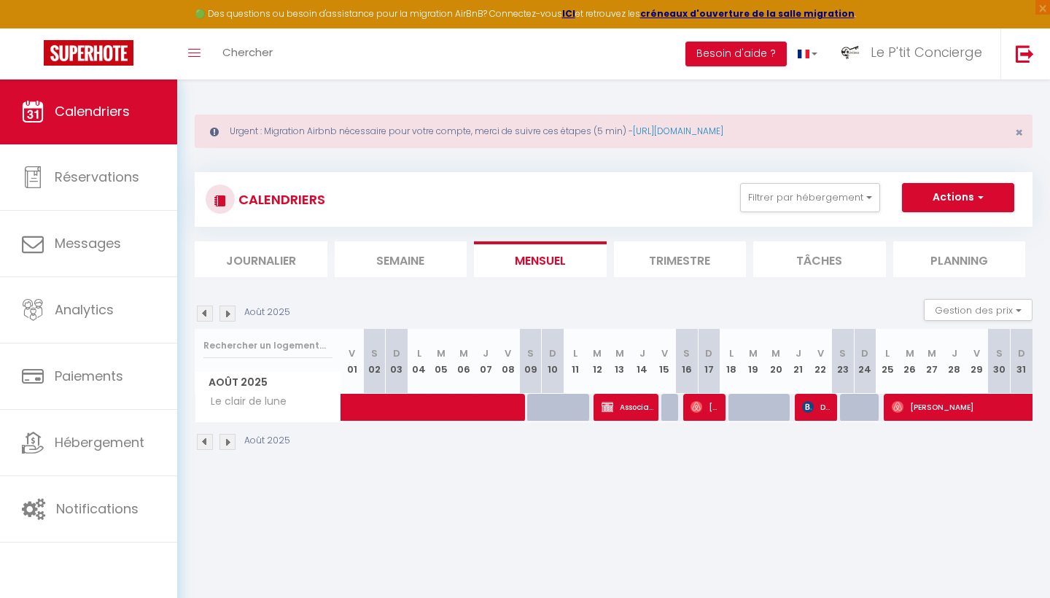
click at [476, 406] on span at bounding box center [490, 408] width 268 height 28
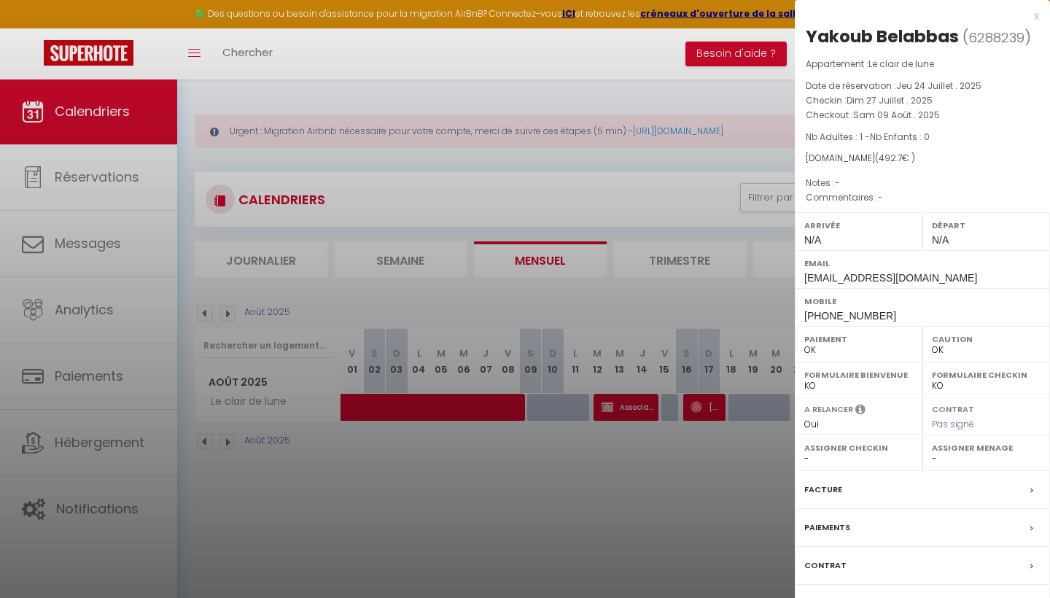
click at [477, 492] on div at bounding box center [525, 299] width 1050 height 598
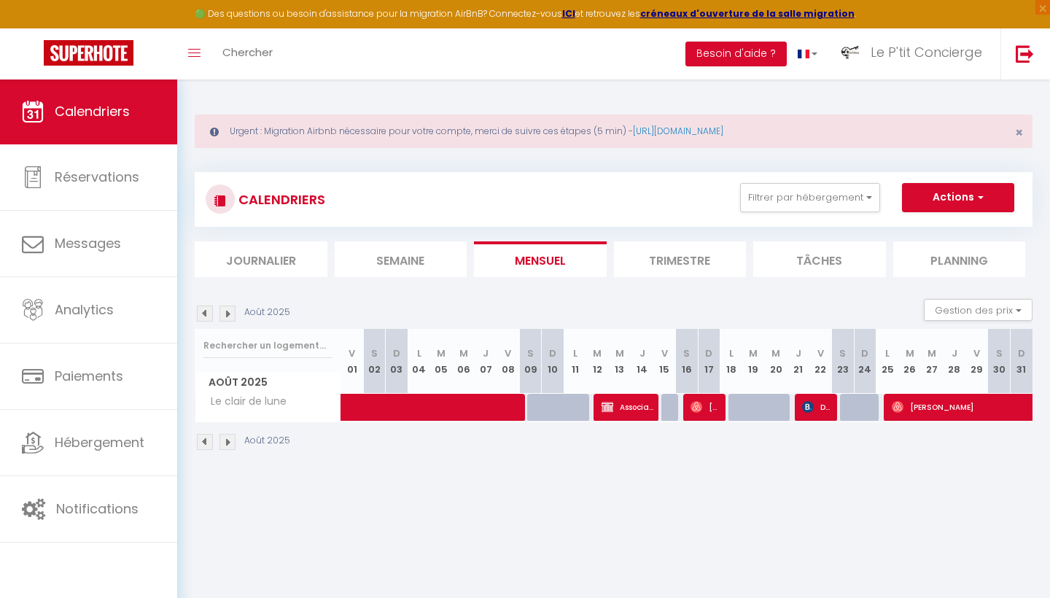
click at [632, 413] on span "Association FLap" at bounding box center [627, 407] width 52 height 28
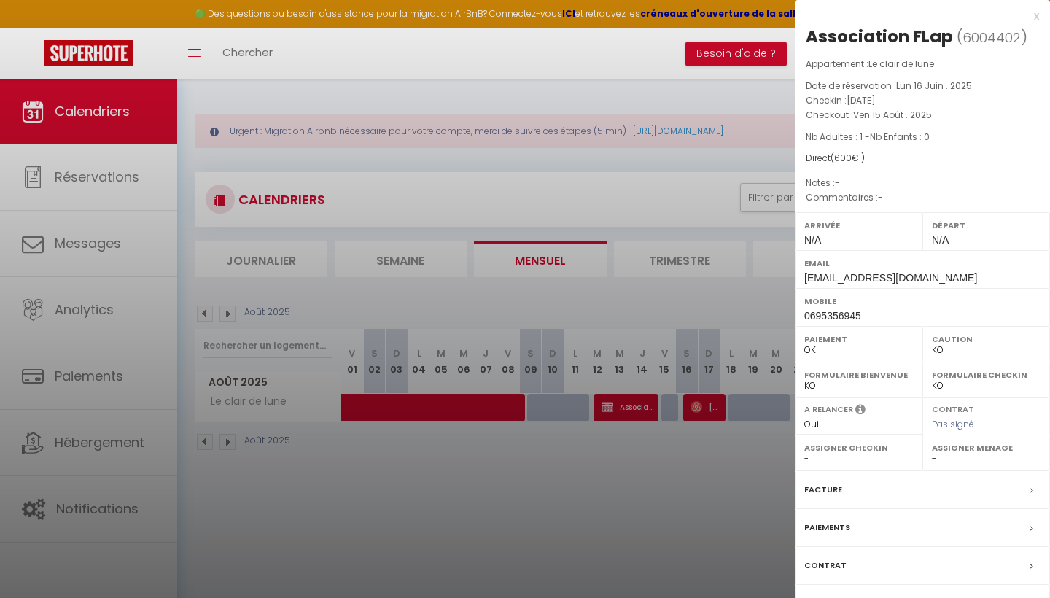
click at [875, 487] on div "Facture" at bounding box center [921, 490] width 255 height 38
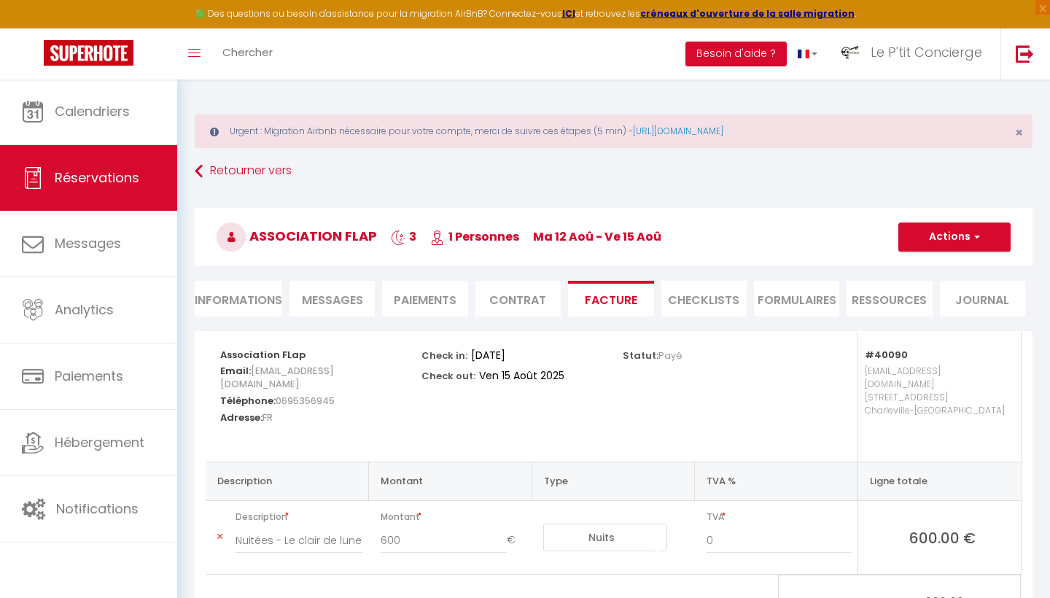
click at [252, 302] on li "Informations" at bounding box center [238, 299] width 87 height 36
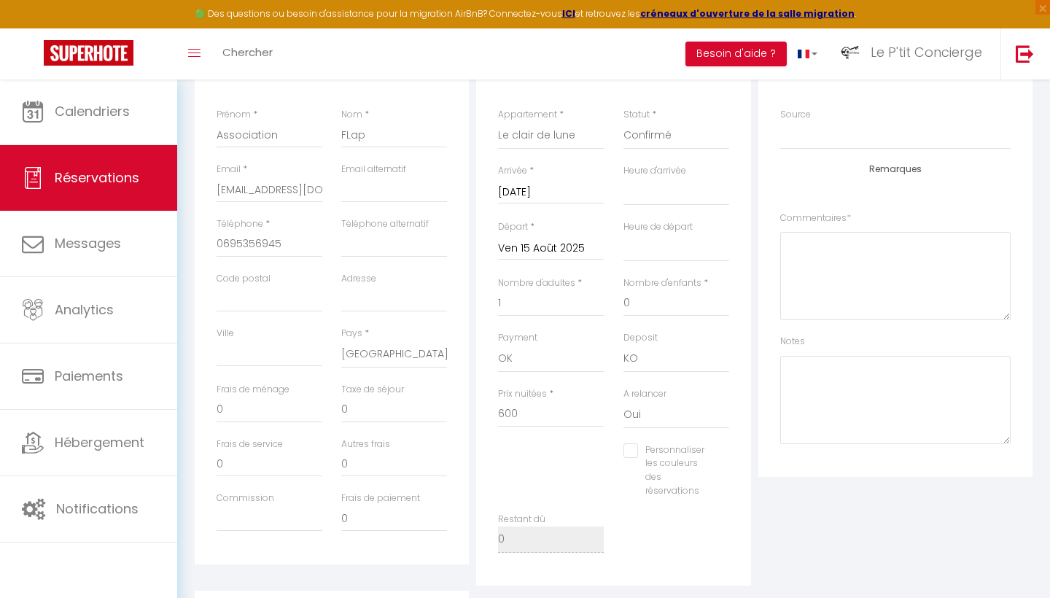
scroll to position [381, 0]
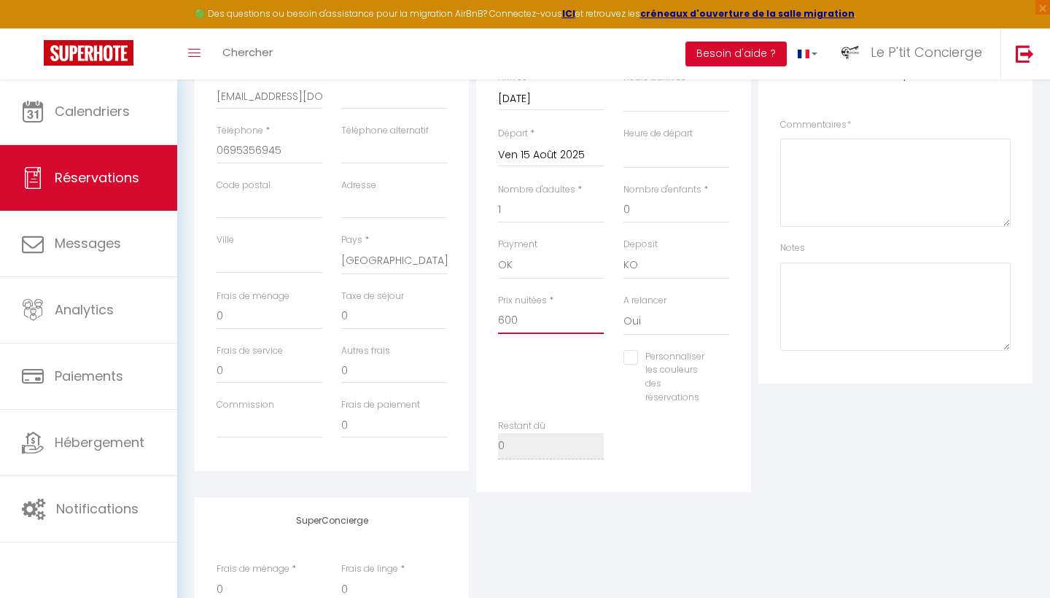
drag, startPoint x: 523, startPoint y: 313, endPoint x: 331, endPoint y: 313, distance: 192.4
click at [329, 313] on div "Détails Voyageur Prénom * Association Nom * FLap Email * [EMAIL_ADDRESS][DOMAIN…" at bounding box center [613, 221] width 845 height 542
click at [775, 506] on div "SuperConcierge Frais de ménage * 0 Frais de linge * 0 Frais de checkin * 0" at bounding box center [613, 593] width 845 height 192
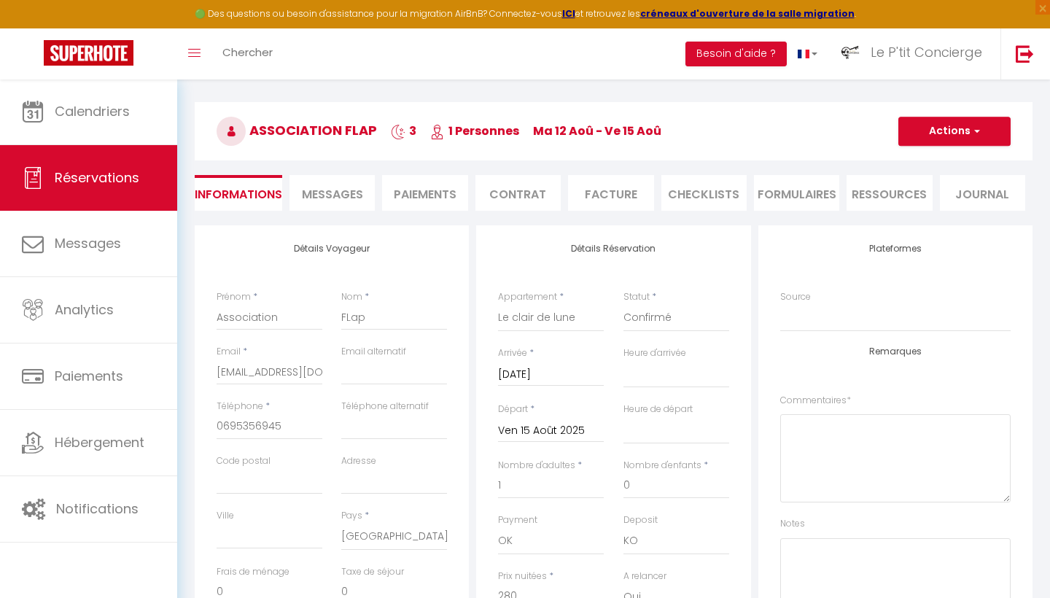
scroll to position [44, 0]
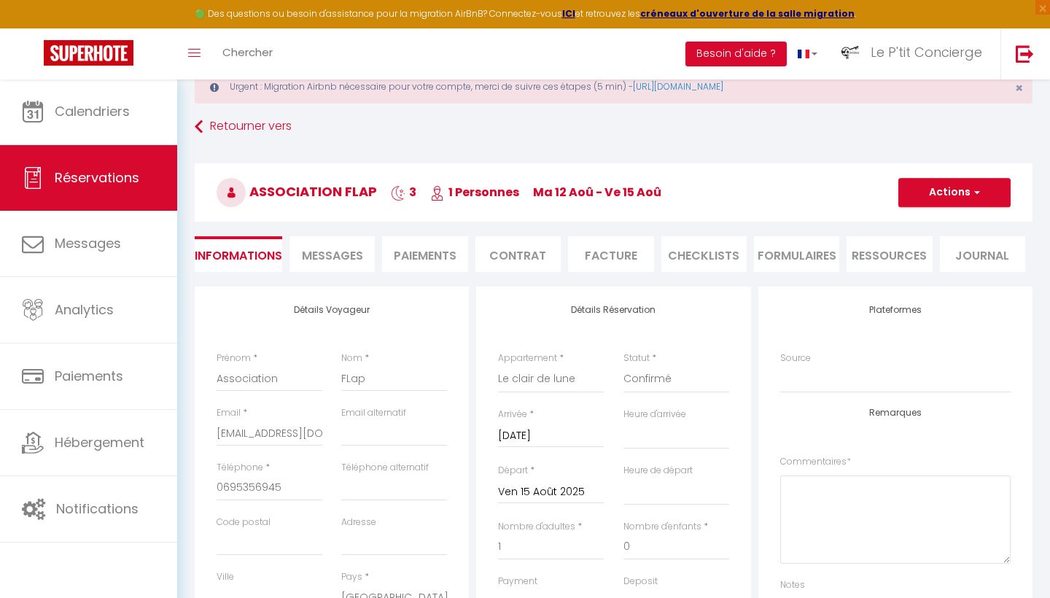
click at [952, 185] on button "Actions" at bounding box center [954, 192] width 112 height 29
click at [937, 216] on link "Enregistrer" at bounding box center [939, 224] width 115 height 19
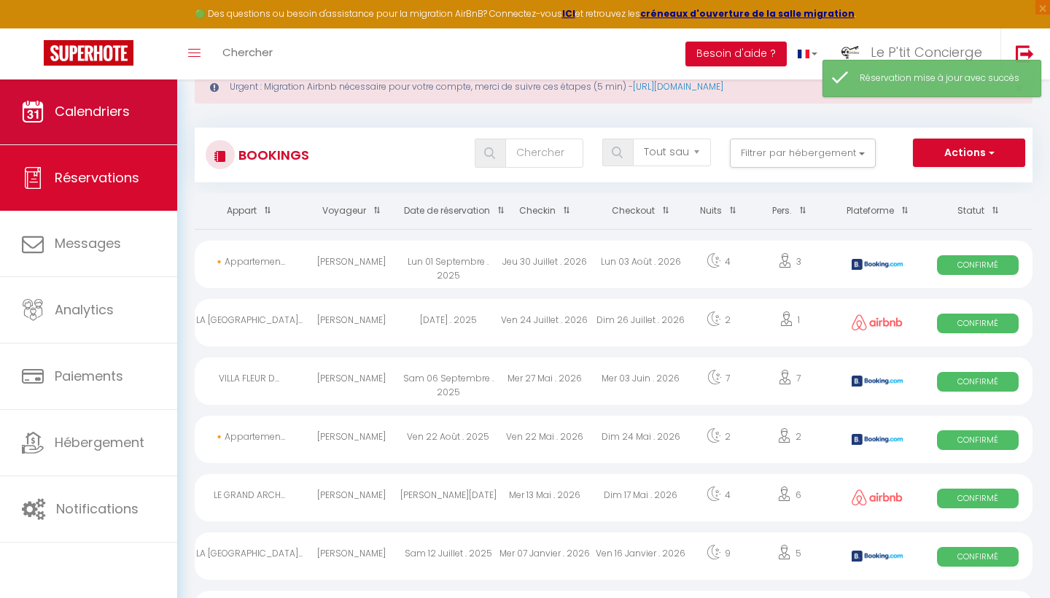
click at [114, 125] on link "Calendriers" at bounding box center [88, 112] width 177 height 66
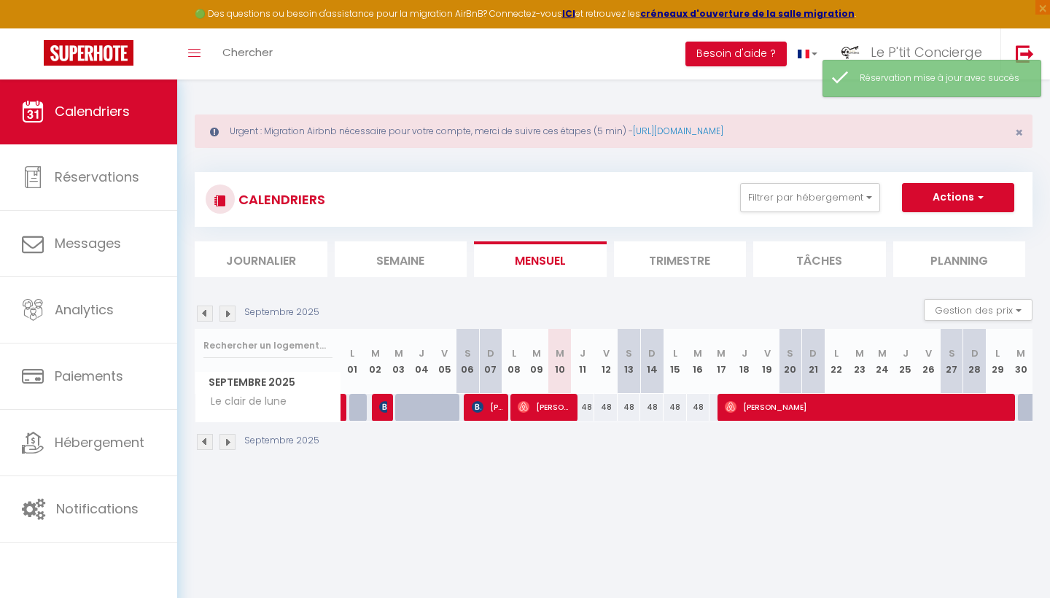
click at [206, 315] on img at bounding box center [205, 313] width 16 height 16
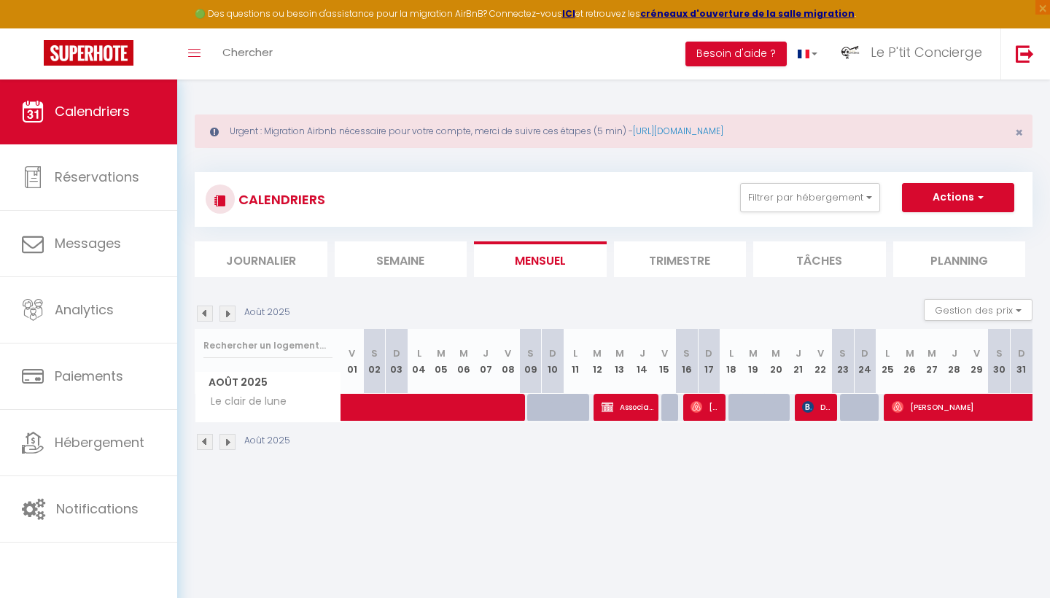
click at [618, 404] on span "Association FLap" at bounding box center [627, 407] width 52 height 28
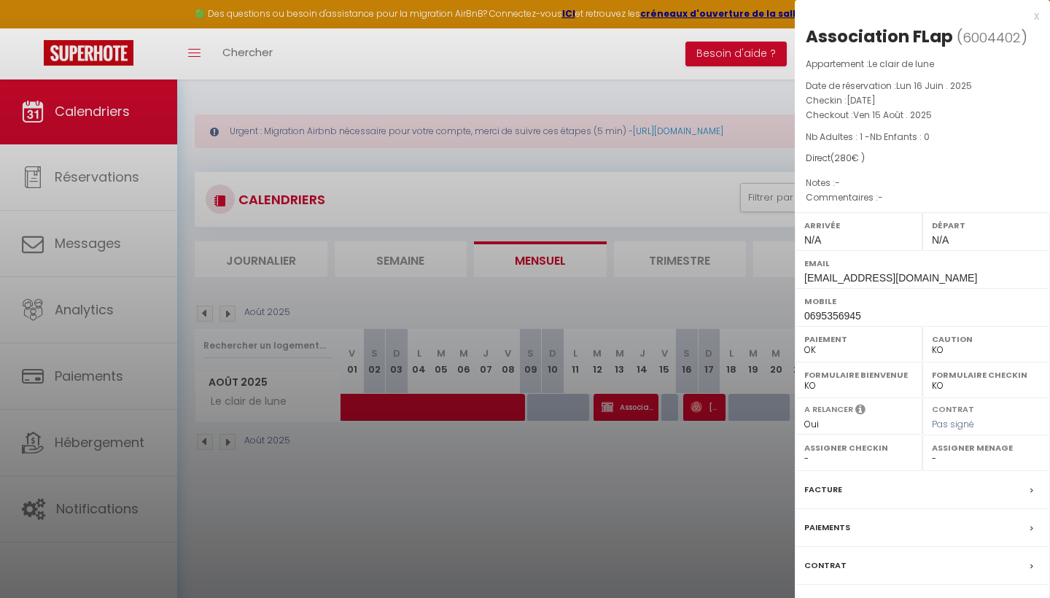
click at [626, 475] on div at bounding box center [525, 299] width 1050 height 598
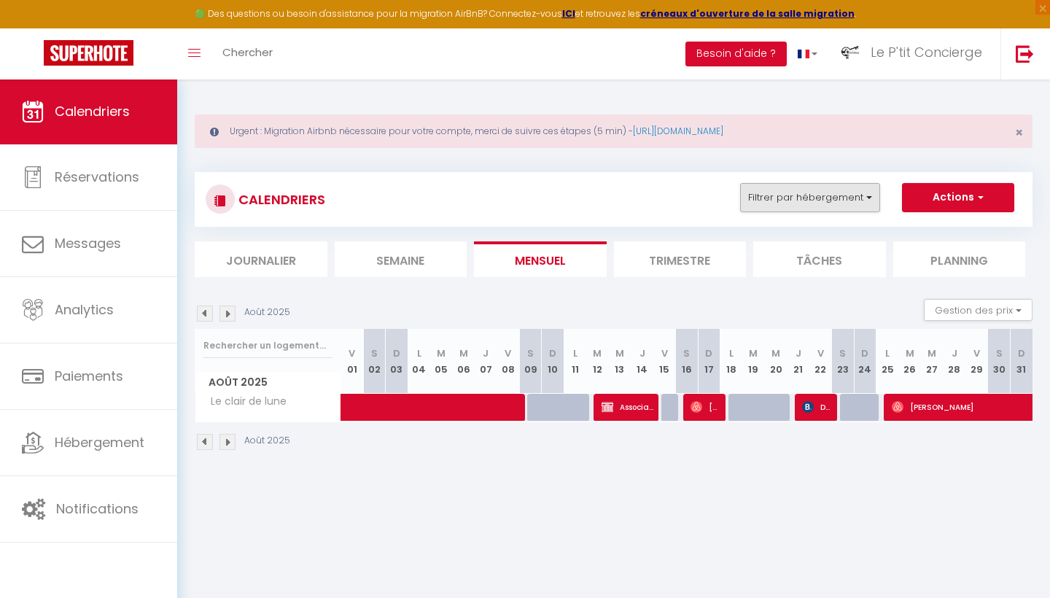
click at [836, 192] on button "Filtrer par hébergement" at bounding box center [810, 197] width 140 height 29
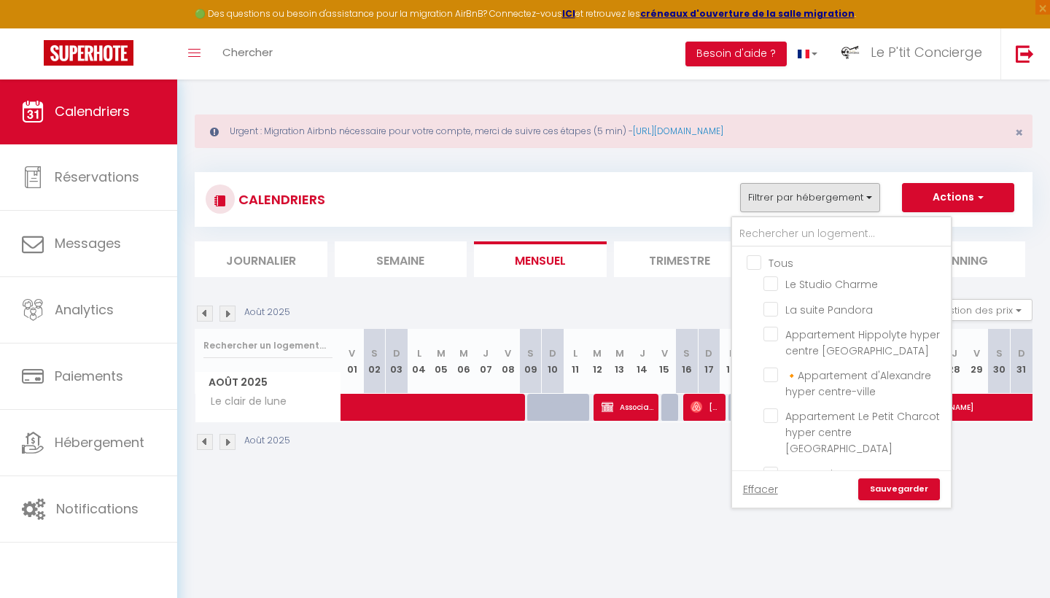
click at [751, 258] on input "Tous" at bounding box center [855, 261] width 219 height 15
click at [773, 289] on input "Le Studio Charme" at bounding box center [854, 282] width 182 height 15
click at [773, 311] on input "La suite Pandora" at bounding box center [854, 308] width 182 height 15
click at [899, 488] on link "Sauvegarder" at bounding box center [899, 489] width 82 height 22
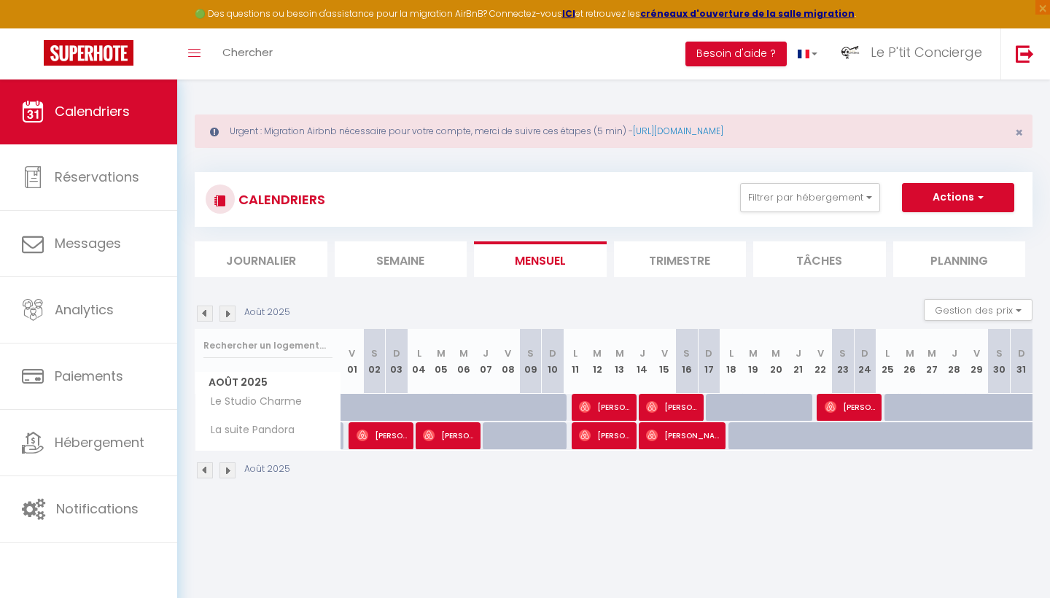
click at [208, 312] on img at bounding box center [205, 313] width 16 height 16
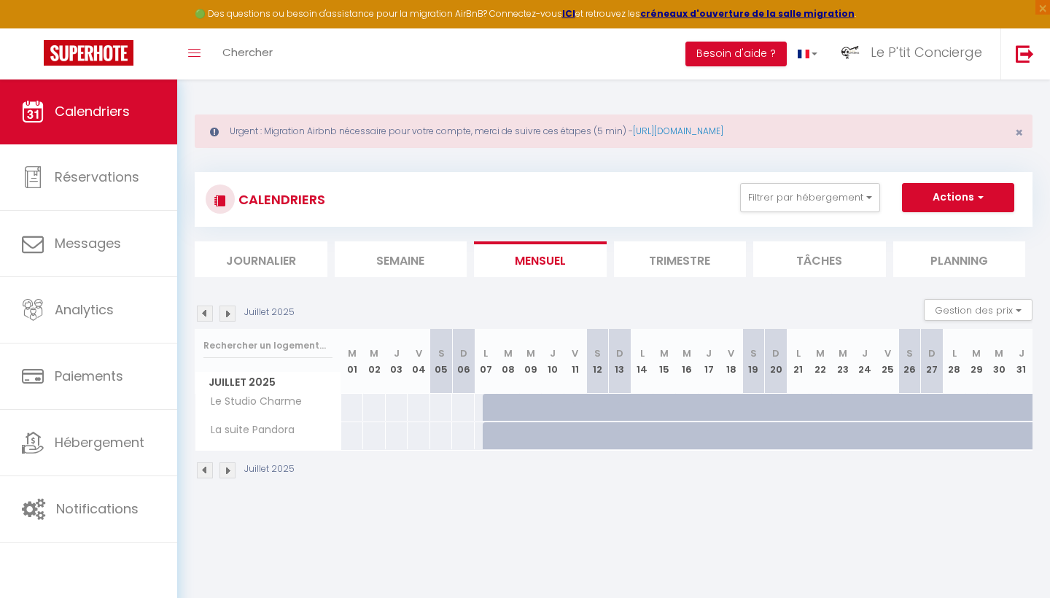
click at [228, 315] on img at bounding box center [227, 313] width 16 height 16
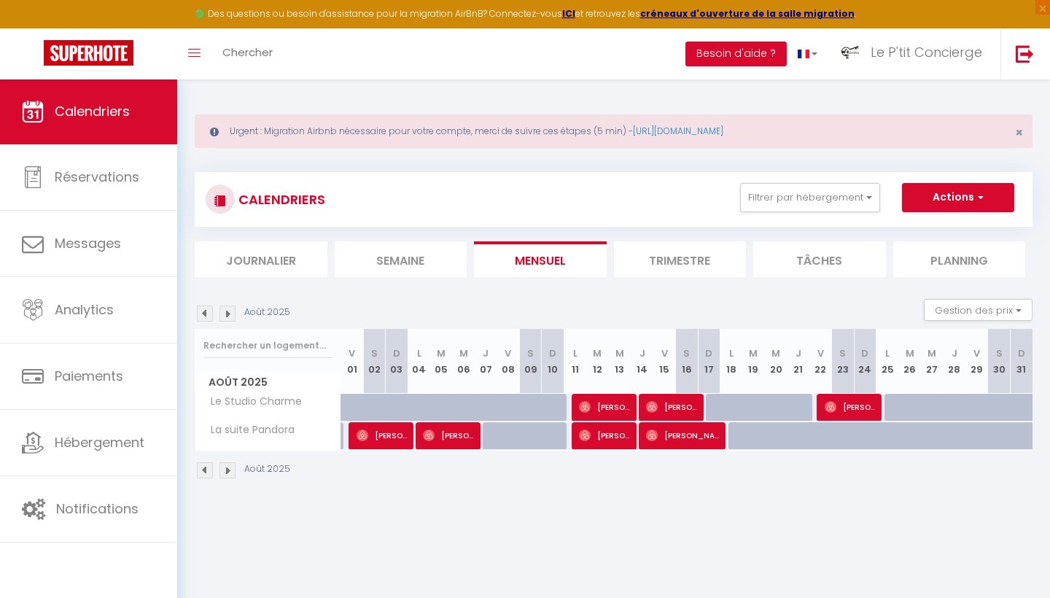
click at [446, 502] on div "Urgent : Migration Airbnb nécessaire pour votre compte, merci de suivre ces éta…" at bounding box center [613, 295] width 872 height 432
click at [206, 317] on img at bounding box center [205, 313] width 16 height 16
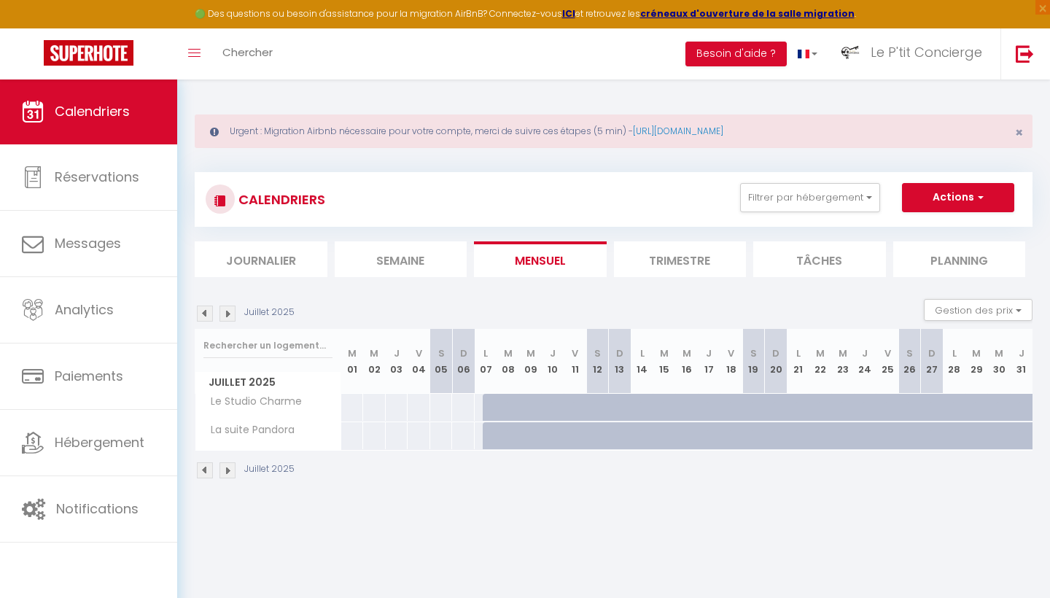
click at [222, 316] on img at bounding box center [227, 313] width 16 height 16
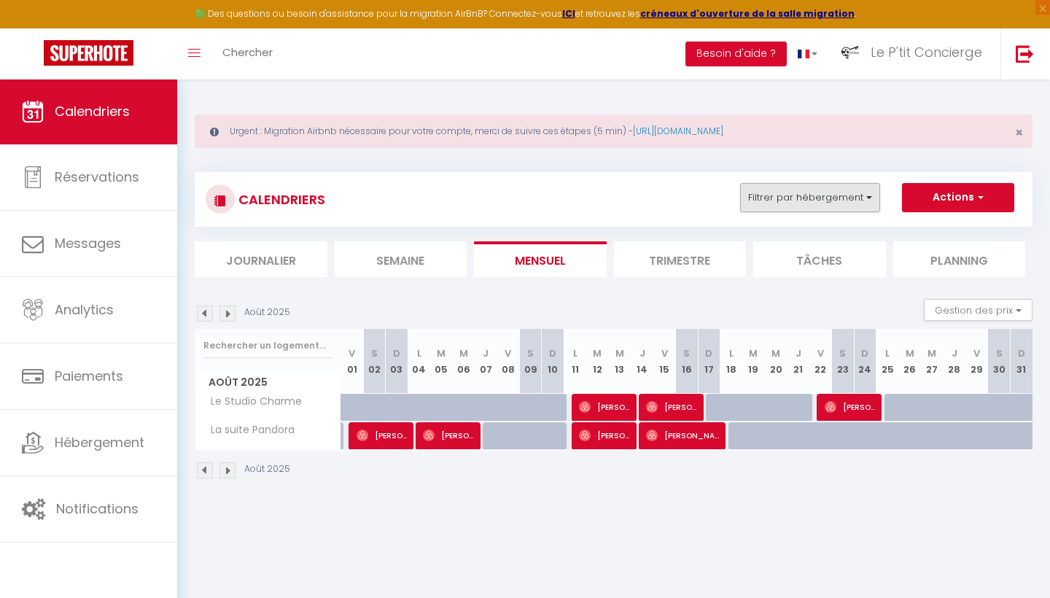
click at [775, 200] on button "Filtrer par hébergement" at bounding box center [810, 197] width 140 height 29
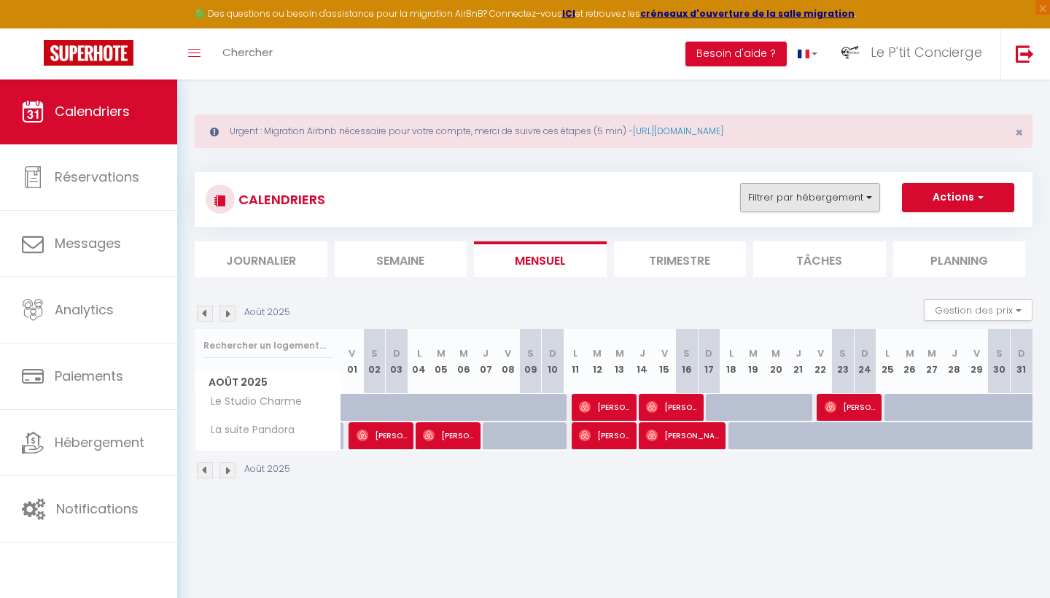
click at [782, 188] on button "Filtrer par hébergement" at bounding box center [810, 197] width 140 height 29
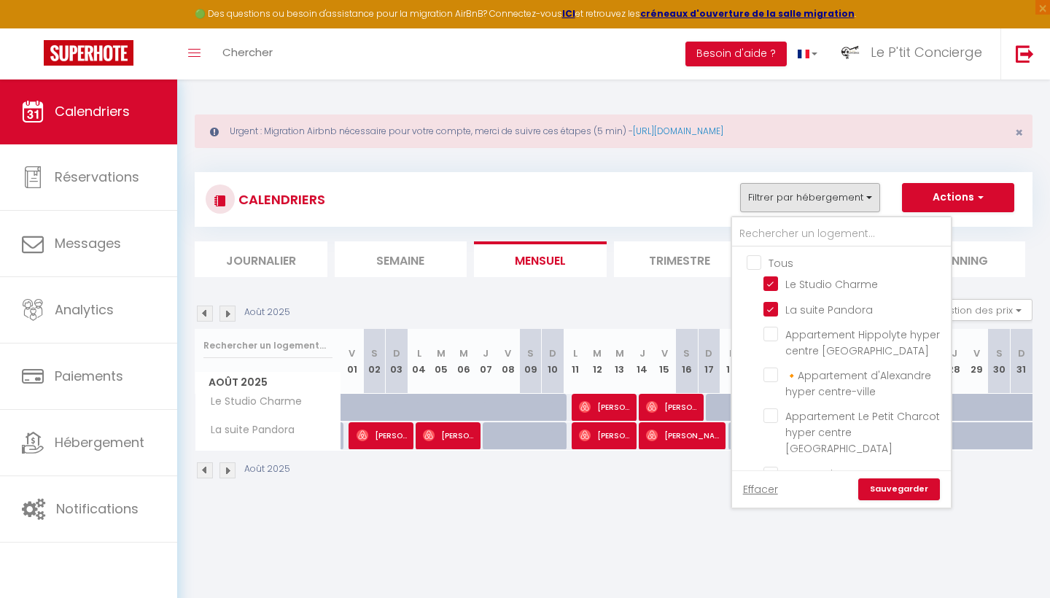
click at [757, 257] on input "Tous" at bounding box center [855, 261] width 219 height 15
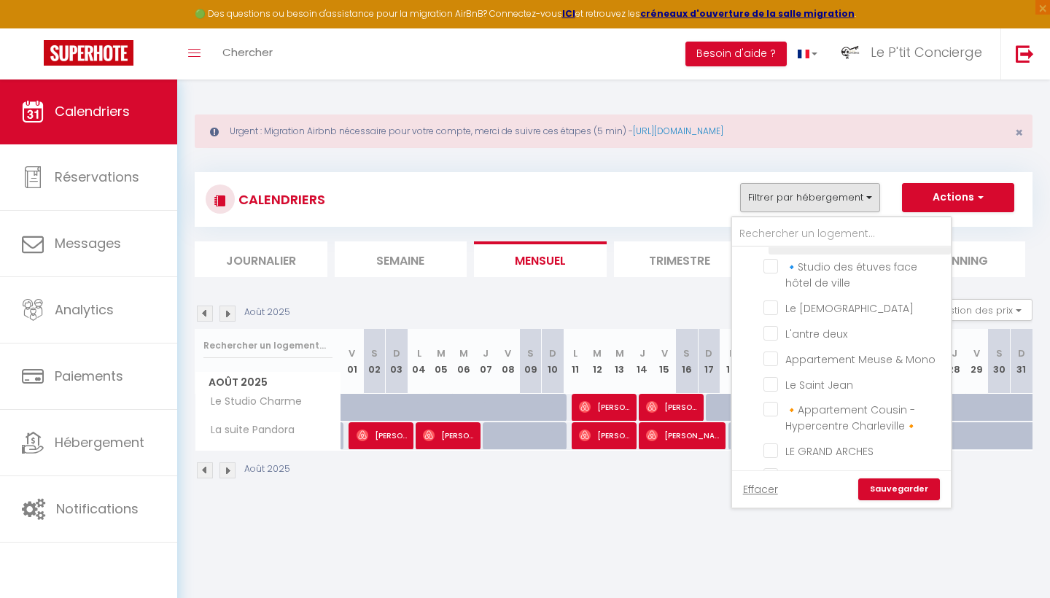
scroll to position [378, 0]
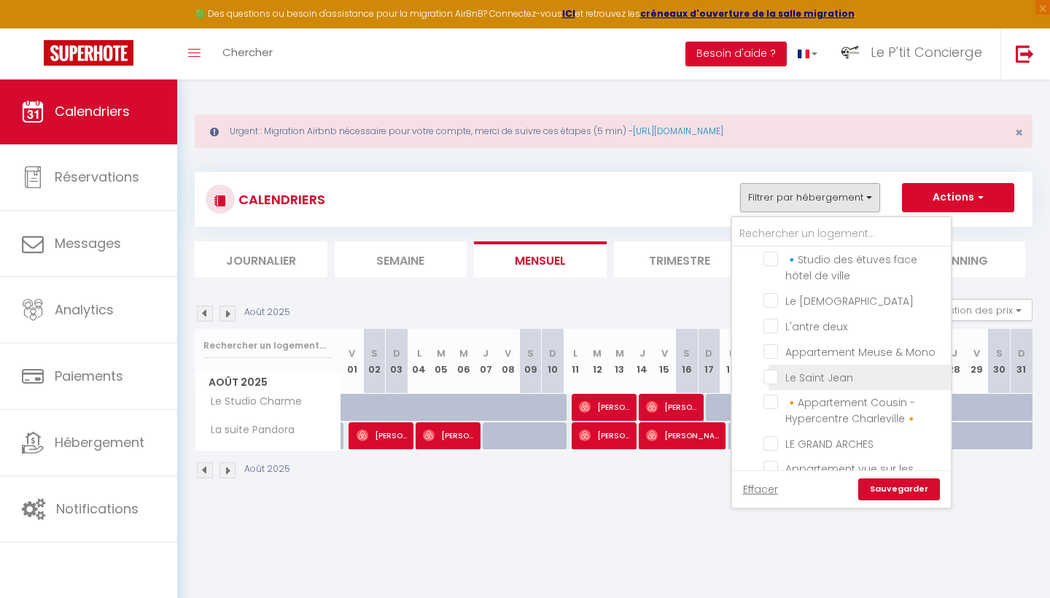
click at [776, 369] on input "Le Saint Jean" at bounding box center [854, 376] width 182 height 15
click at [884, 493] on link "Sauvegarder" at bounding box center [899, 489] width 82 height 22
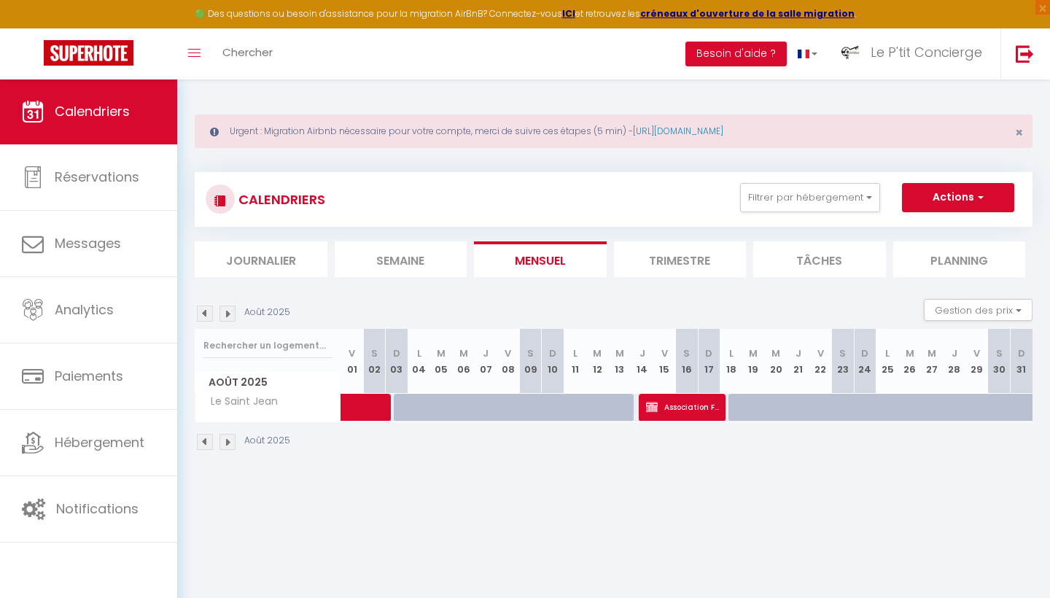
click at [367, 403] on span at bounding box center [389, 408] width 67 height 28
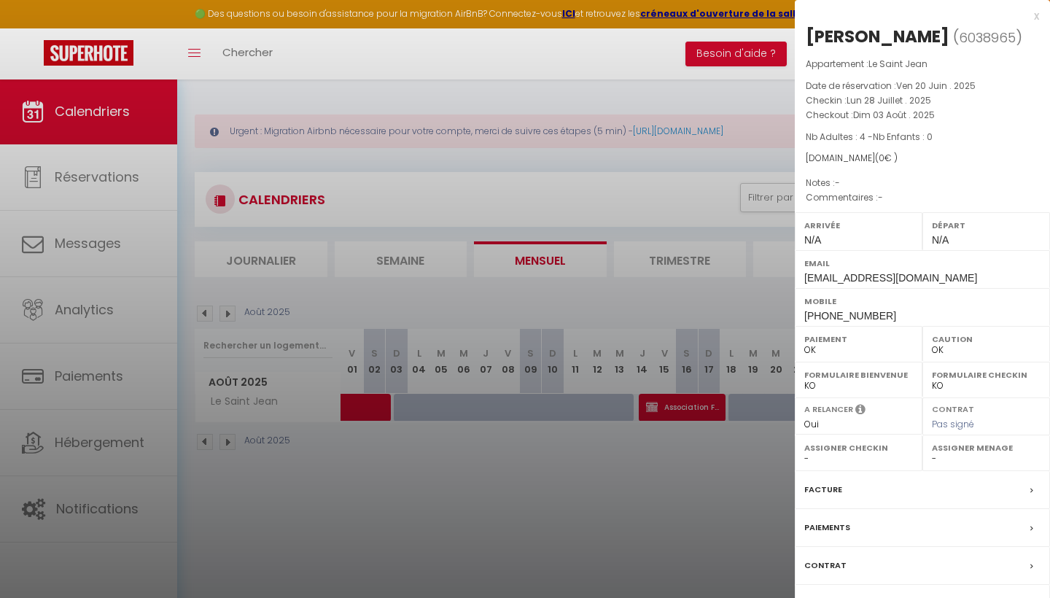
click at [687, 406] on div at bounding box center [525, 299] width 1050 height 598
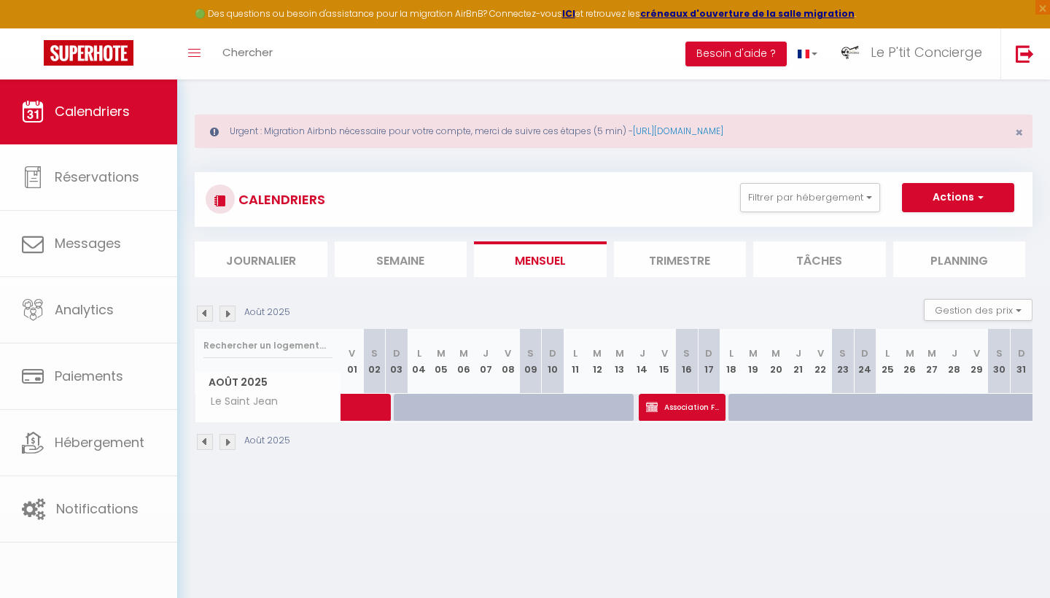
click at [687, 406] on body "🟢 Des questions ou besoin d'assistance pour la migration AirBnB? Connectez-vous…" at bounding box center [525, 378] width 1050 height 598
click at [687, 406] on span "Association FLAP" at bounding box center [683, 407] width 75 height 28
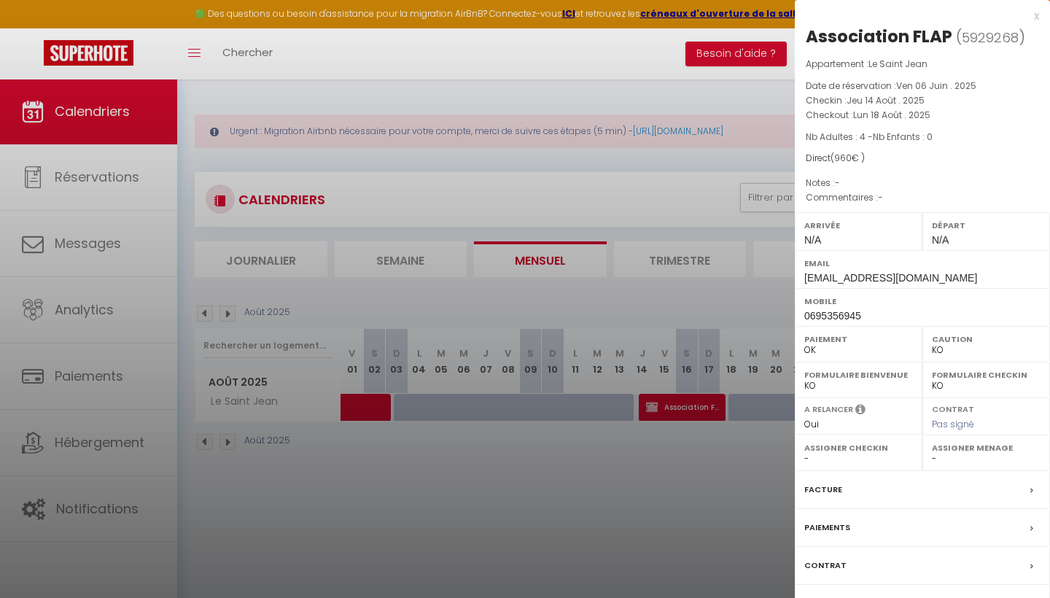
click at [454, 544] on div at bounding box center [525, 299] width 1050 height 598
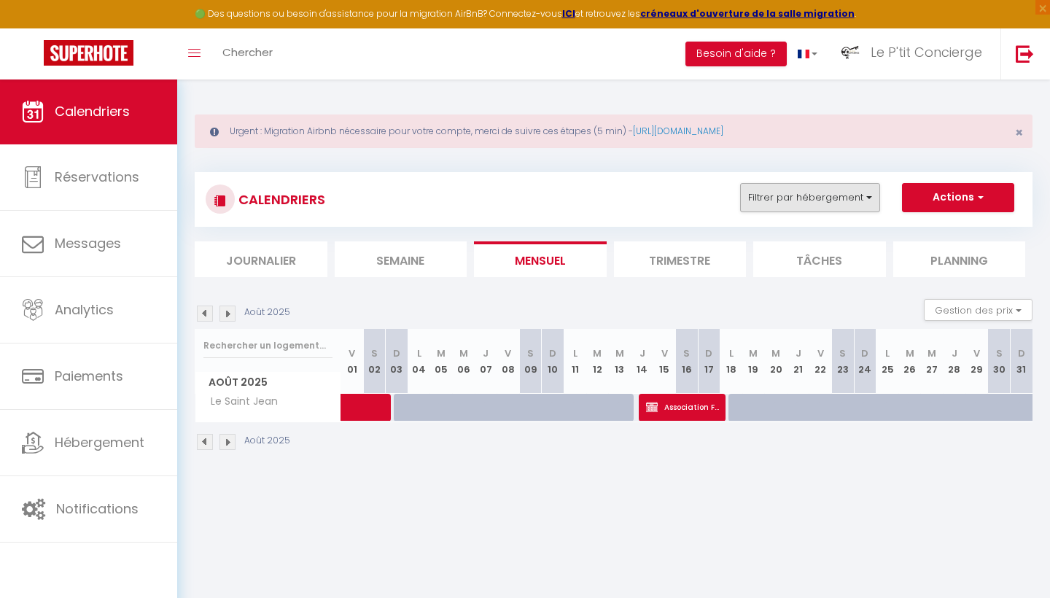
click at [829, 195] on button "Filtrer par hébergement" at bounding box center [810, 197] width 140 height 29
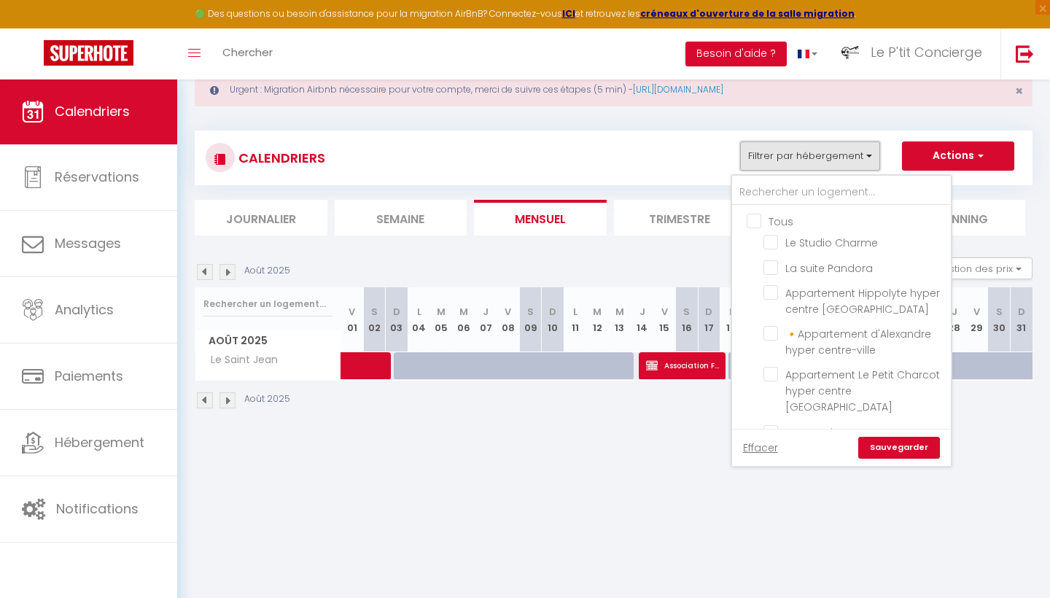
scroll to position [38, 0]
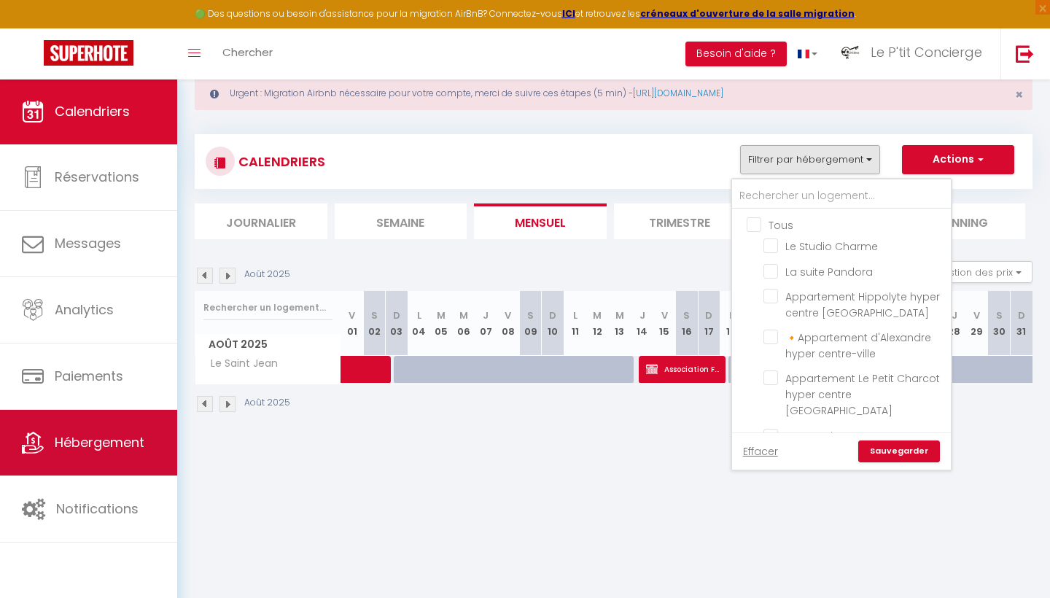
click at [95, 437] on span "Hébergement" at bounding box center [100, 442] width 90 height 18
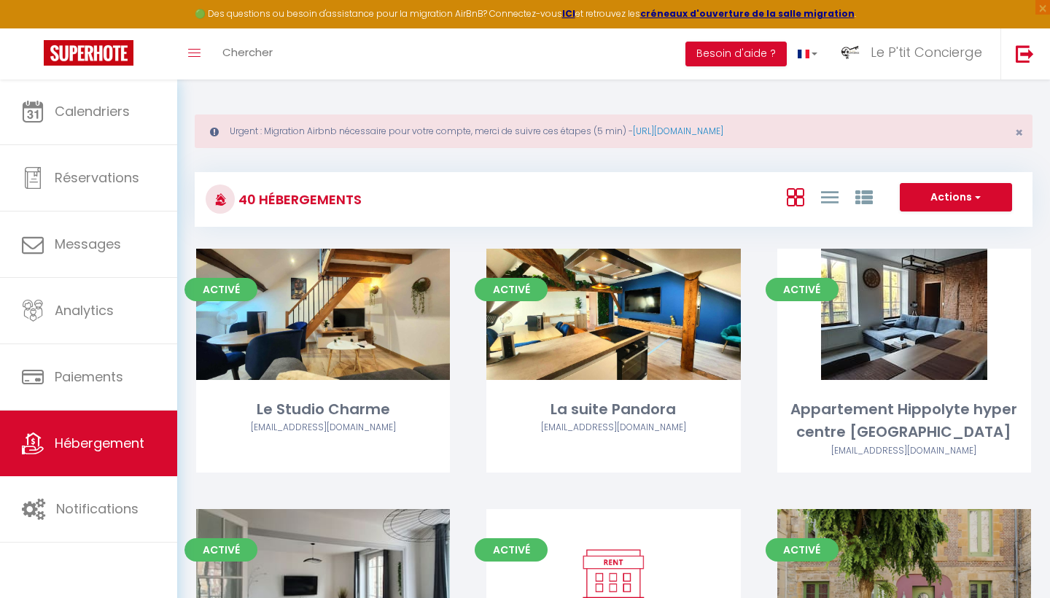
click at [840, 200] on div at bounding box center [829, 197] width 101 height 28
click at [832, 198] on icon at bounding box center [829, 197] width 17 height 18
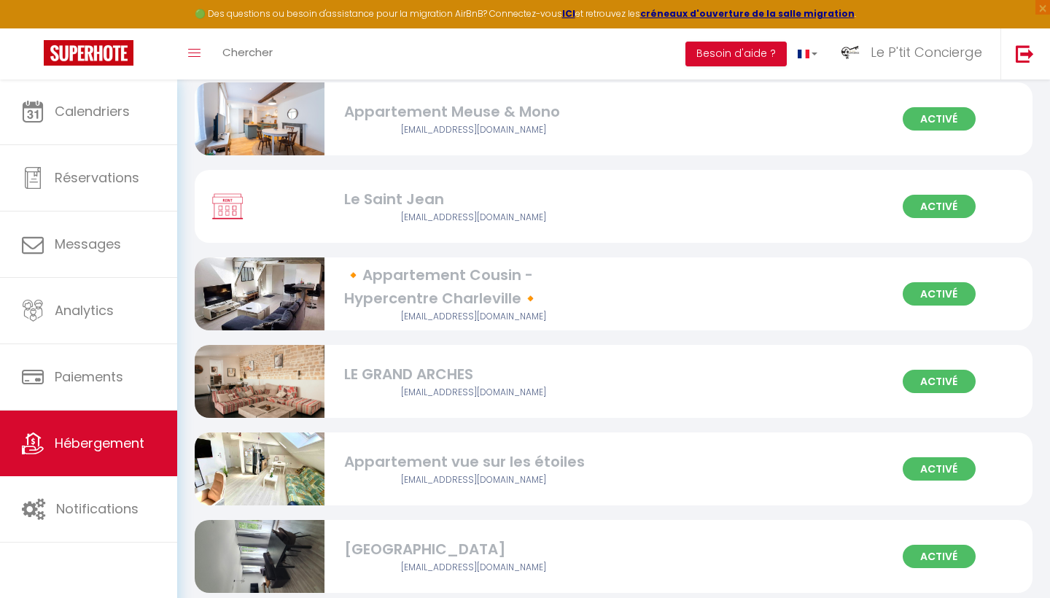
scroll to position [1226, 0]
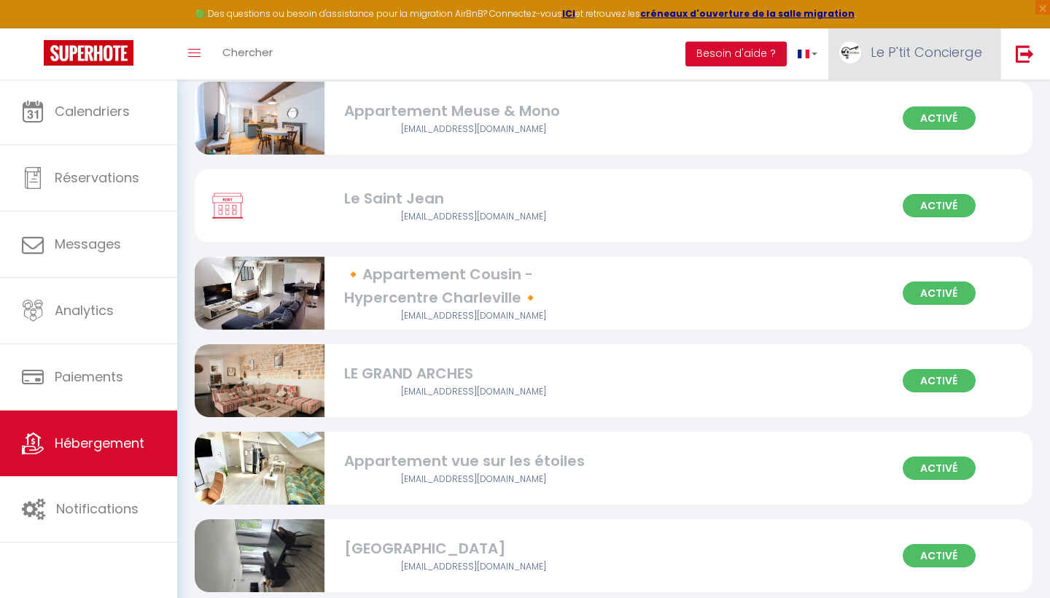
click at [923, 66] on link "Le P'tit Concierge" at bounding box center [914, 53] width 172 height 51
click at [929, 105] on link "Paramètres" at bounding box center [942, 101] width 108 height 25
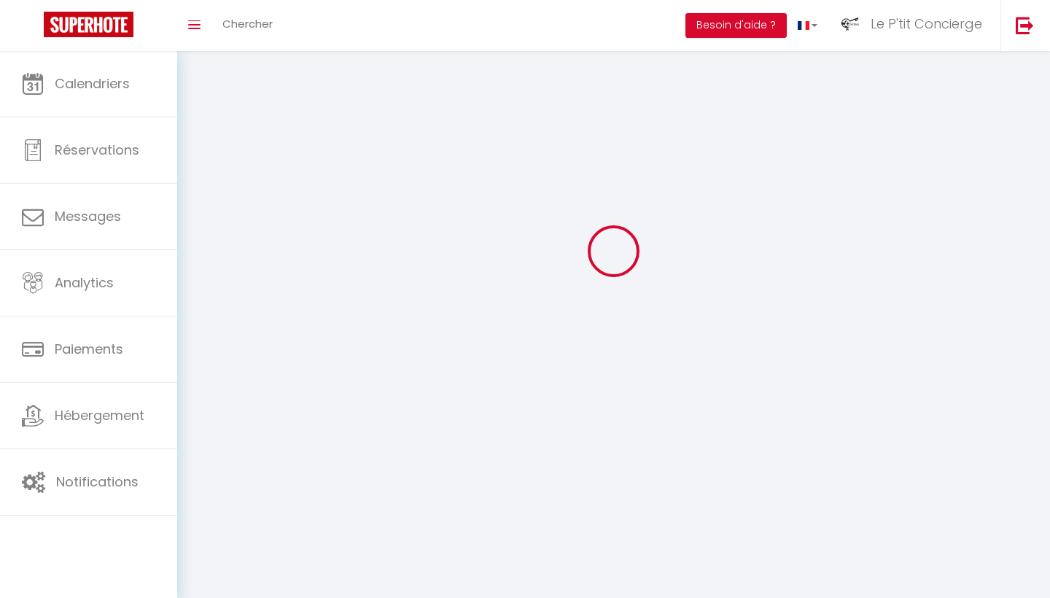
scroll to position [51, 0]
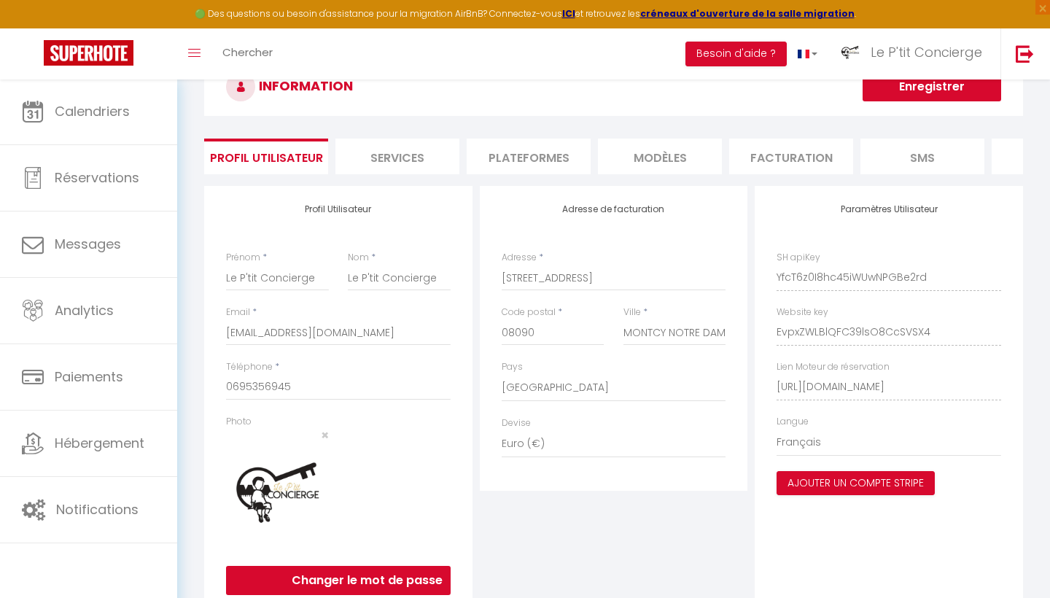
click at [542, 150] on li "Plateformes" at bounding box center [528, 156] width 124 height 36
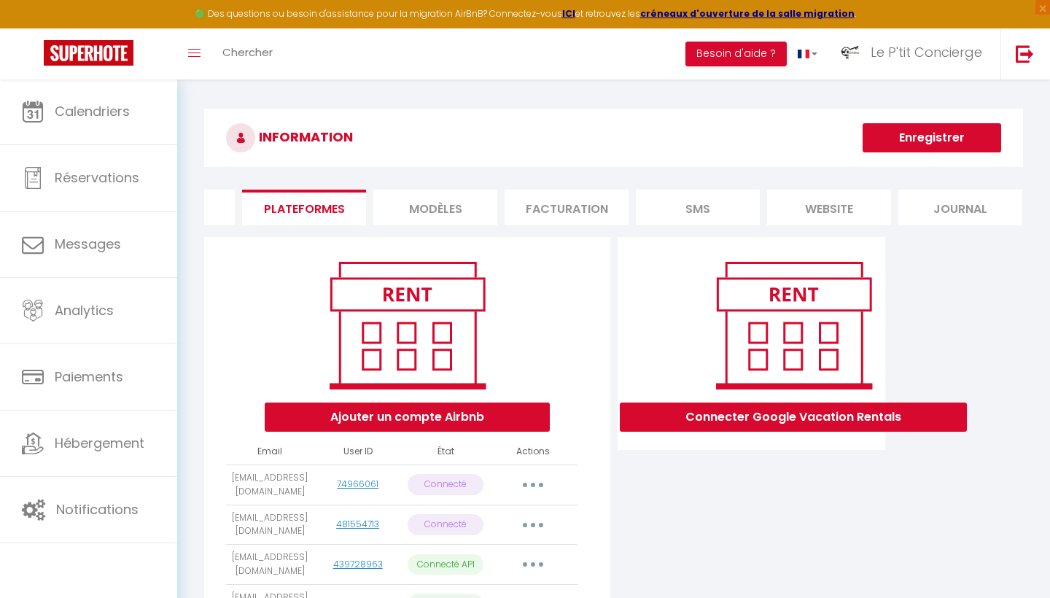
scroll to position [0, 224]
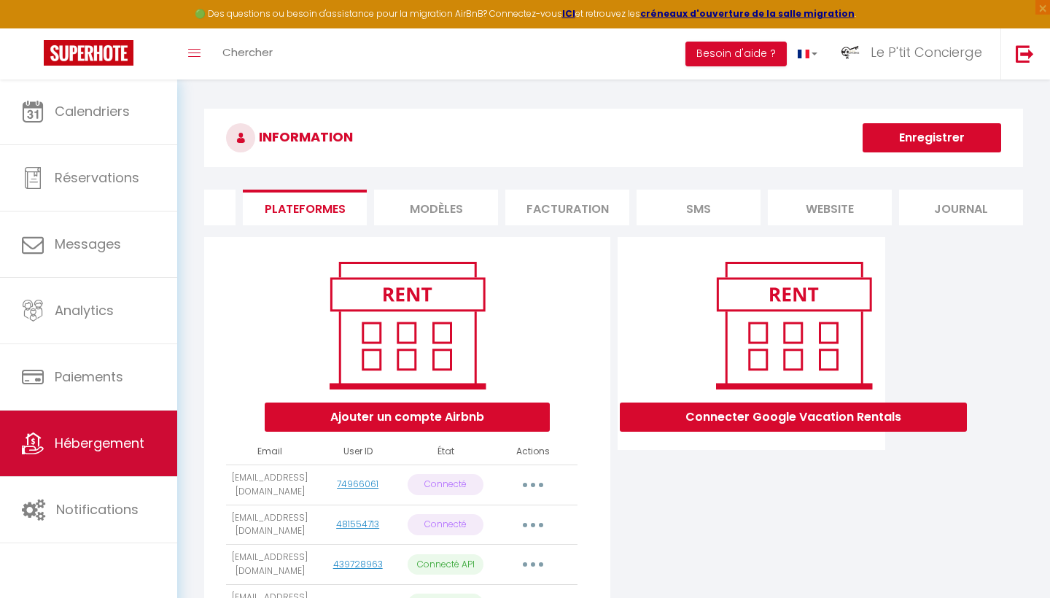
click at [154, 451] on link "Hébergement" at bounding box center [88, 443] width 177 height 66
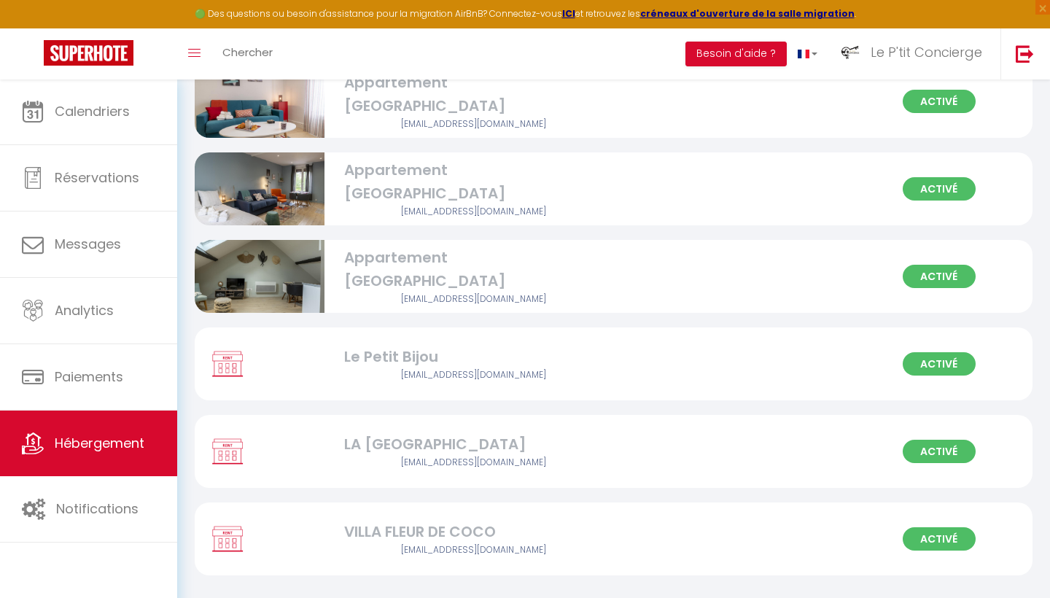
scroll to position [3166, 0]
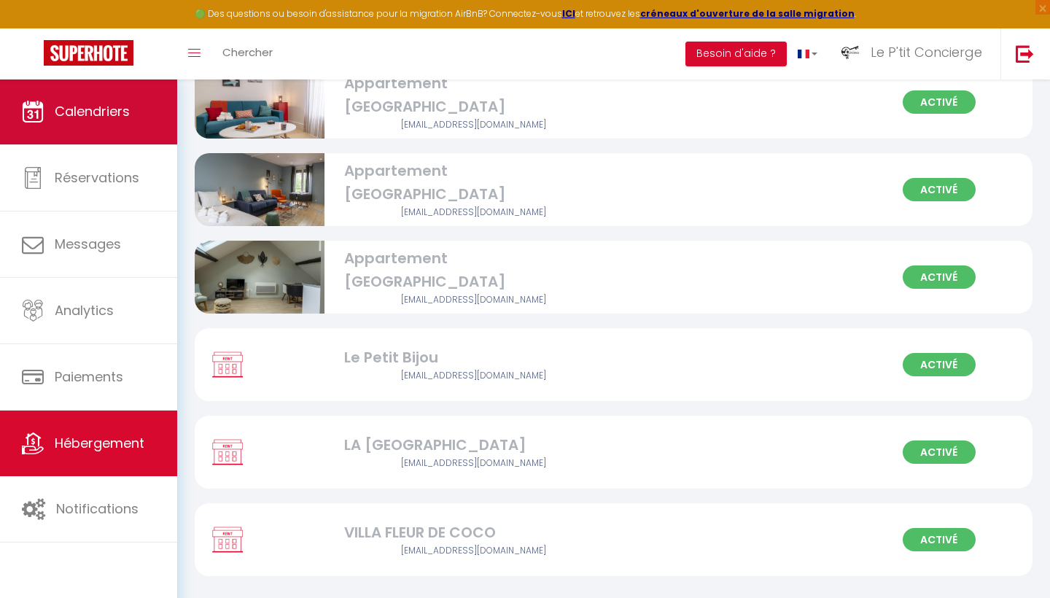
click at [85, 117] on span "Calendriers" at bounding box center [92, 111] width 75 height 18
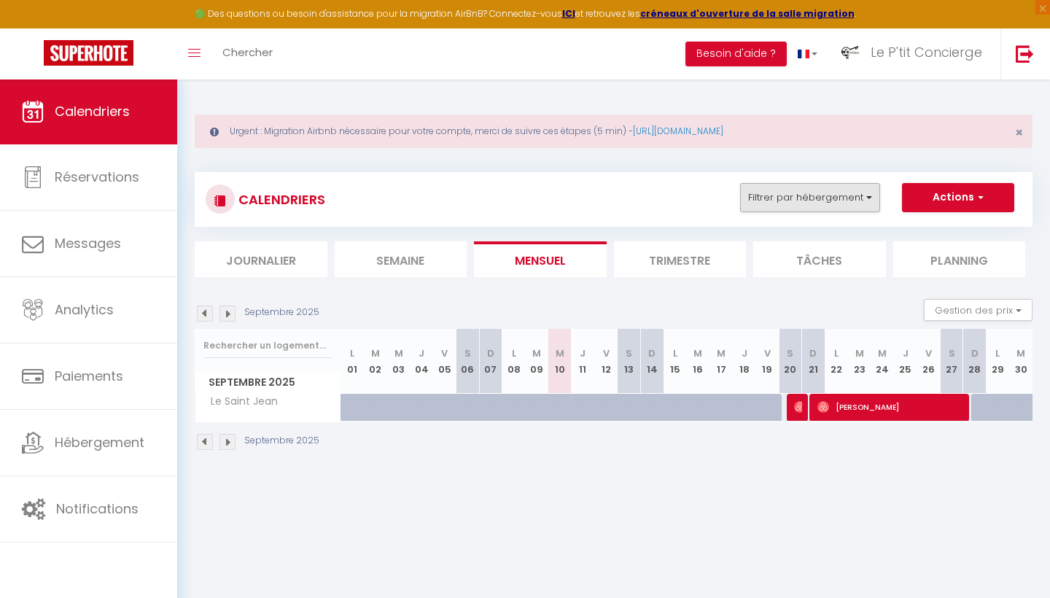
click at [821, 191] on button "Filtrer par hébergement" at bounding box center [810, 197] width 140 height 29
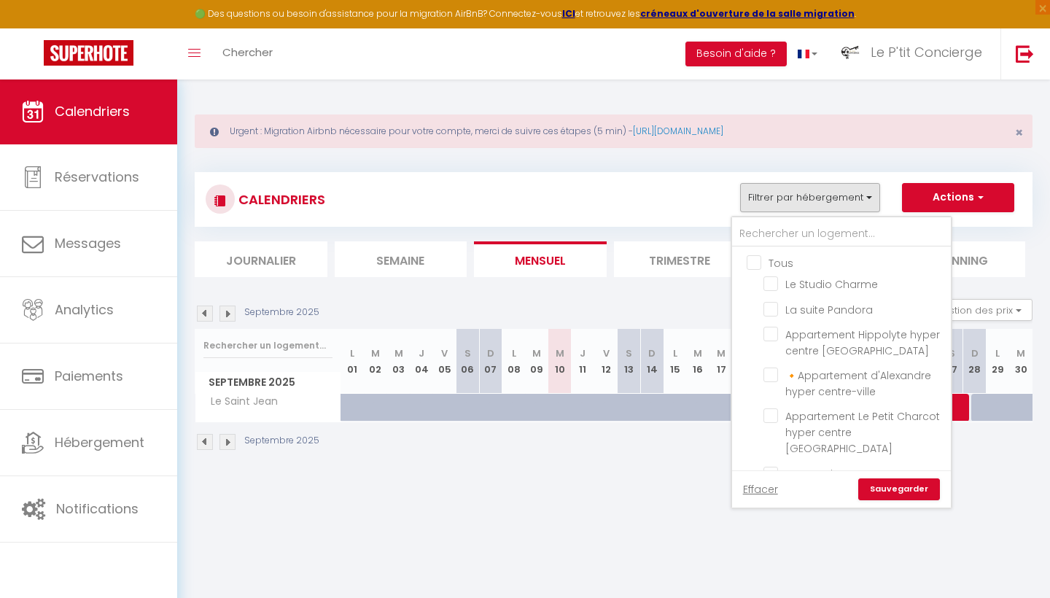
click at [756, 267] on input "Tous" at bounding box center [855, 261] width 219 height 15
click at [754, 261] on input "Tous" at bounding box center [855, 261] width 219 height 15
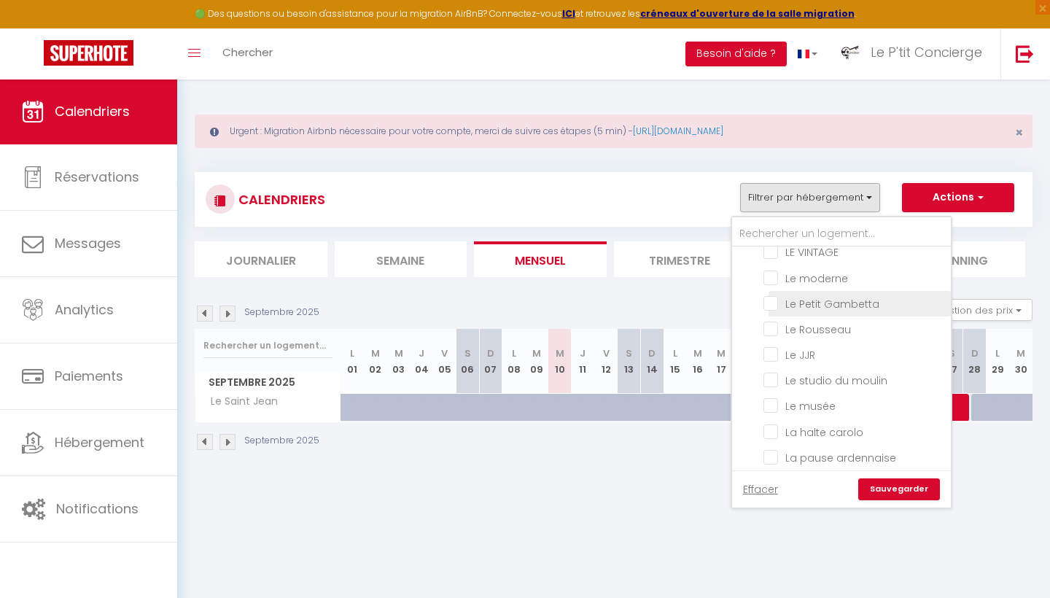
scroll to position [805, 0]
click at [770, 372] on input "Le studio du moulin" at bounding box center [854, 379] width 182 height 15
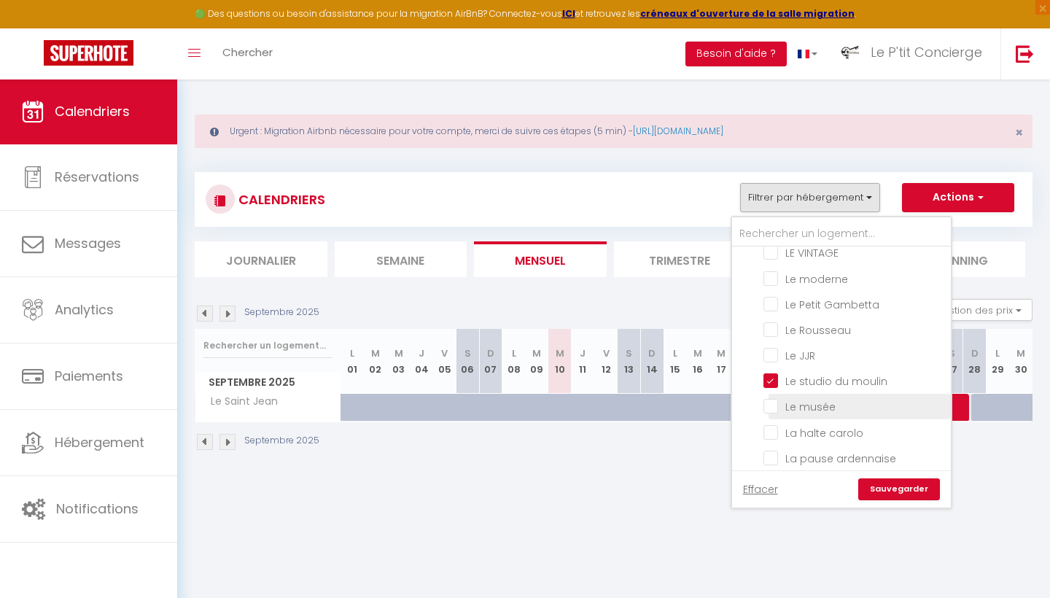
click at [774, 398] on input "Le musée" at bounding box center [854, 405] width 182 height 15
click at [923, 487] on link "Sauvegarder" at bounding box center [899, 489] width 82 height 22
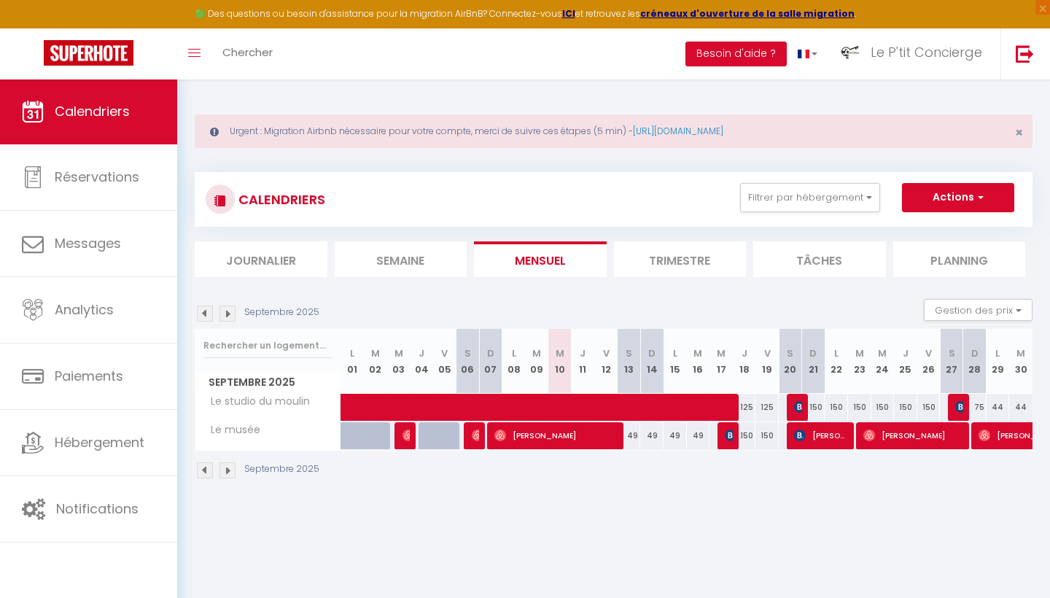
click at [205, 313] on img at bounding box center [205, 313] width 16 height 16
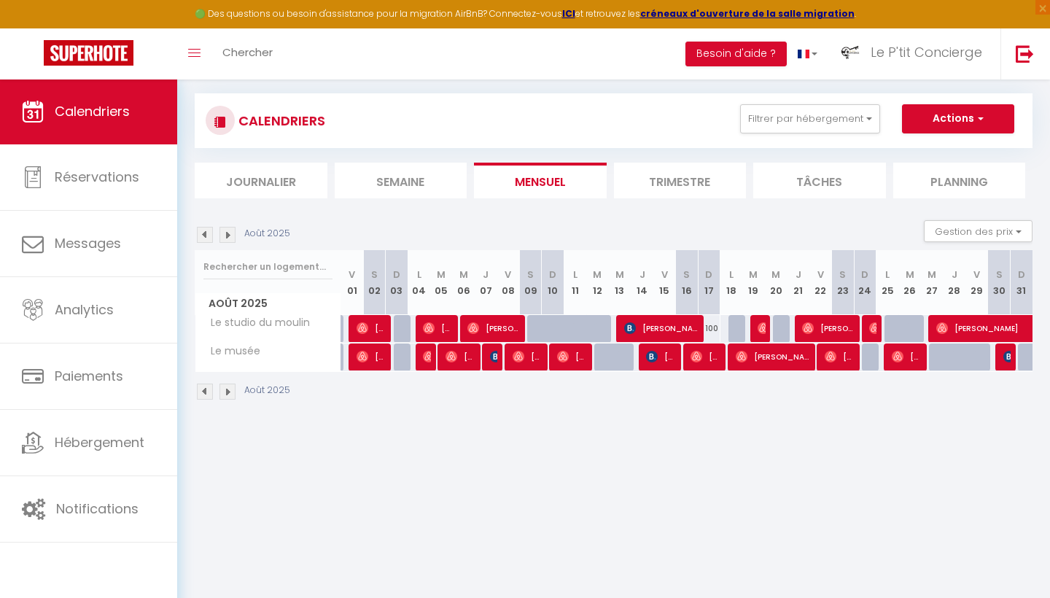
scroll to position [79, 0]
click at [261, 184] on li "Journalier" at bounding box center [261, 181] width 133 height 36
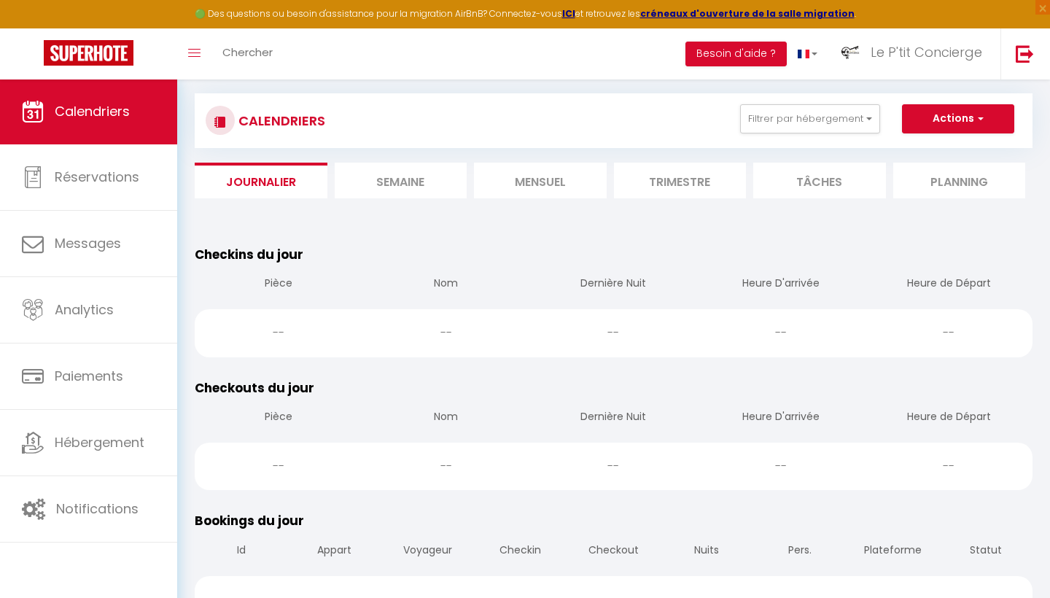
click at [553, 182] on li "Mensuel" at bounding box center [540, 181] width 133 height 36
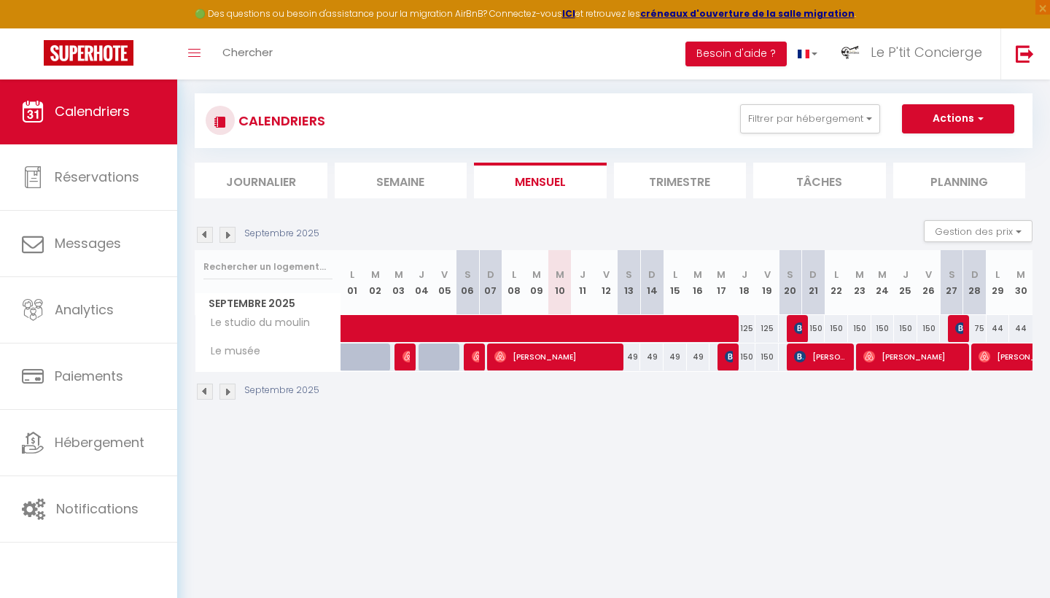
click at [203, 235] on img at bounding box center [205, 235] width 16 height 16
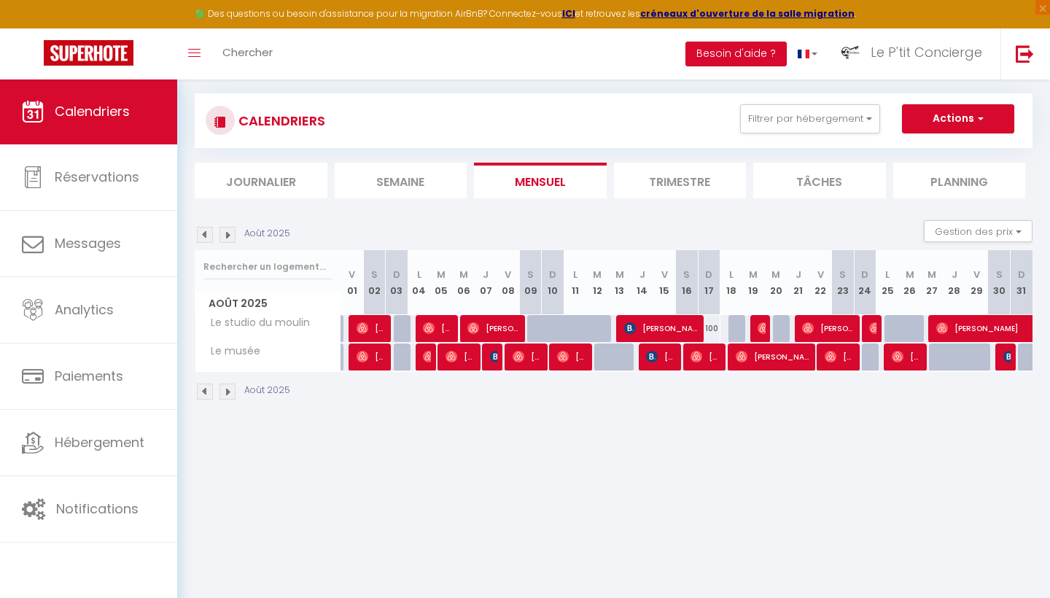
click at [1009, 352] on img at bounding box center [1009, 357] width 12 height 12
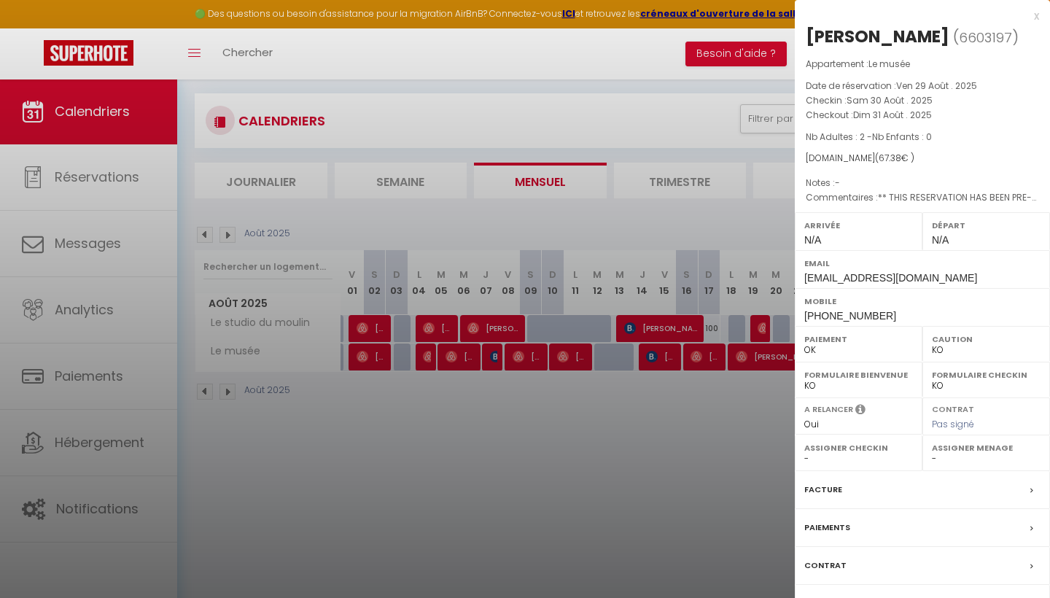
click at [264, 458] on div at bounding box center [525, 299] width 1050 height 598
